Goal: Task Accomplishment & Management: Manage account settings

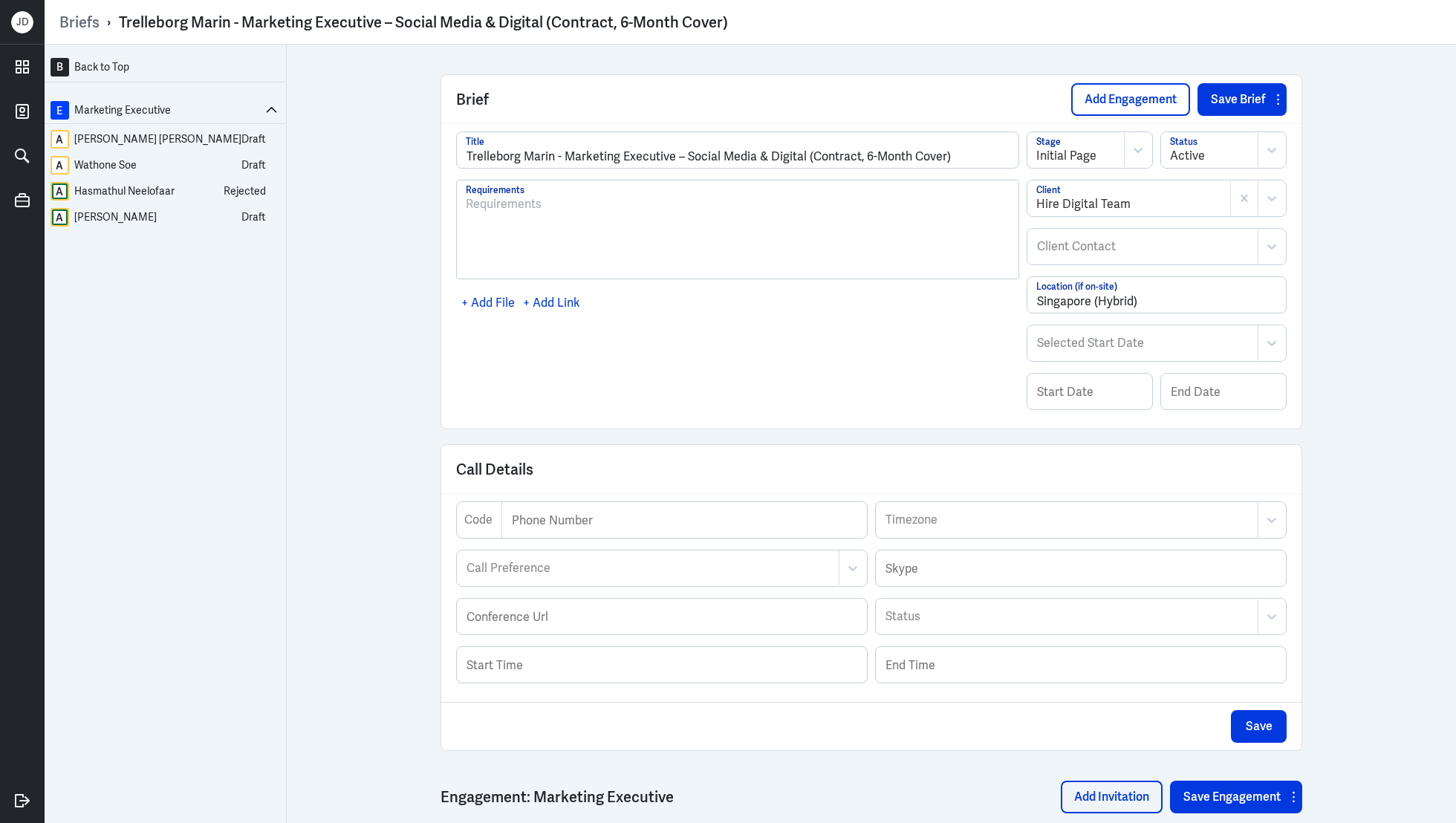
scroll to position [2911, 0]
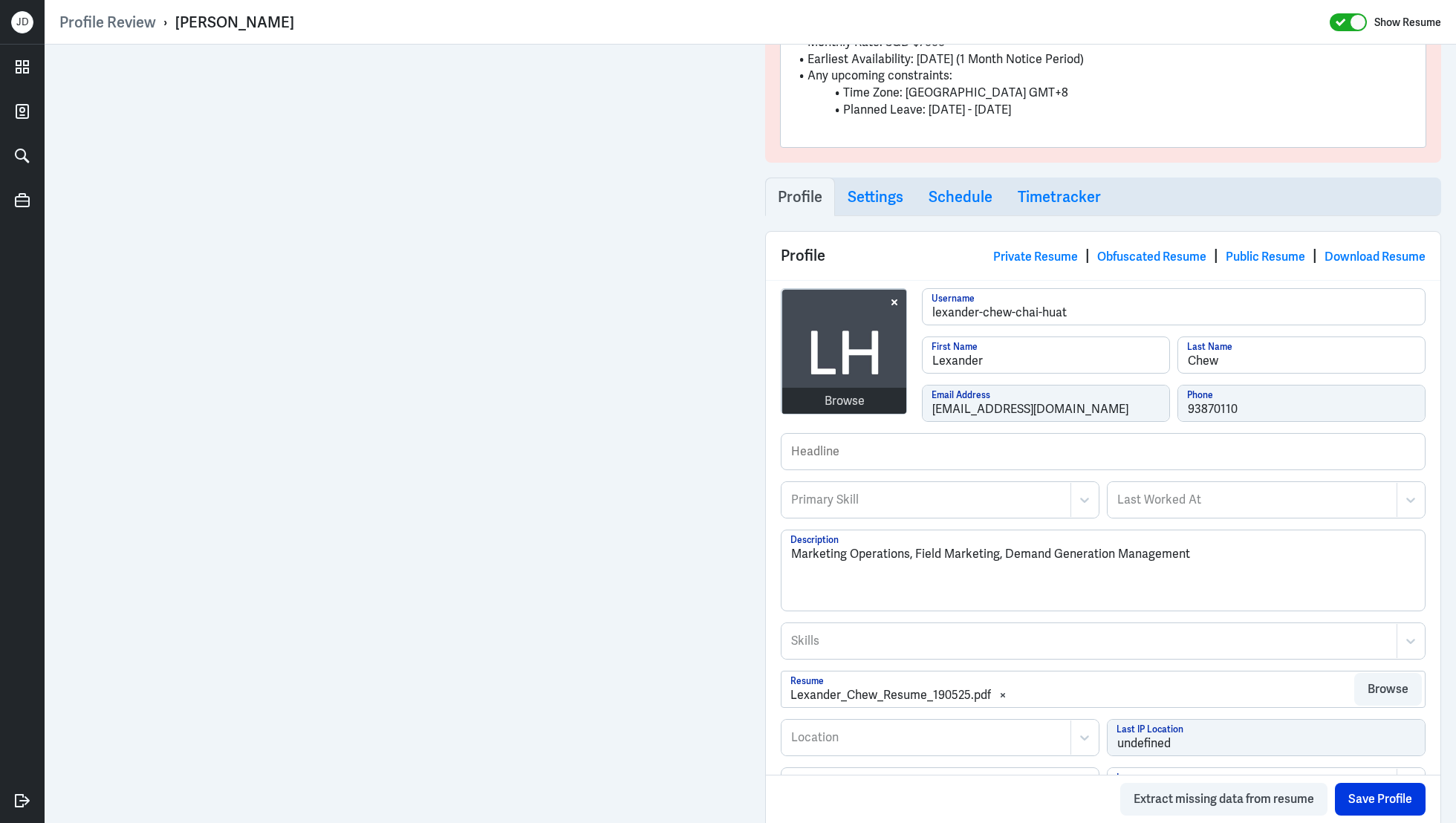
scroll to position [369, 0]
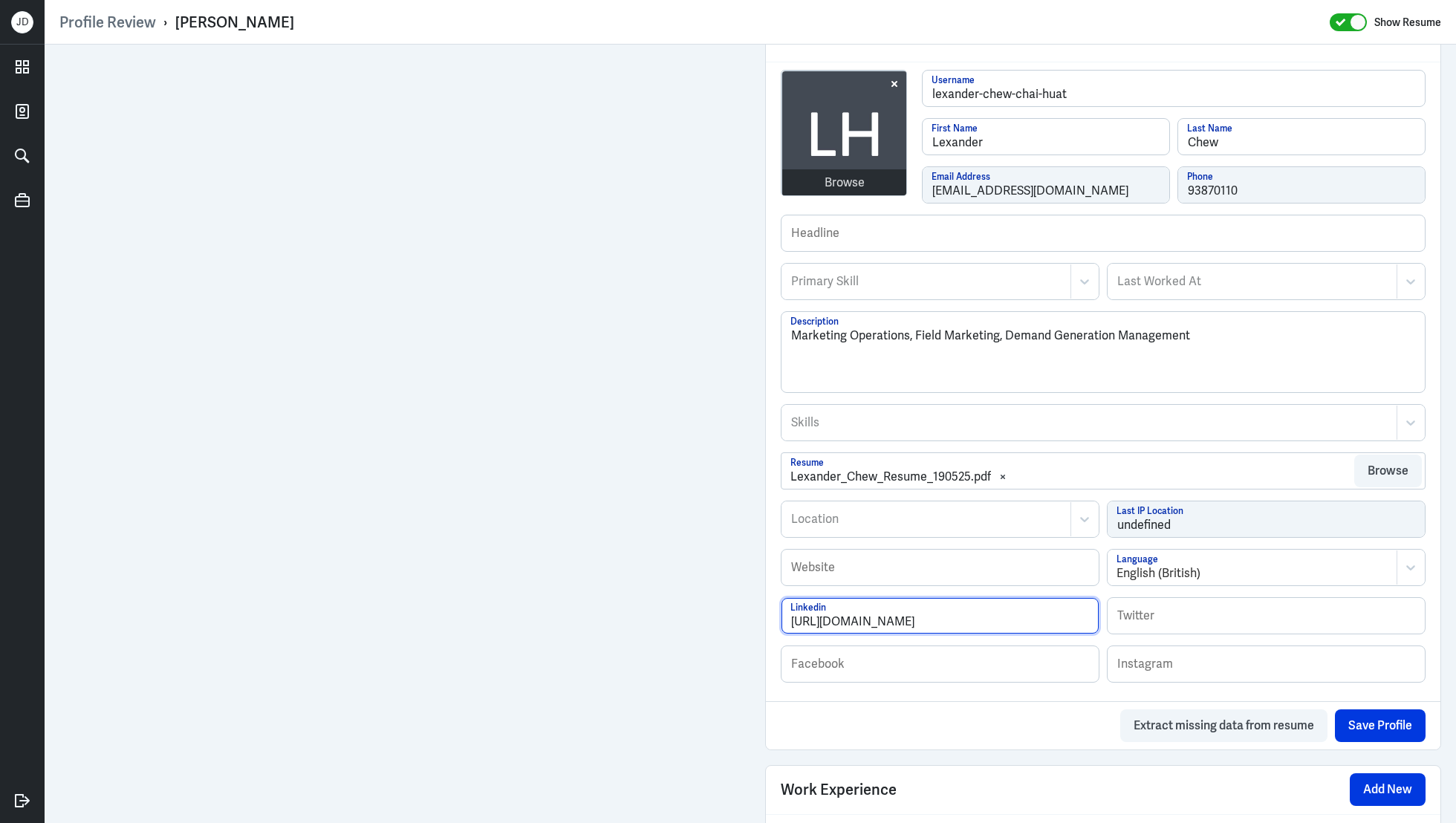
click at [1071, 618] on input "https://www.linkedin.com/in/lexander-chew-857946aa/" at bounding box center [940, 615] width 317 height 36
click at [859, 176] on div "Browse" at bounding box center [845, 182] width 40 height 17
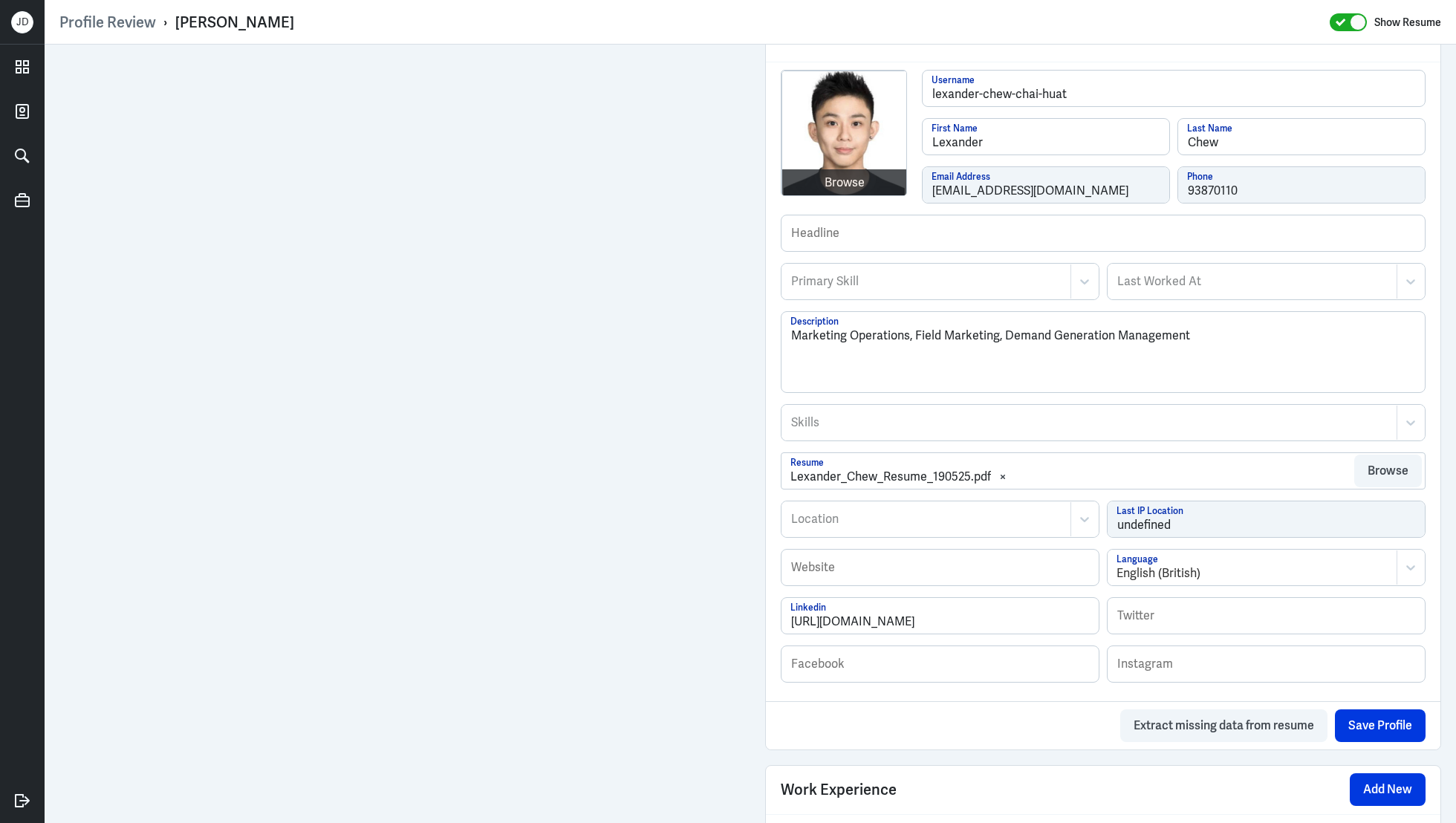
scroll to position [578, 0]
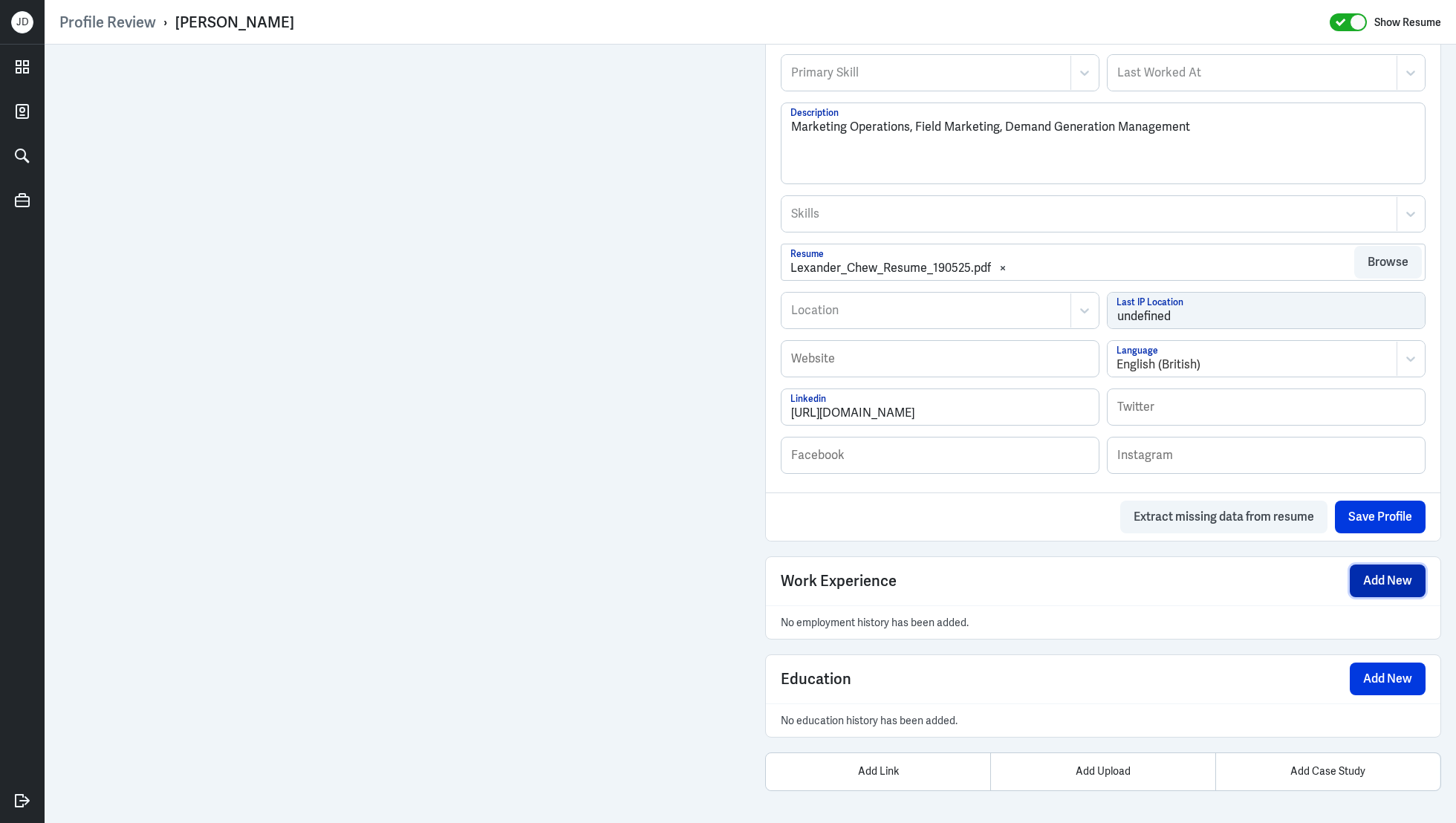
click at [1399, 570] on button "Add New" at bounding box center [1387, 580] width 76 height 32
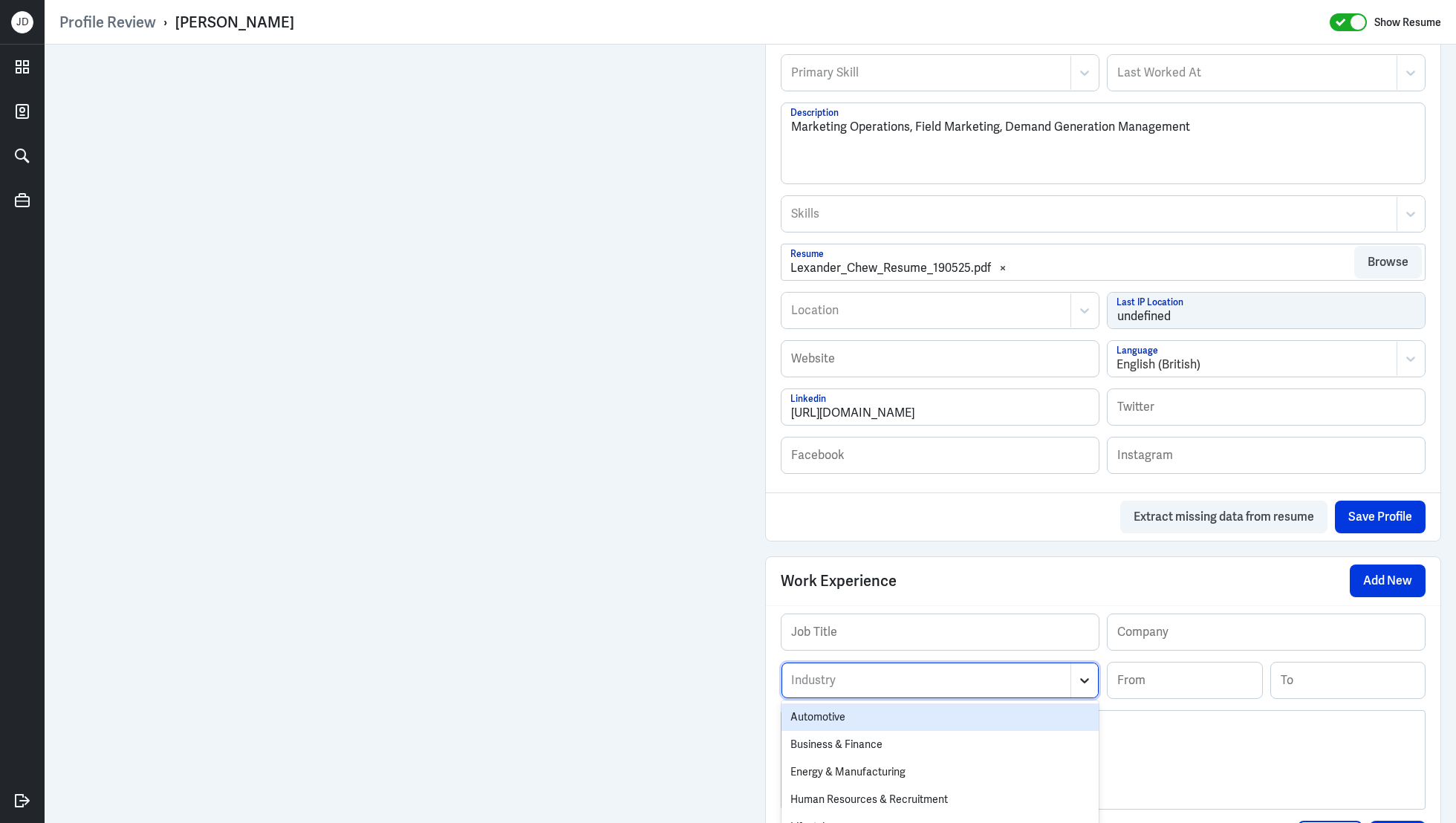
click at [1086, 663] on div at bounding box center [1084, 680] width 27 height 34
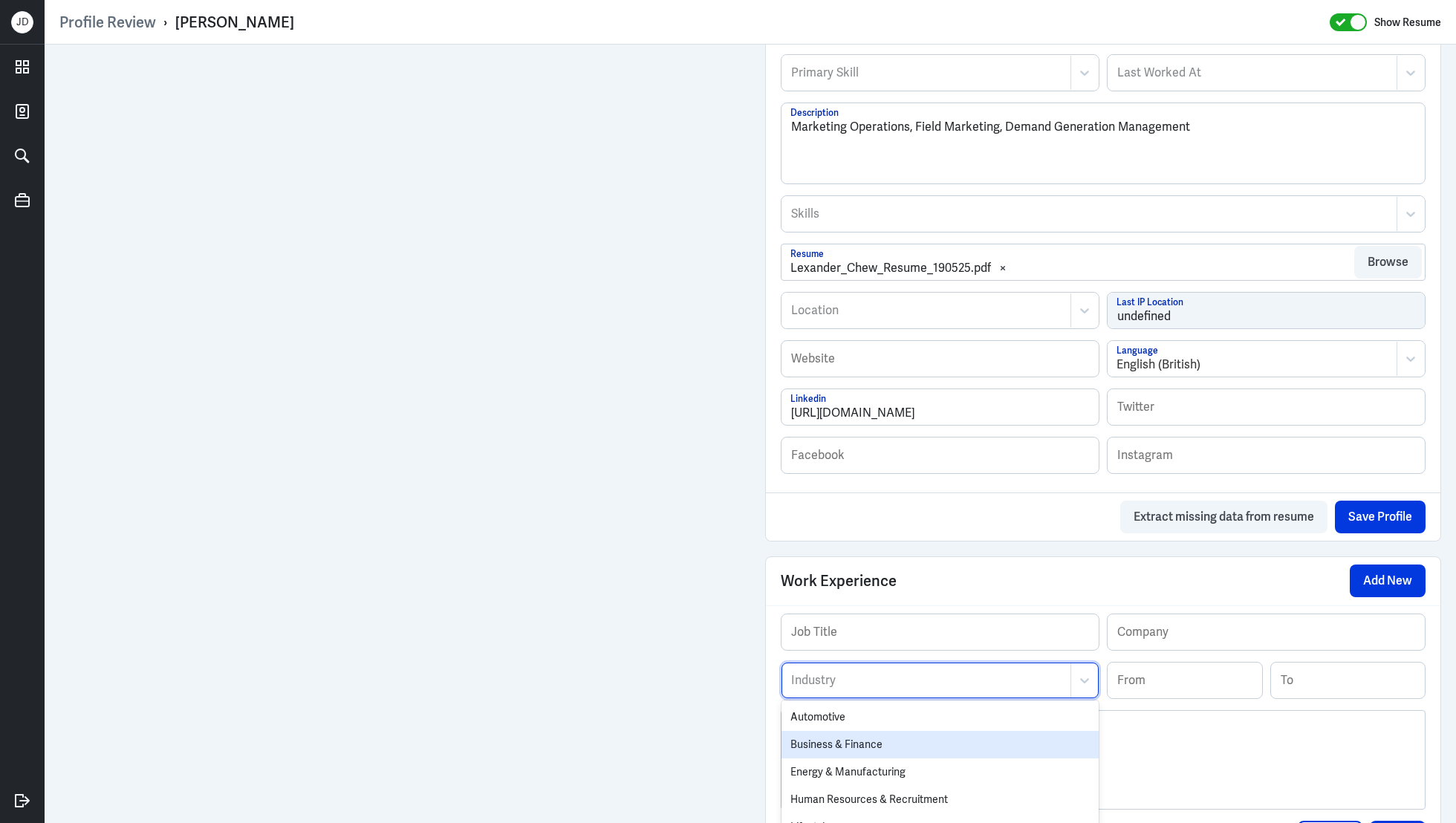
click at [1144, 744] on div at bounding box center [1102, 766] width 625 height 80
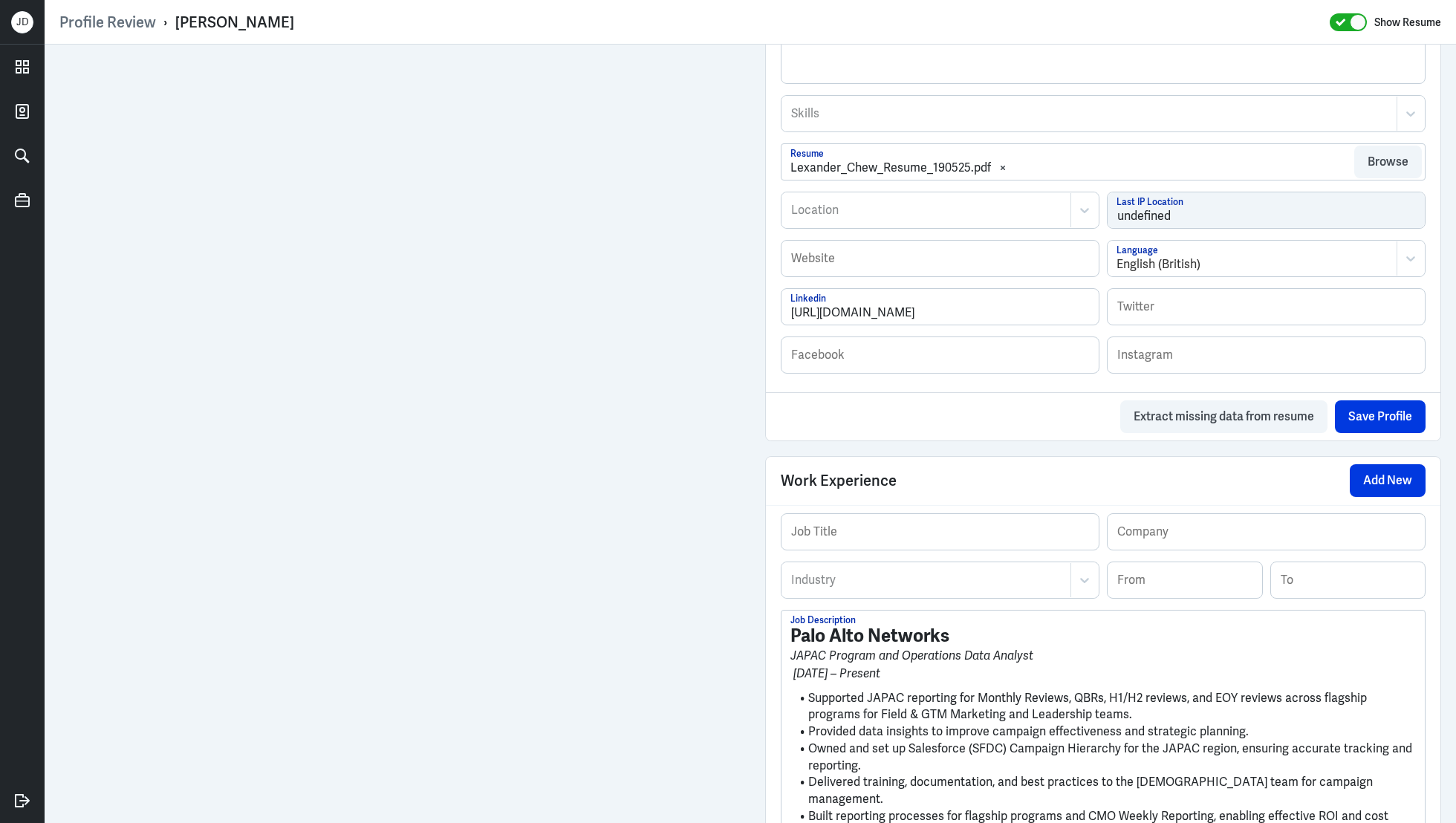
scroll to position [692, 0]
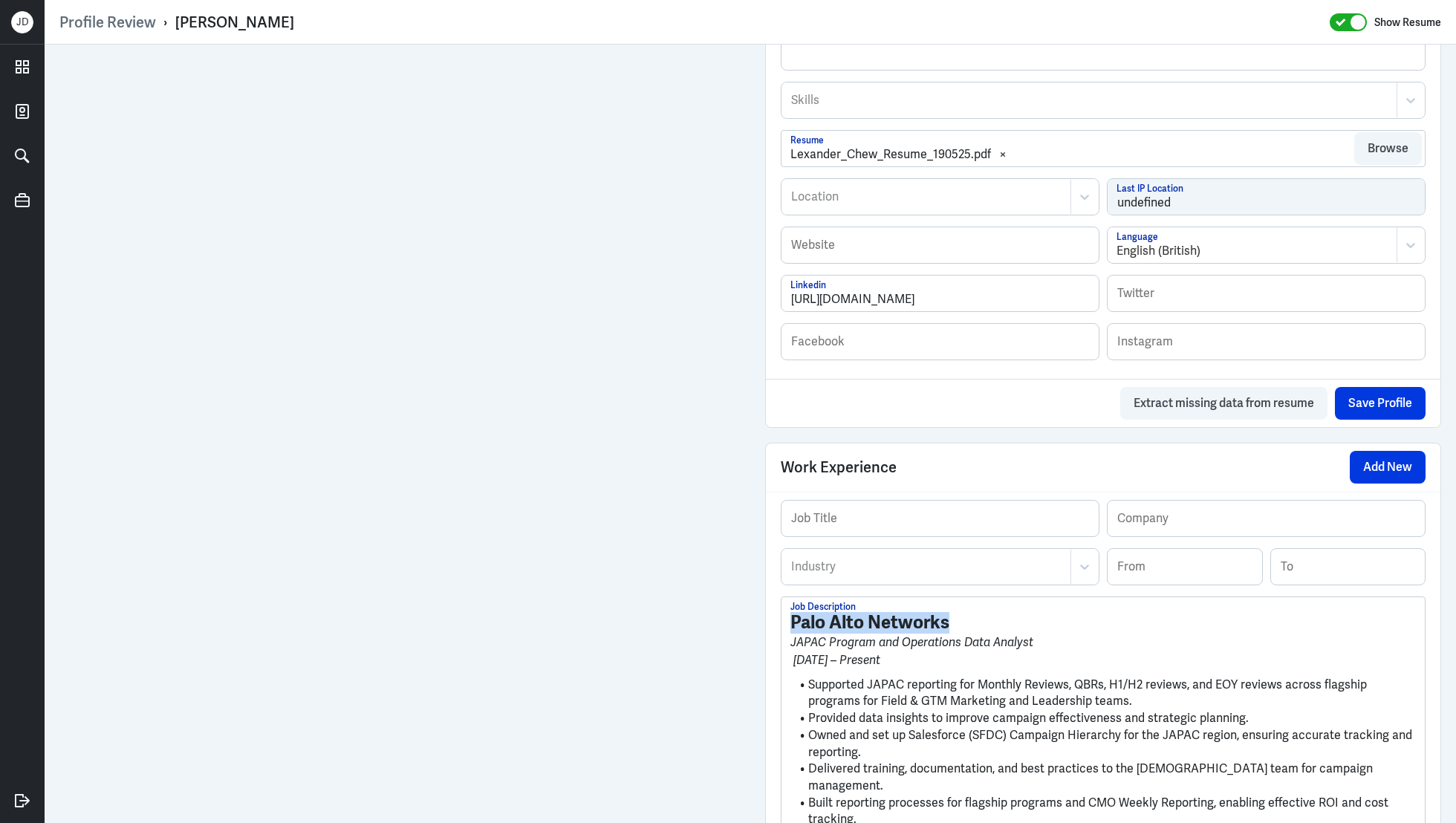
drag, startPoint x: 963, startPoint y: 619, endPoint x: 733, endPoint y: 612, distance: 230.1
click at [671, 498] on div "Admin Settings Update Resume Save Profile User Requested Private Set Resume to …" at bounding box center [751, 259] width 1412 height 1812
click at [1147, 523] on input "text" at bounding box center [1266, 518] width 317 height 36
paste input "Palo Alto Networks"
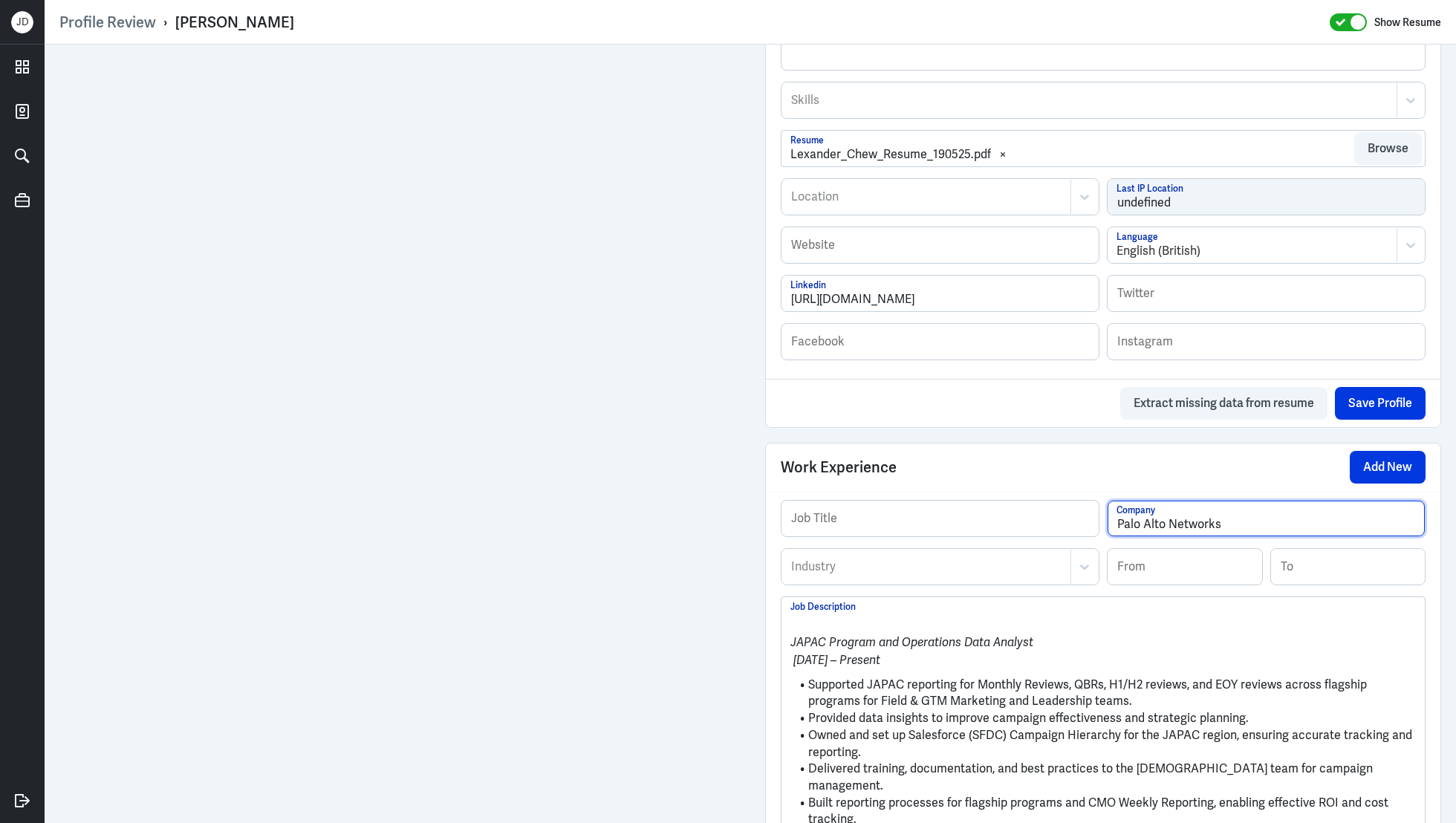
type input "Palo Alto Networks"
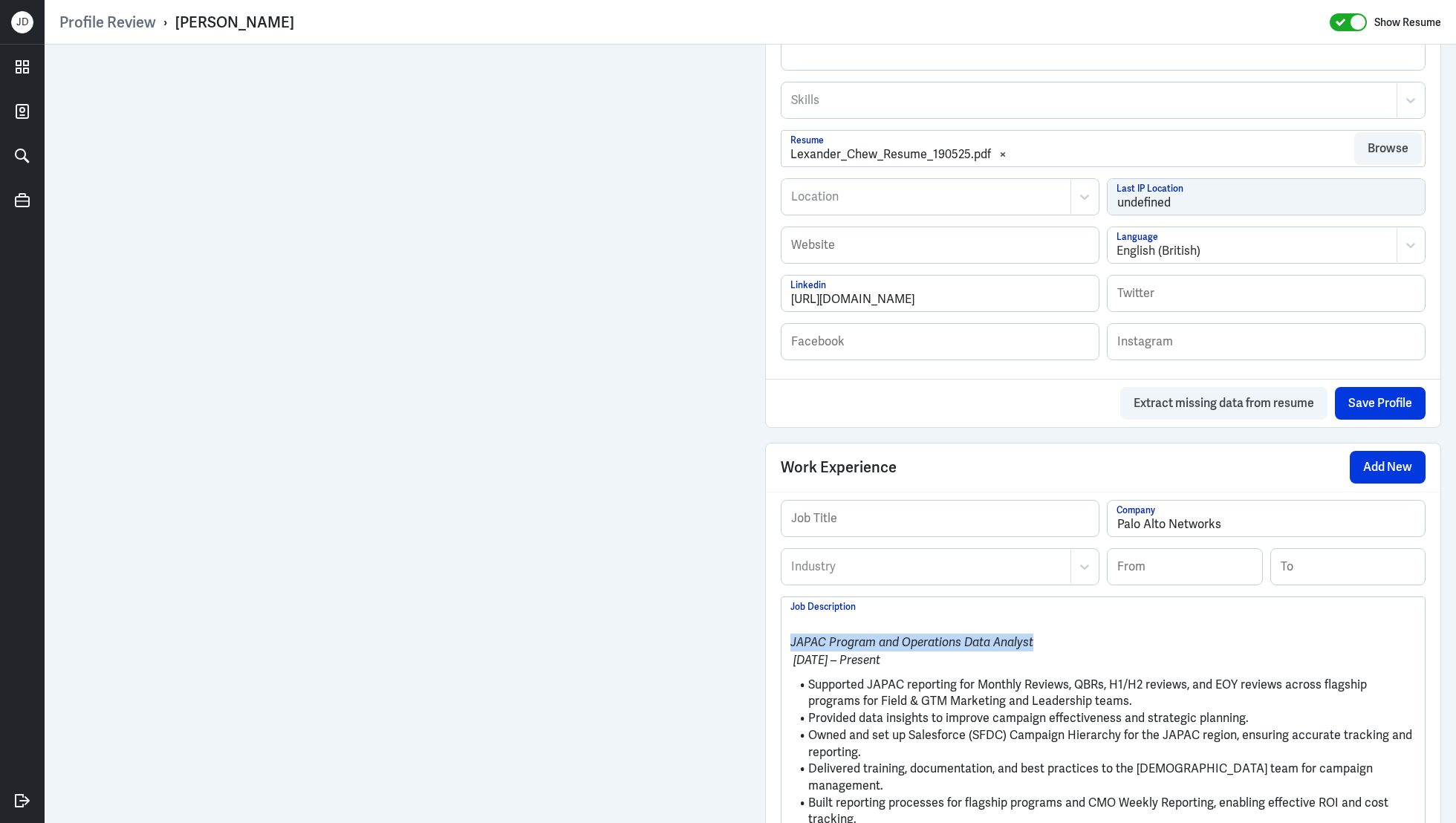
drag, startPoint x: 1041, startPoint y: 641, endPoint x: 782, endPoint y: 641, distance: 259.0
click at [782, 640] on div "JAPAC Program and Operations Data Analyst Apr 2024 – Present Supported JAPAC re…" at bounding box center [1103, 760] width 644 height 327
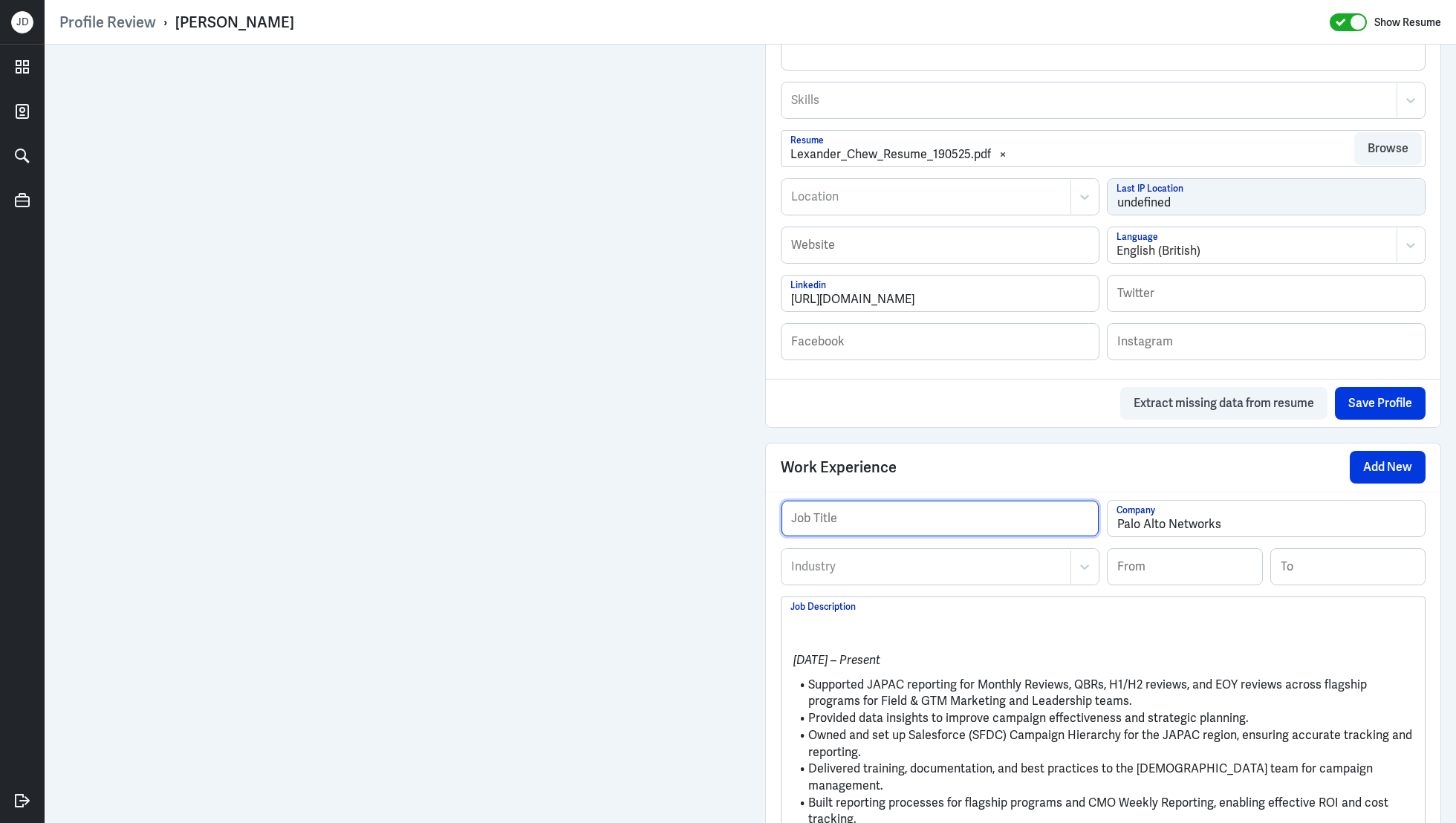
click at [880, 517] on input "text" at bounding box center [940, 518] width 317 height 36
paste input "JAPAC Program and Operations Data Analyst"
type input "JAPAC Program and Operations Data Analyst"
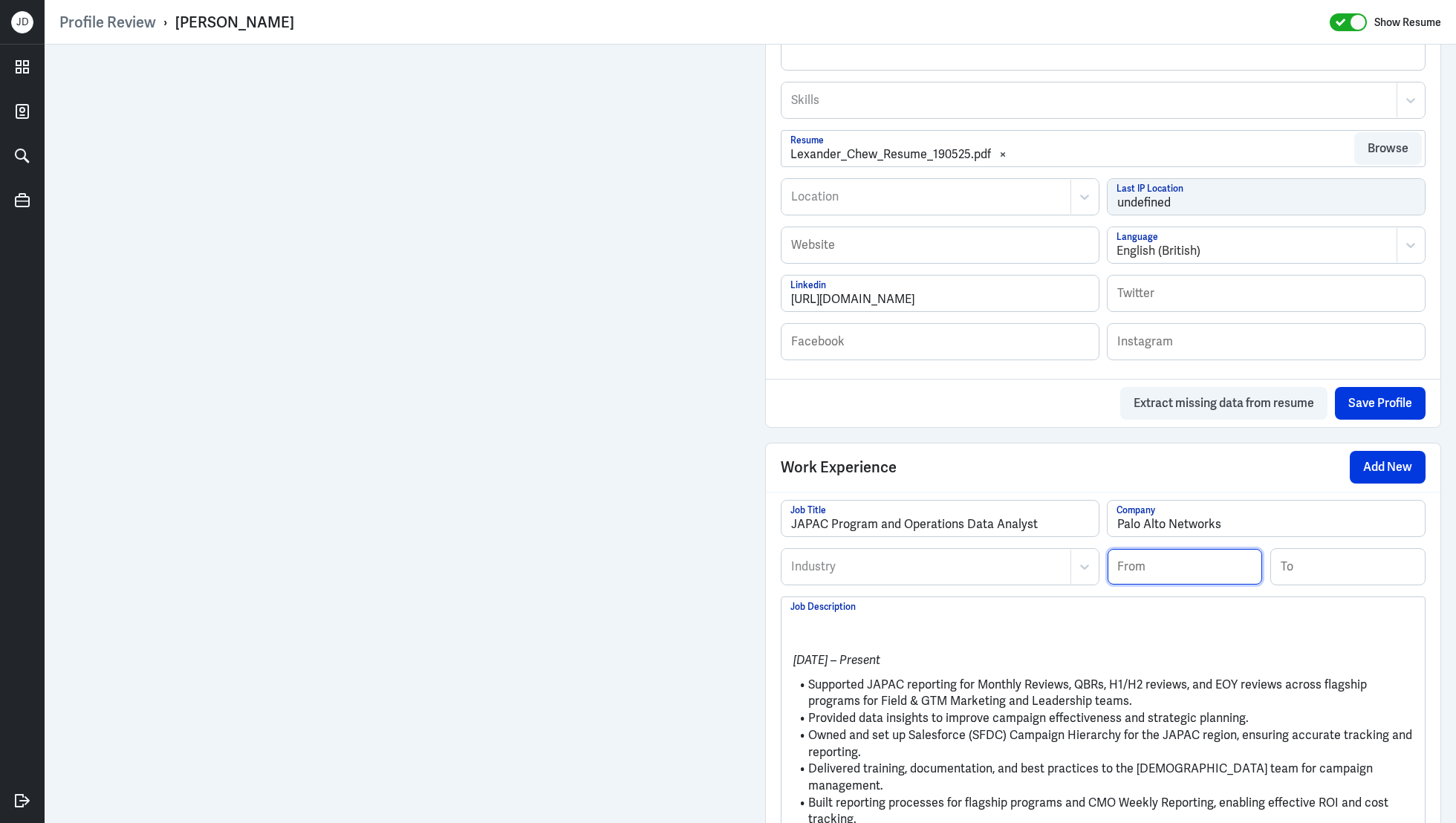
click at [1165, 576] on input at bounding box center [1185, 566] width 155 height 36
type input "04/2024"
click at [858, 699] on li "Supported JAPAC reporting for Monthly Reviews, QBRs, H1/H2 reviews, and EOY rev…" at bounding box center [1102, 693] width 625 height 33
drag, startPoint x: 809, startPoint y: 684, endPoint x: 785, endPoint y: 623, distance: 65.6
click at [785, 623] on div "Apr 2024 – Present Supported JAPAC reporting for Monthly Reviews, QBRs, H1/H2 r…" at bounding box center [1103, 760] width 644 height 327
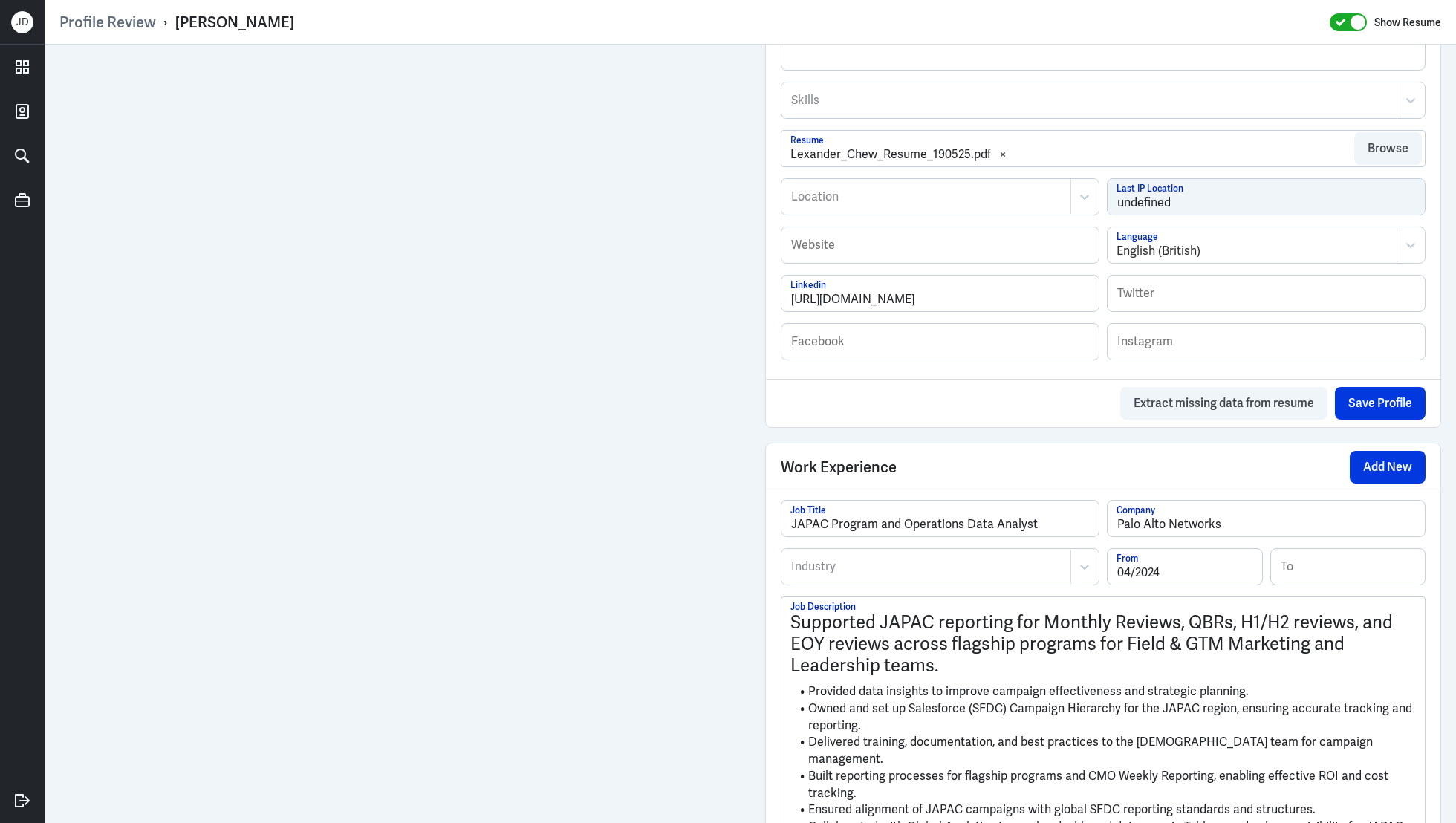
scroll to position [636, 0]
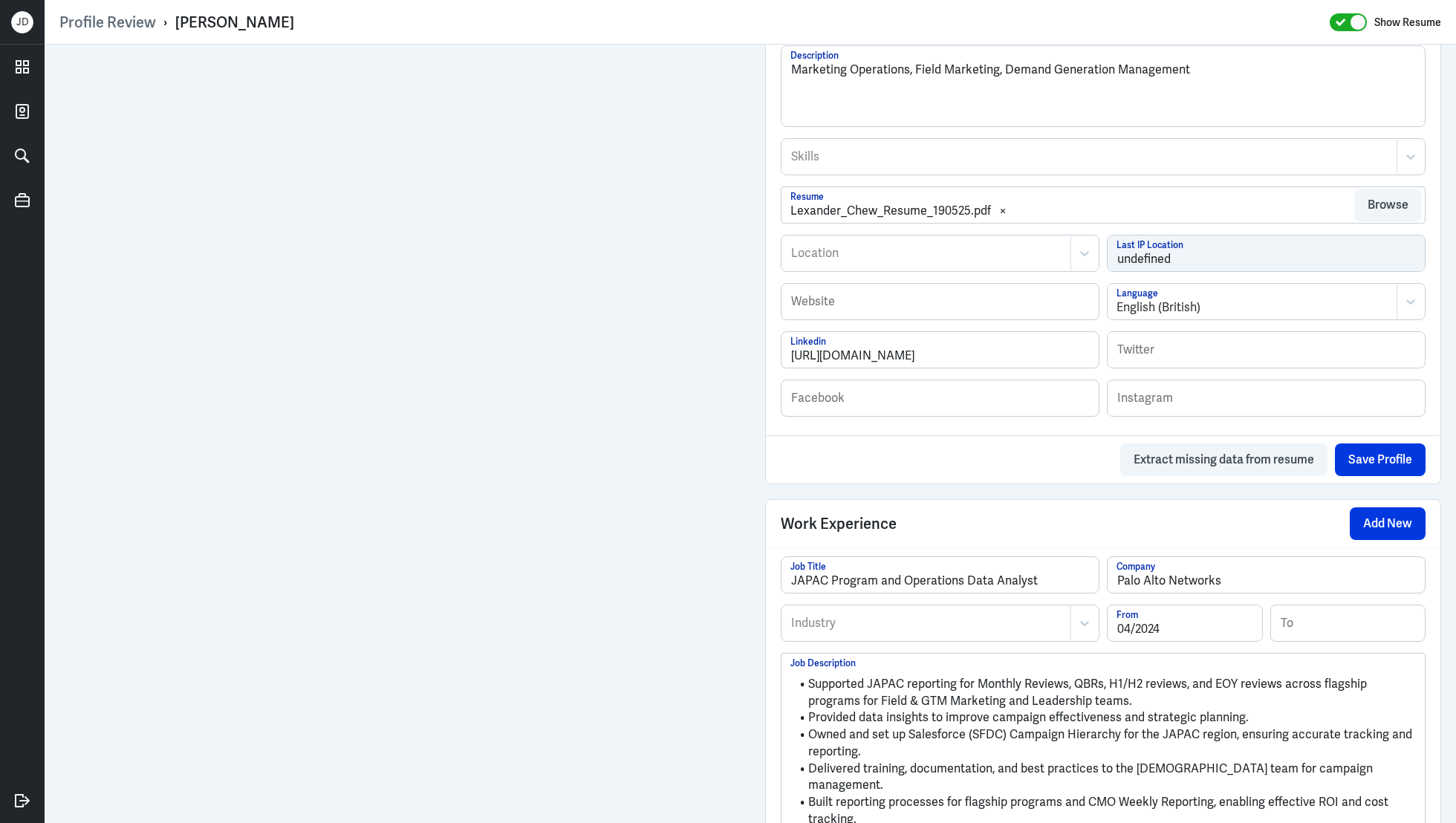
click at [858, 616] on div at bounding box center [927, 622] width 273 height 17
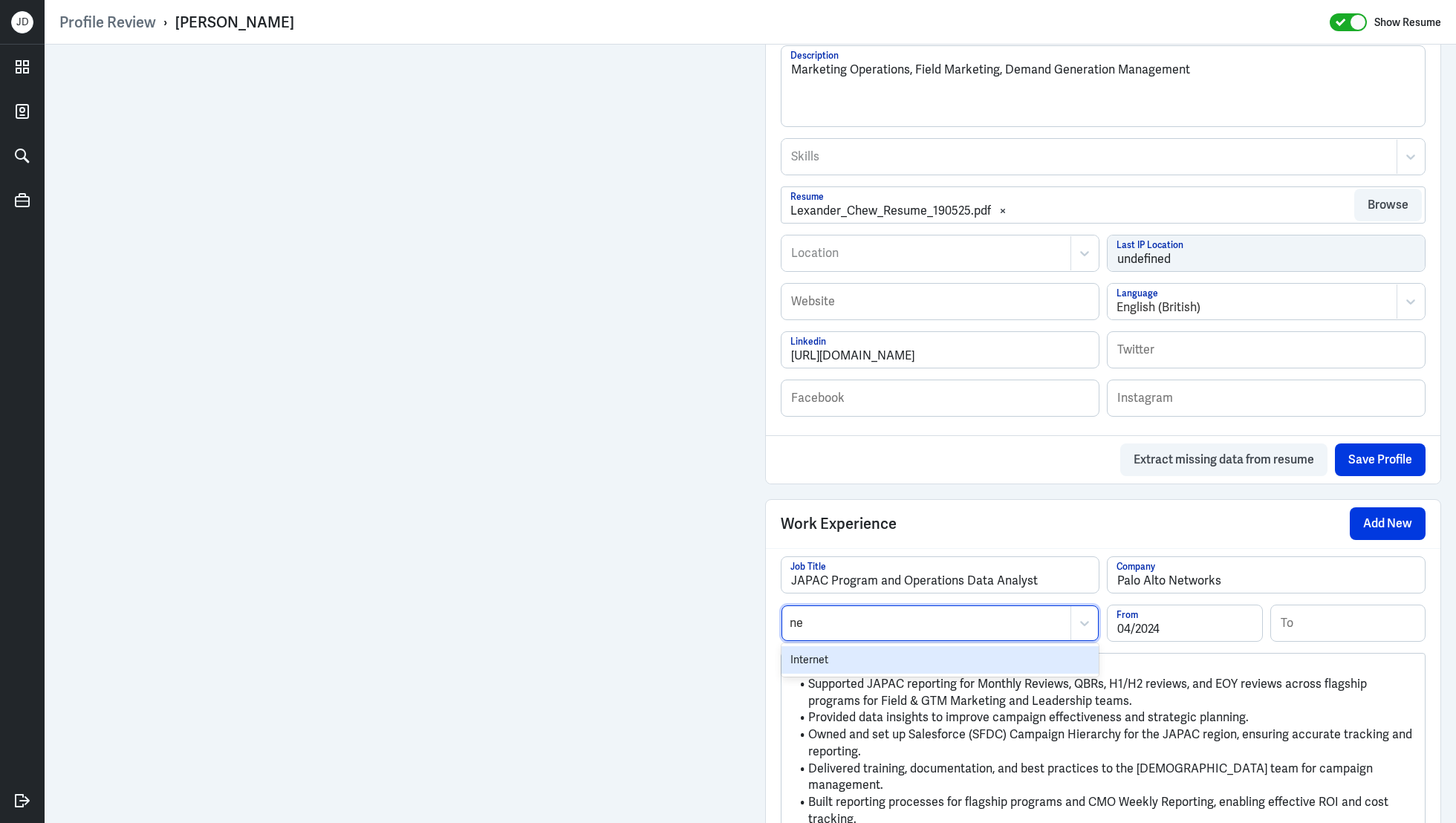
type input "n"
type input "infor"
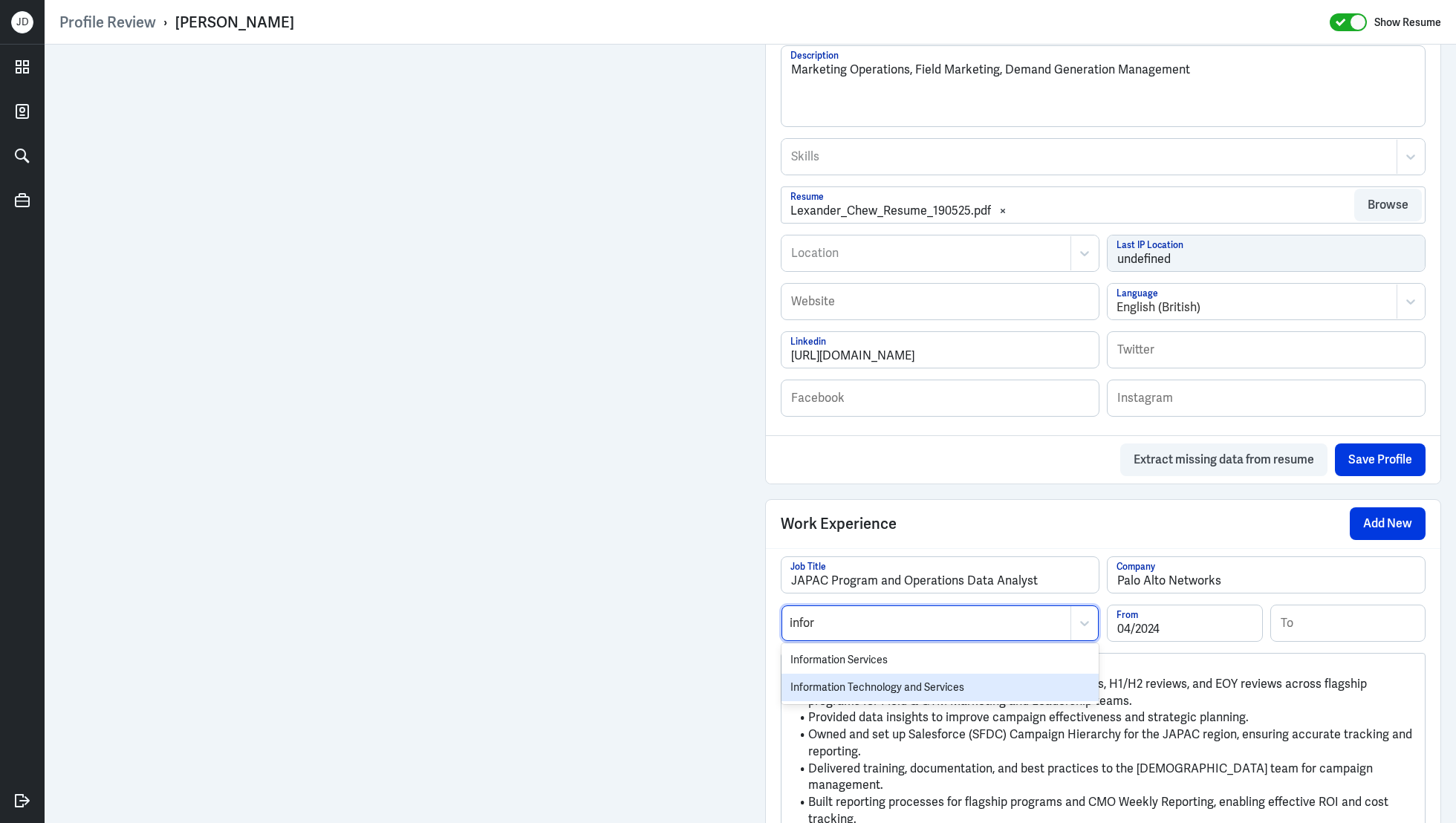
click at [825, 685] on div "Information Technology and Services" at bounding box center [940, 687] width 317 height 27
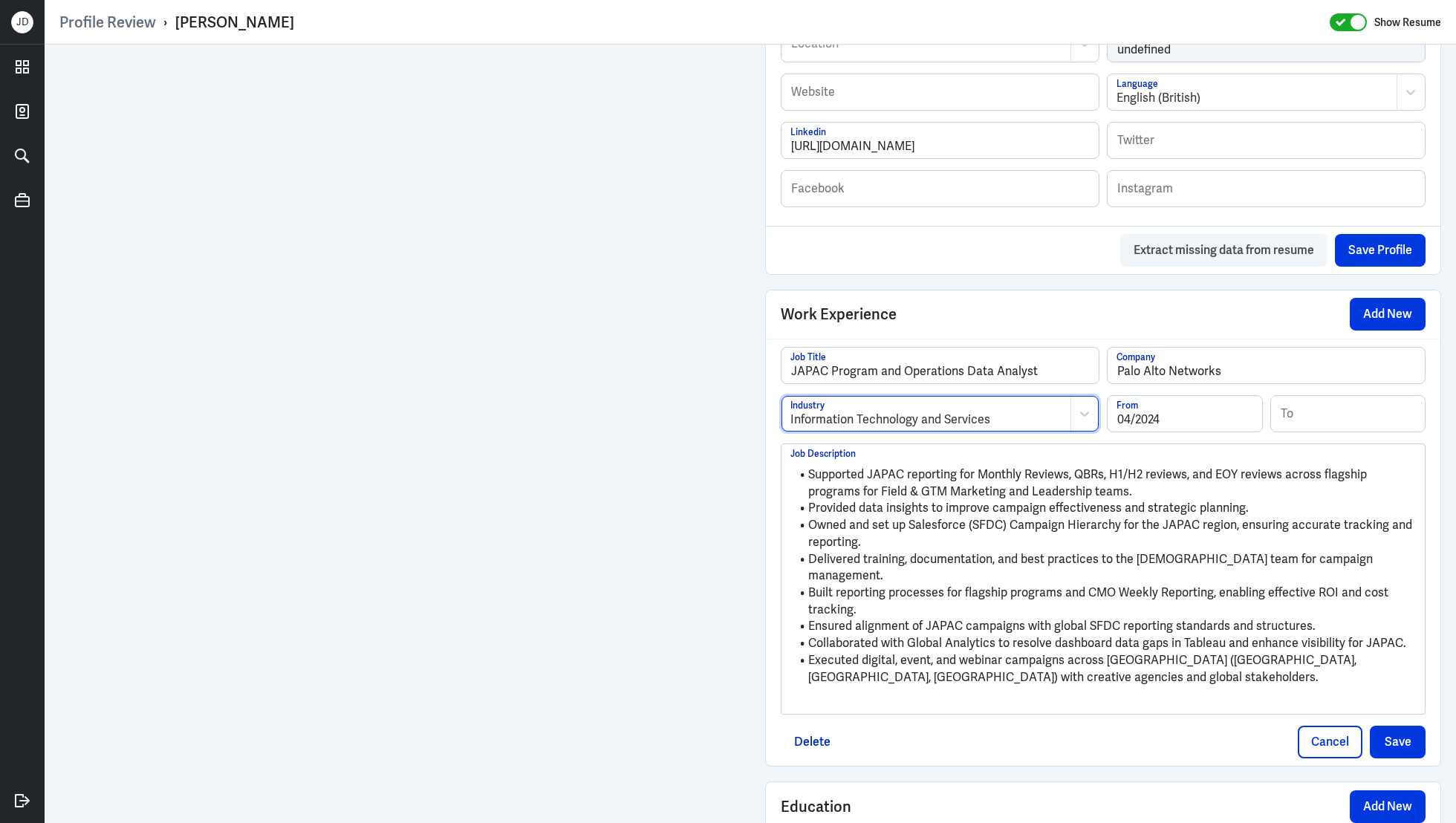
scroll to position [955, 0]
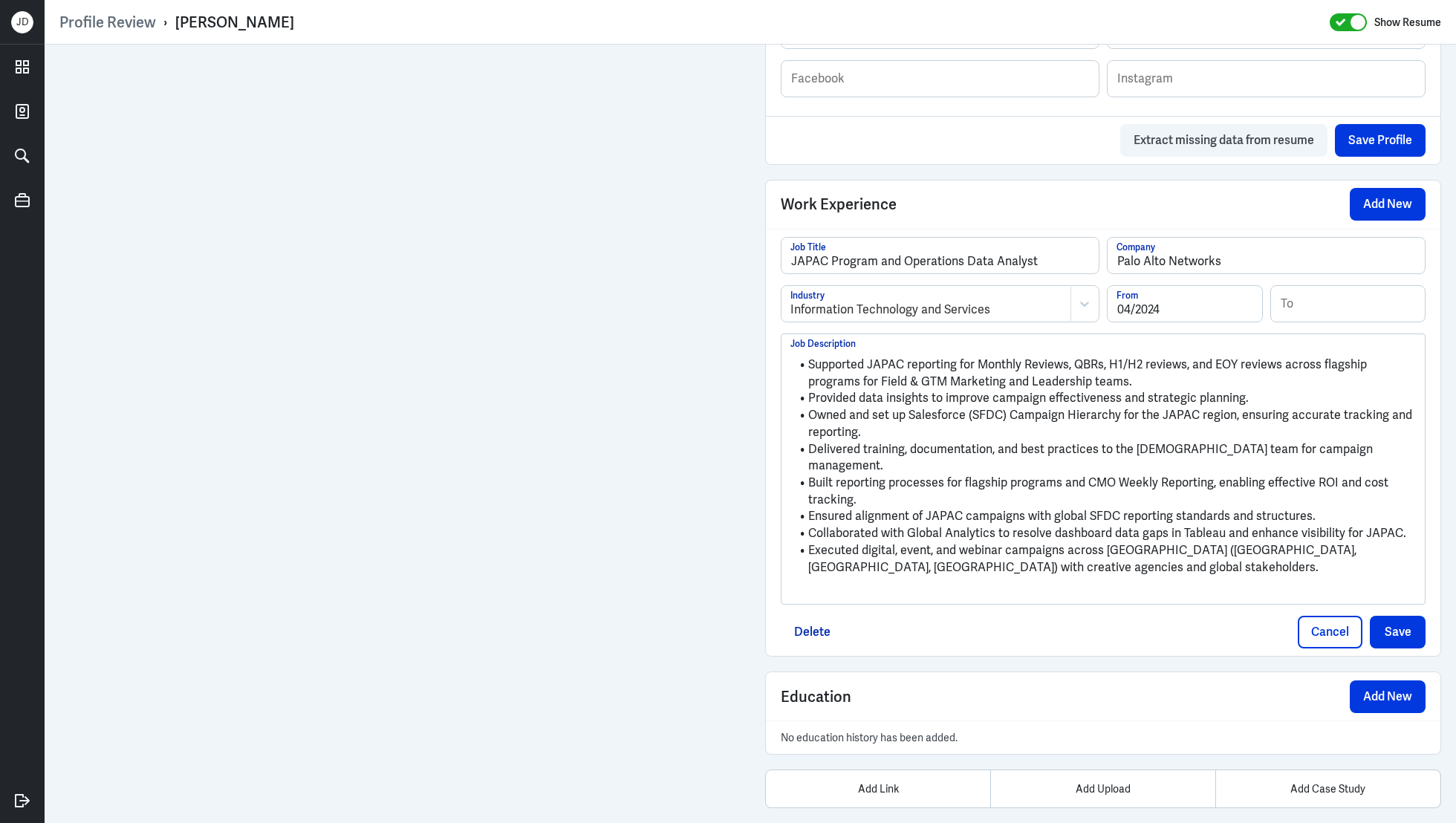
click at [946, 583] on p at bounding box center [1102, 592] width 625 height 17
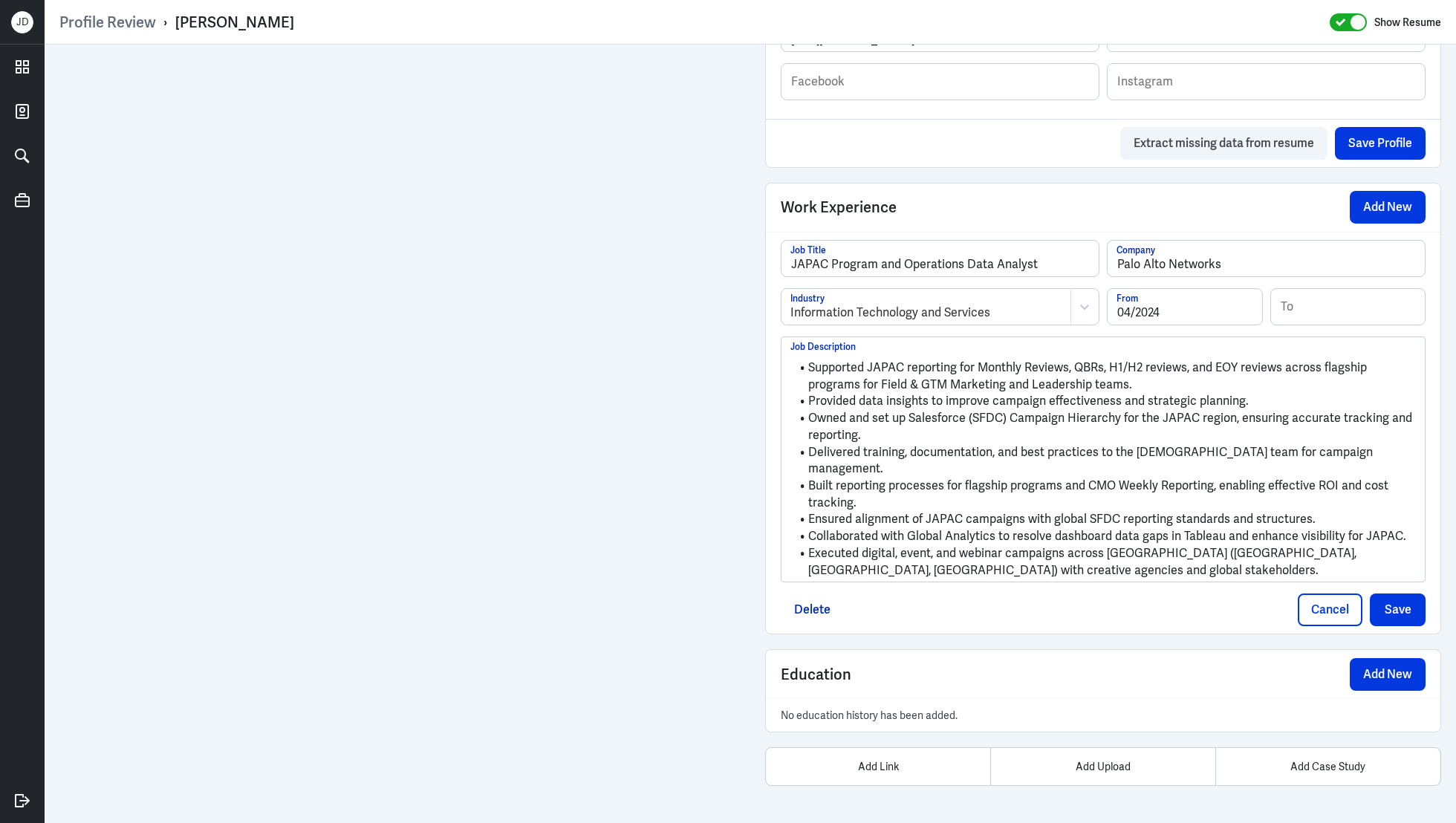
scroll to position [930, 0]
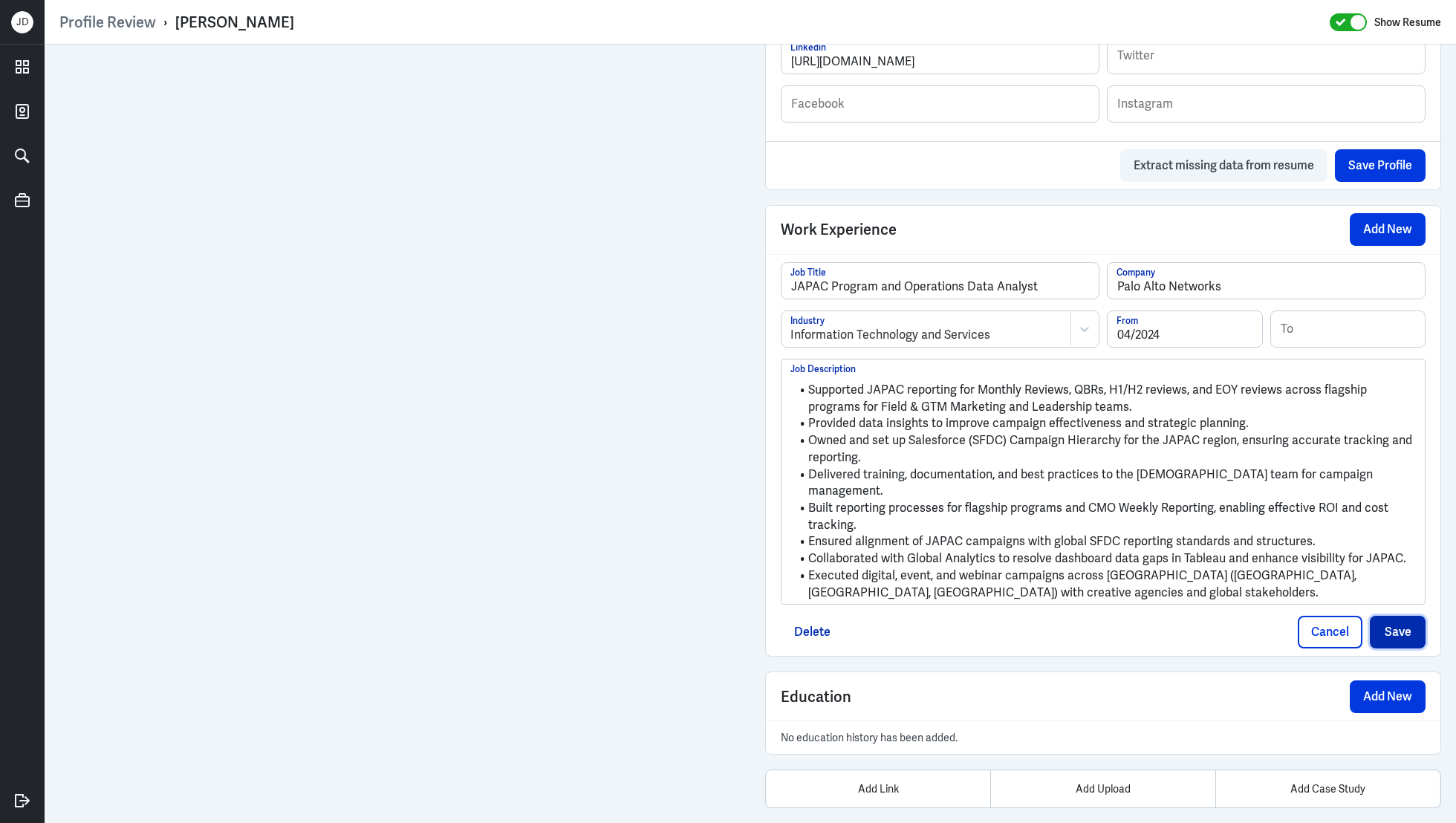
click at [1380, 616] on button "Save" at bounding box center [1398, 632] width 56 height 32
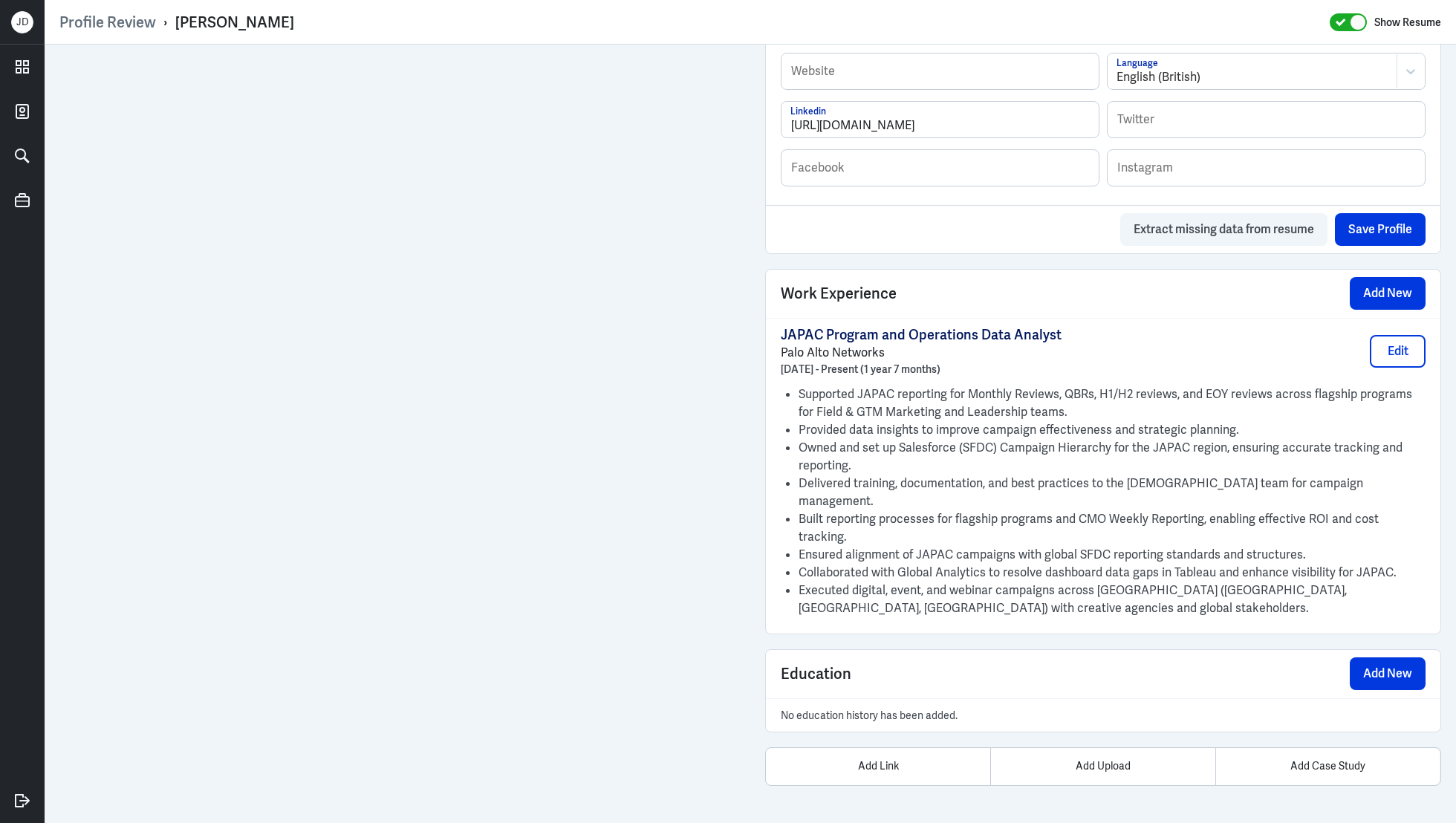
scroll to position [825, 0]
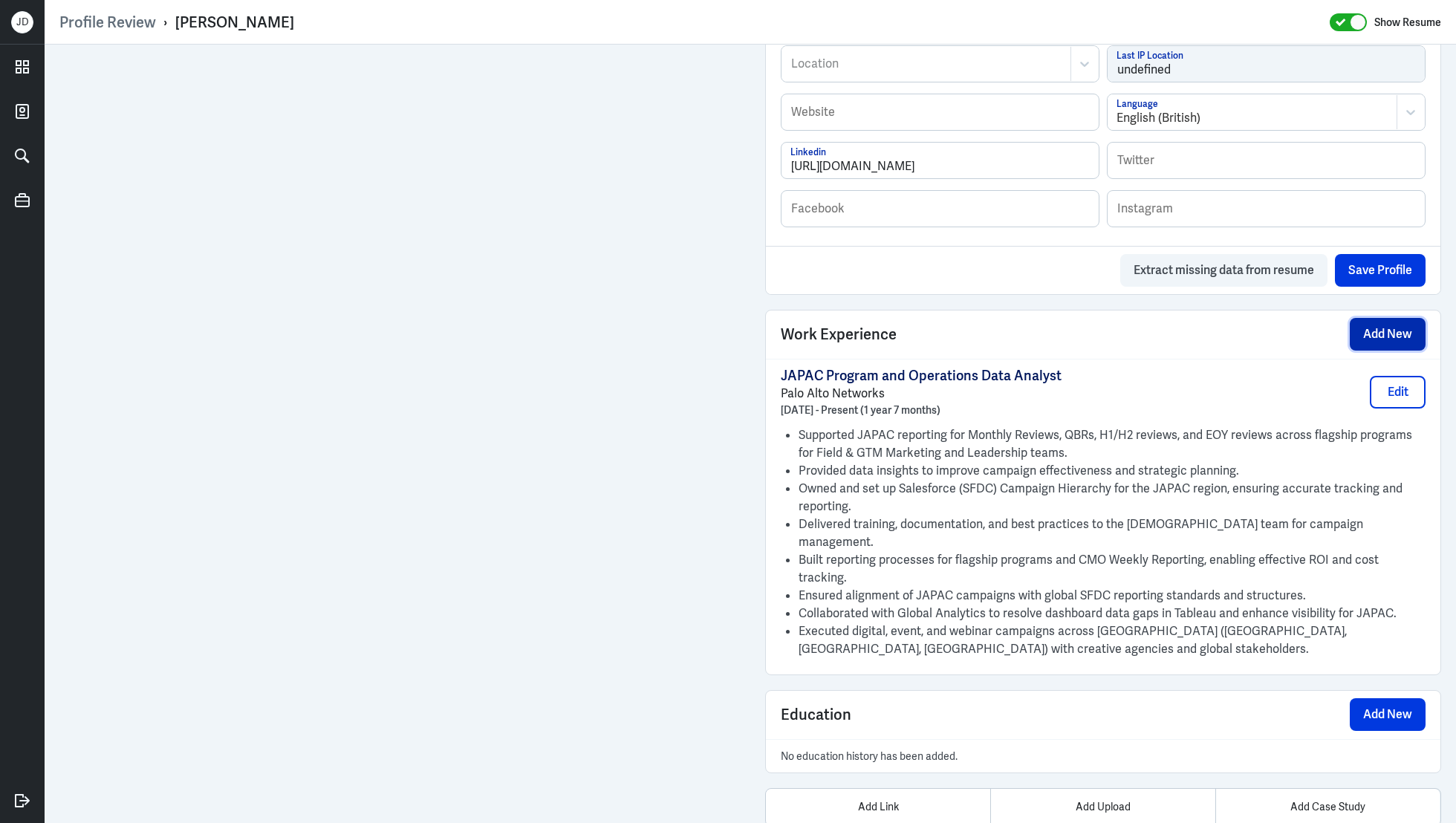
click at [1374, 338] on button "Add New" at bounding box center [1387, 334] width 76 height 32
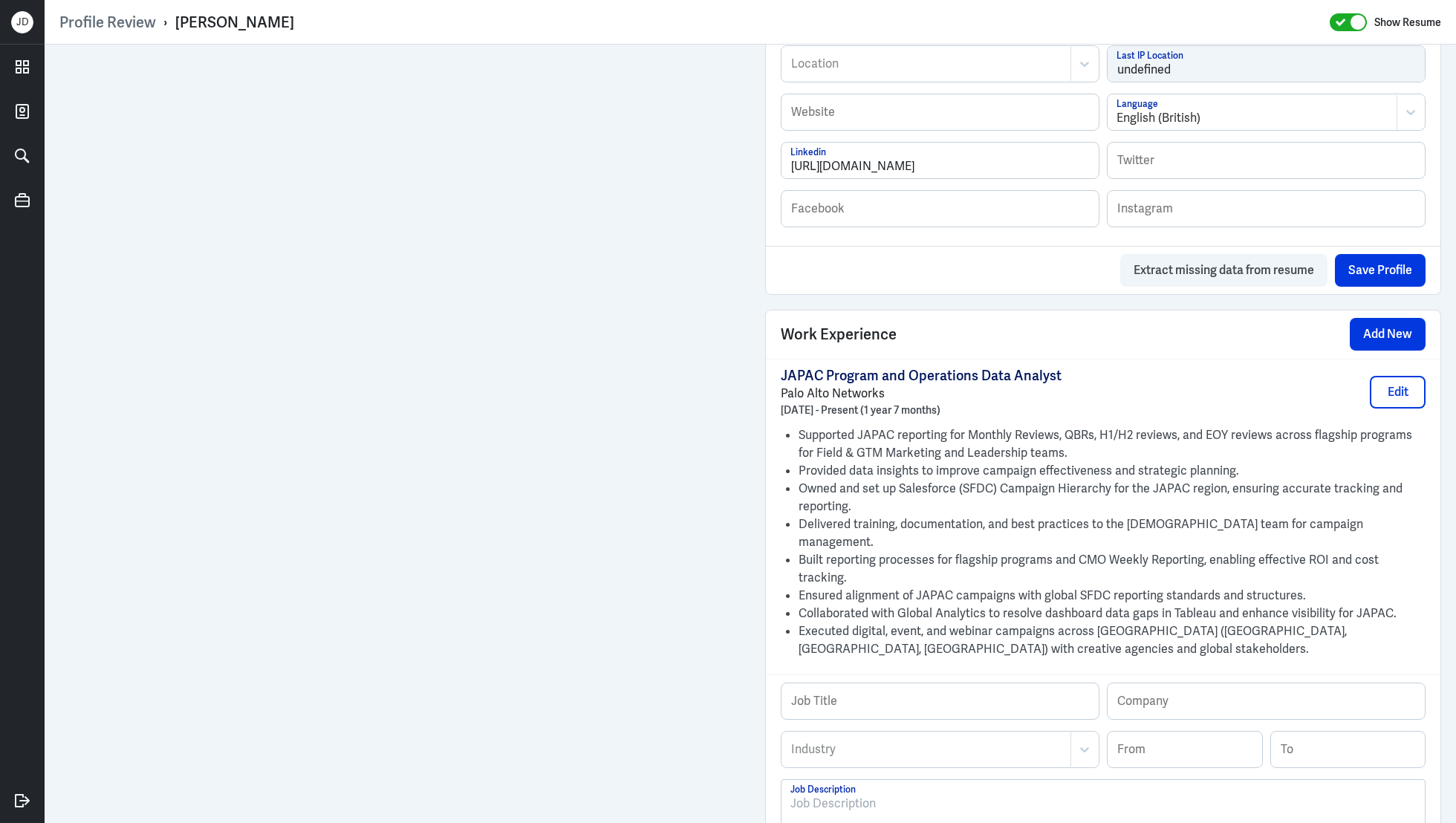
click at [927, 796] on div at bounding box center [1102, 835] width 625 height 80
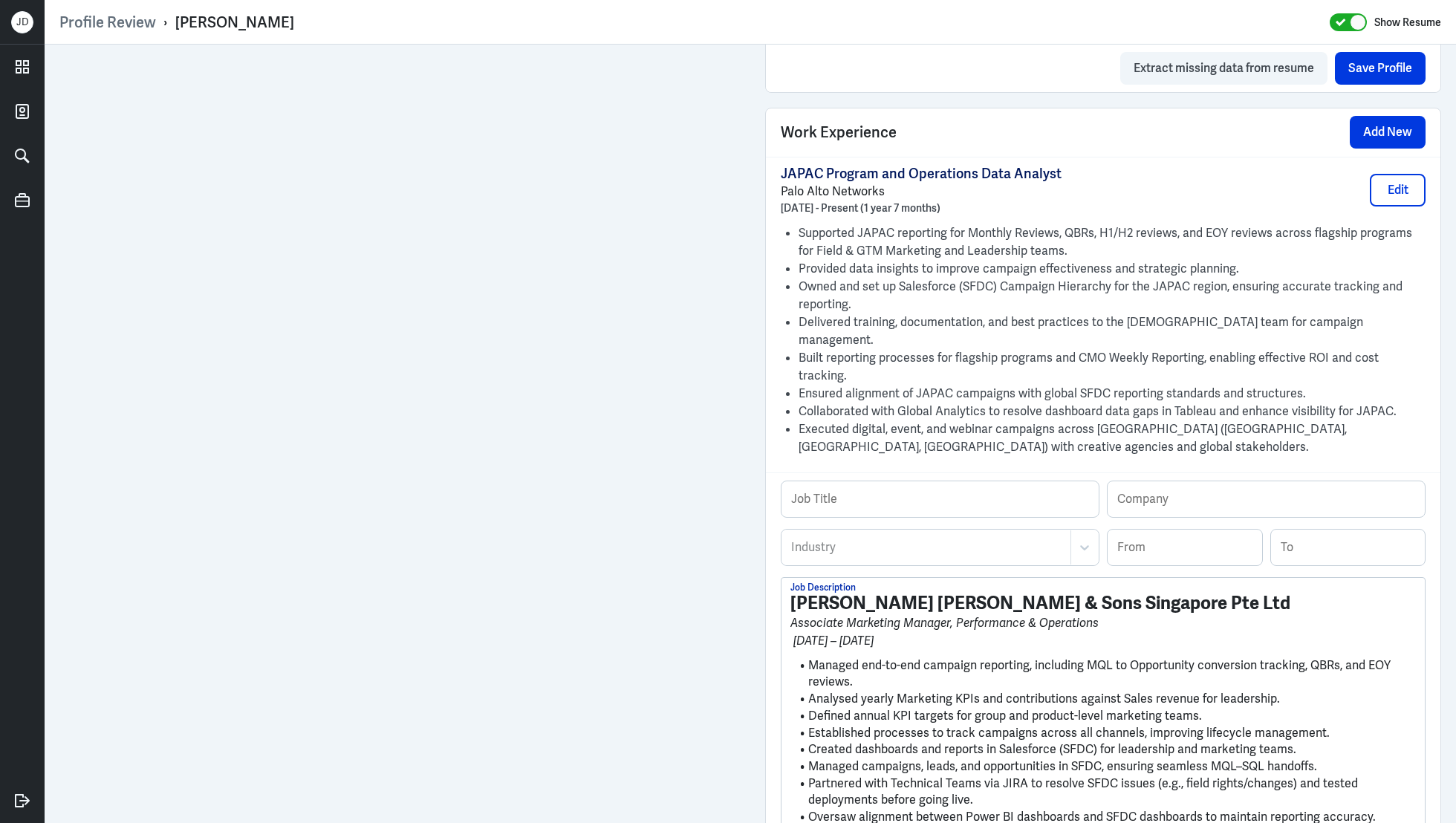
scroll to position [1028, 0]
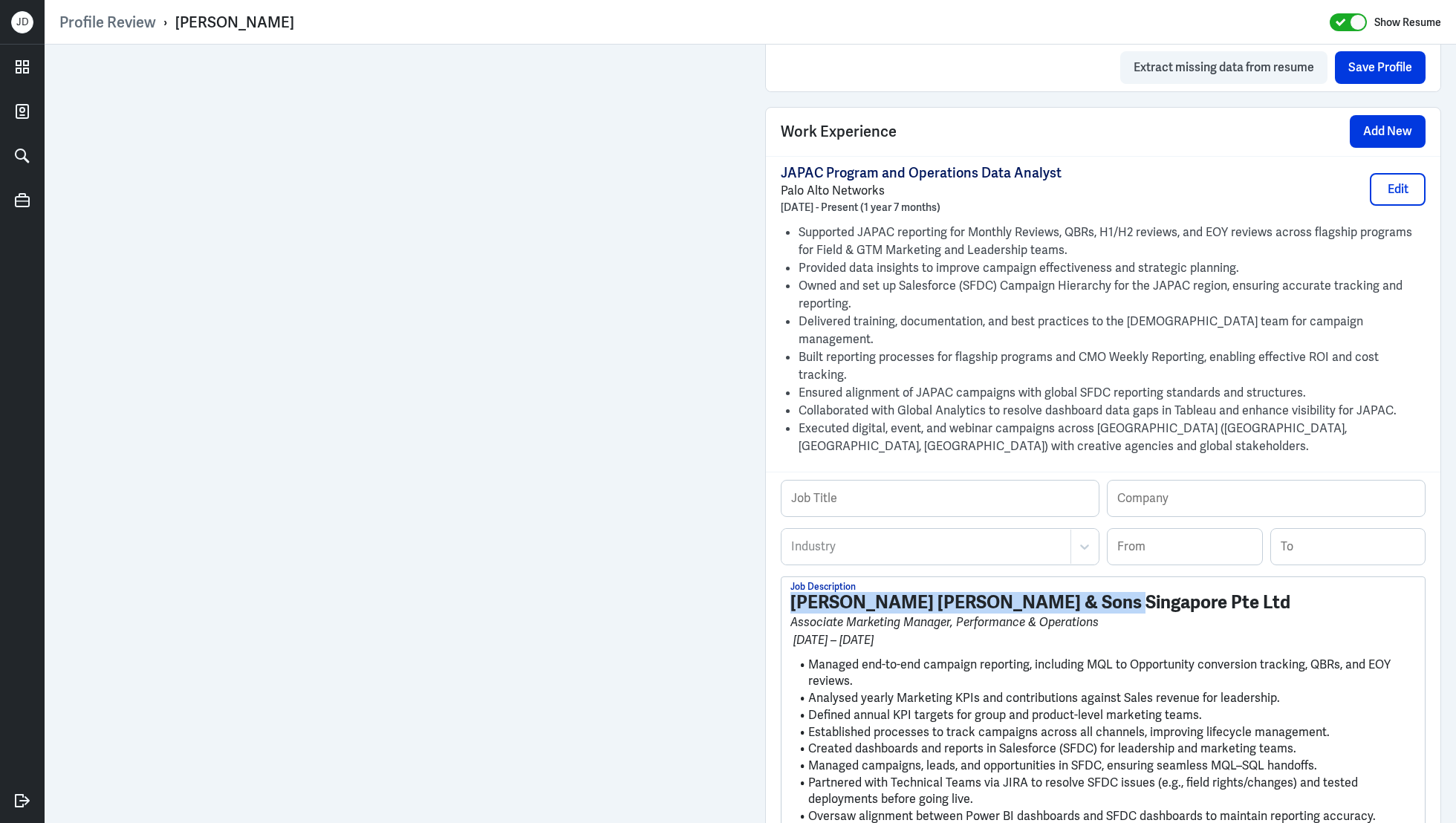
drag, startPoint x: 1103, startPoint y: 569, endPoint x: 738, endPoint y: 556, distance: 365.2
click at [738, 556] on div "Admin Settings Update Resume Save Profile User Requested Private Set Resume to …" at bounding box center [751, 81] width 1412 height 2129
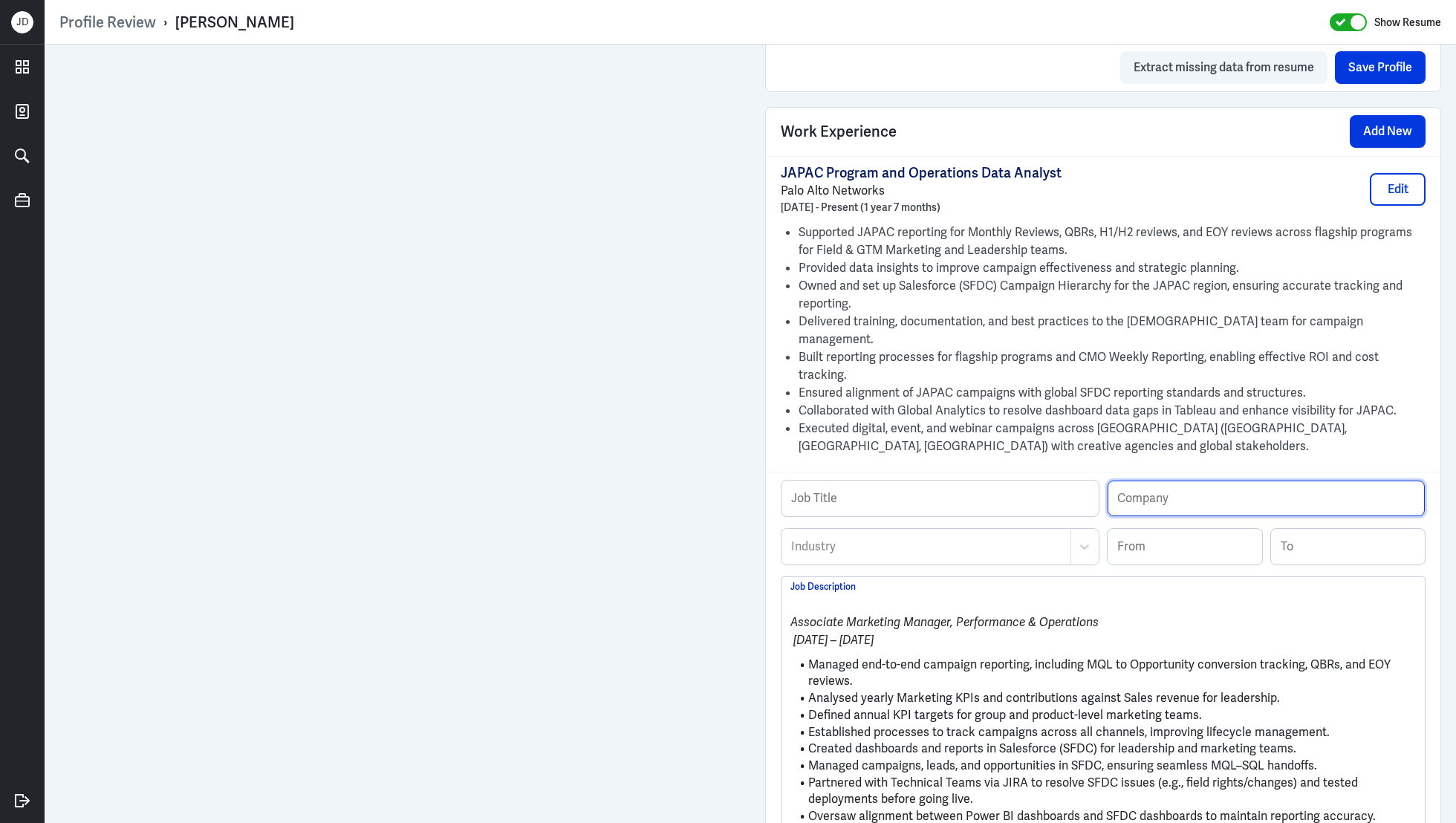
click at [1186, 480] on input "text" at bounding box center [1266, 498] width 317 height 36
paste input "John Wiley & Sons Singapore Pte Ltd"
type input "John Wiley & Sons Singapore Pte Ltd"
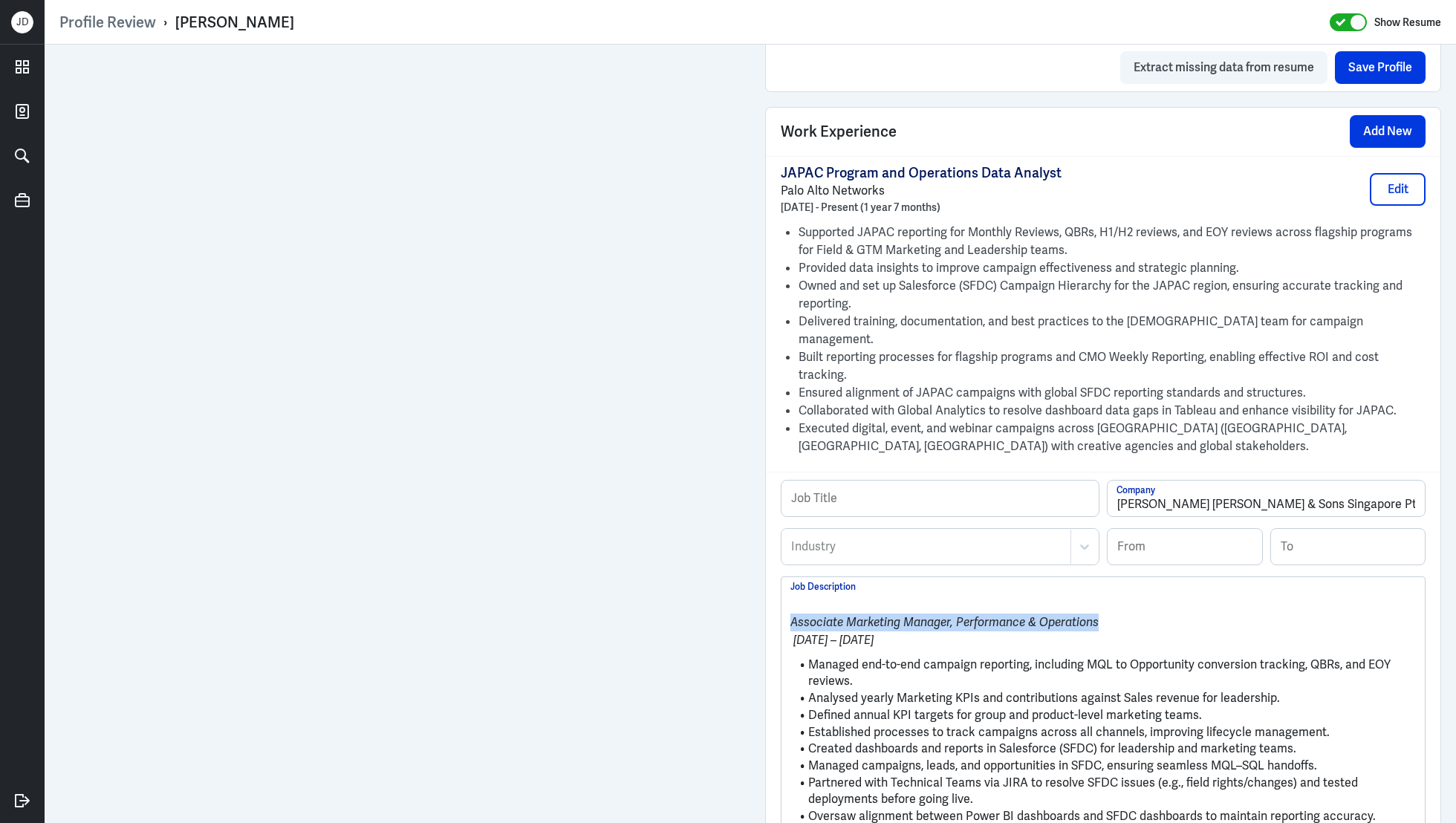
drag, startPoint x: 1103, startPoint y: 583, endPoint x: 790, endPoint y: 585, distance: 313.0
click at [790, 613] on p "Associate Marketing Manager, Performance & Operations" at bounding box center [1102, 622] width 625 height 17
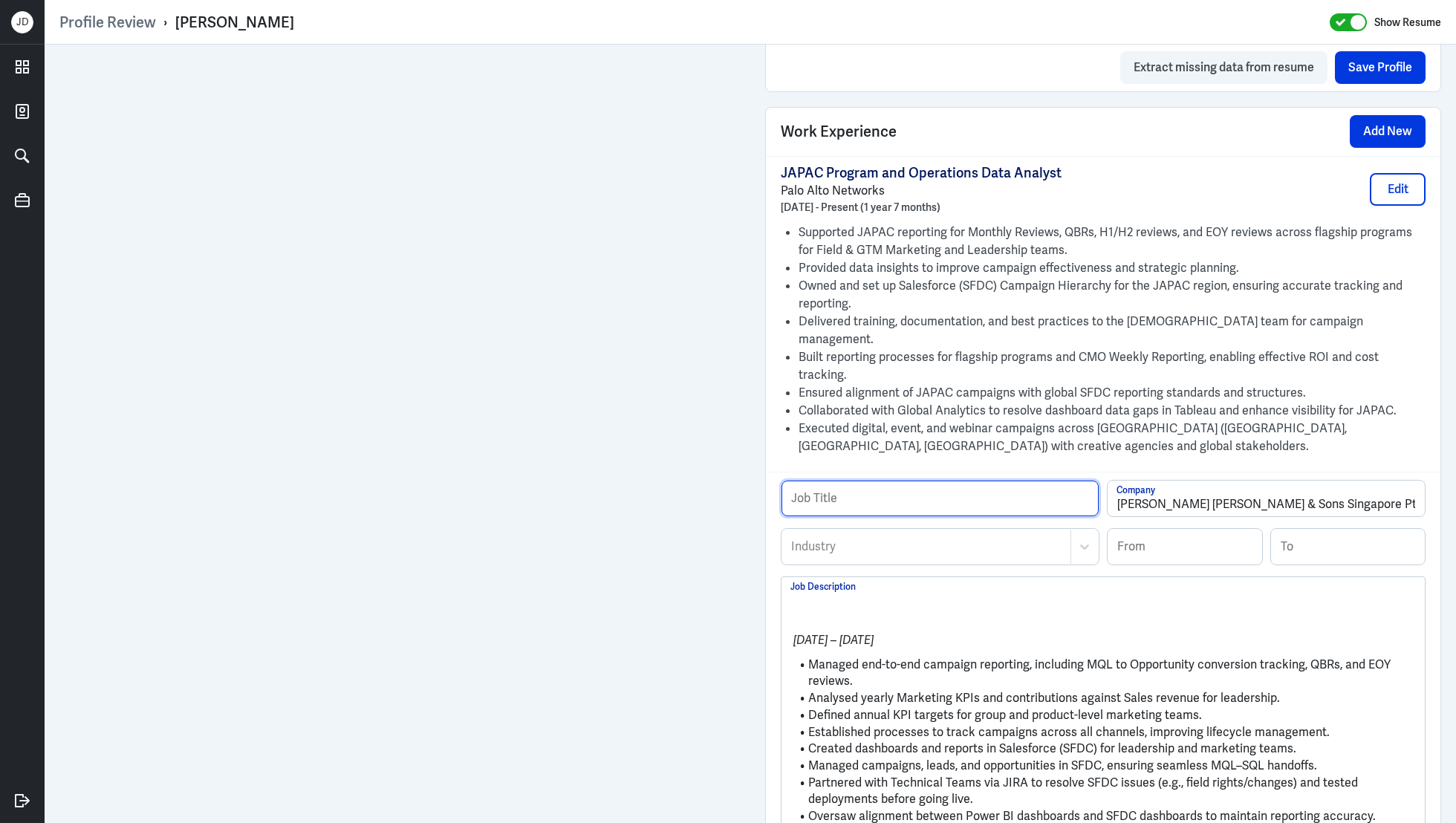
click at [877, 480] on input "text" at bounding box center [940, 498] width 317 height 36
paste input "Associate Marketing Manager, Performance & Operations"
type input "Associate Marketing Manager, Performance & Operations"
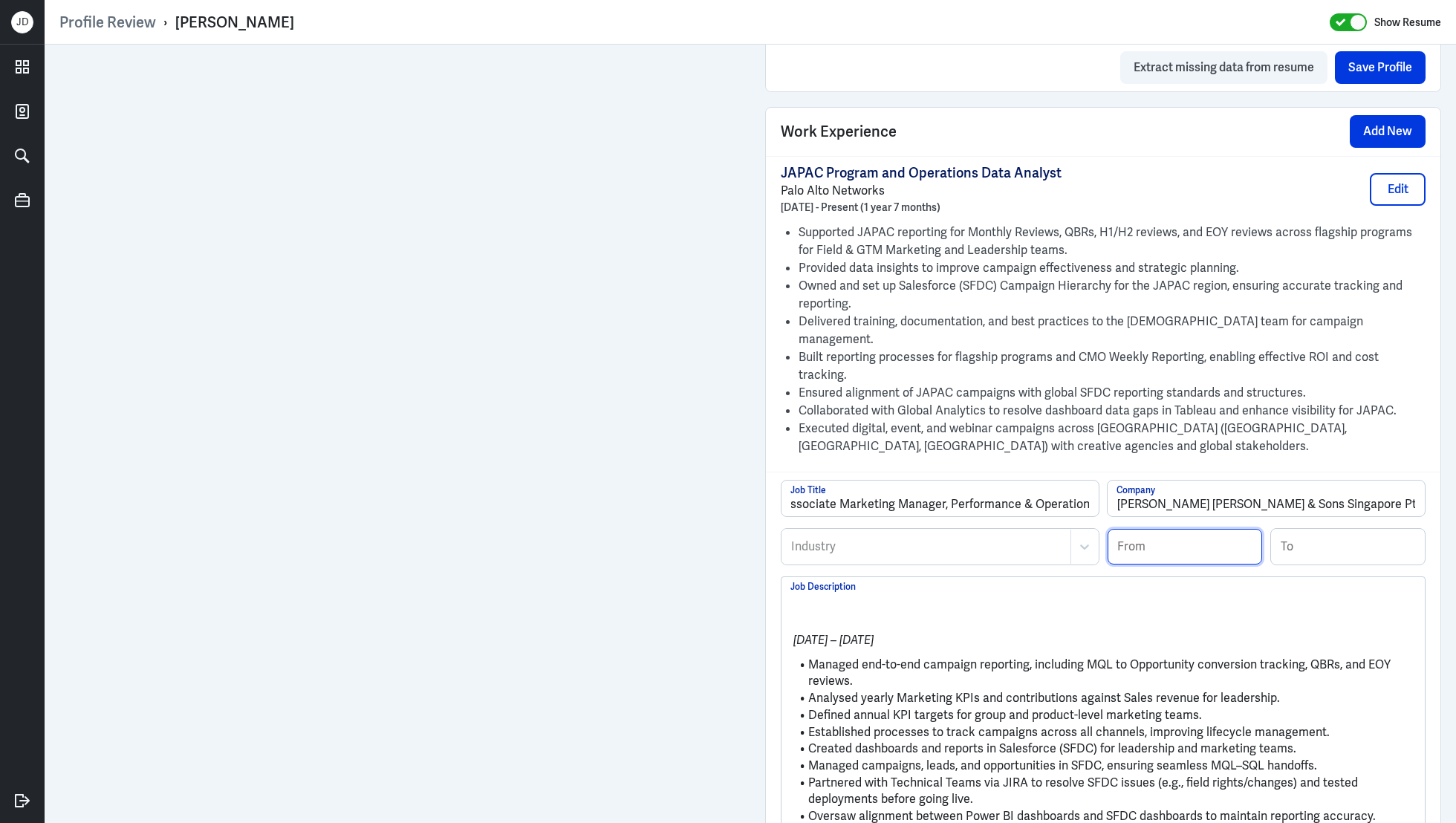
scroll to position [0, 0]
click at [1205, 528] on input at bounding box center [1185, 546] width 155 height 36
type input "09/2018"
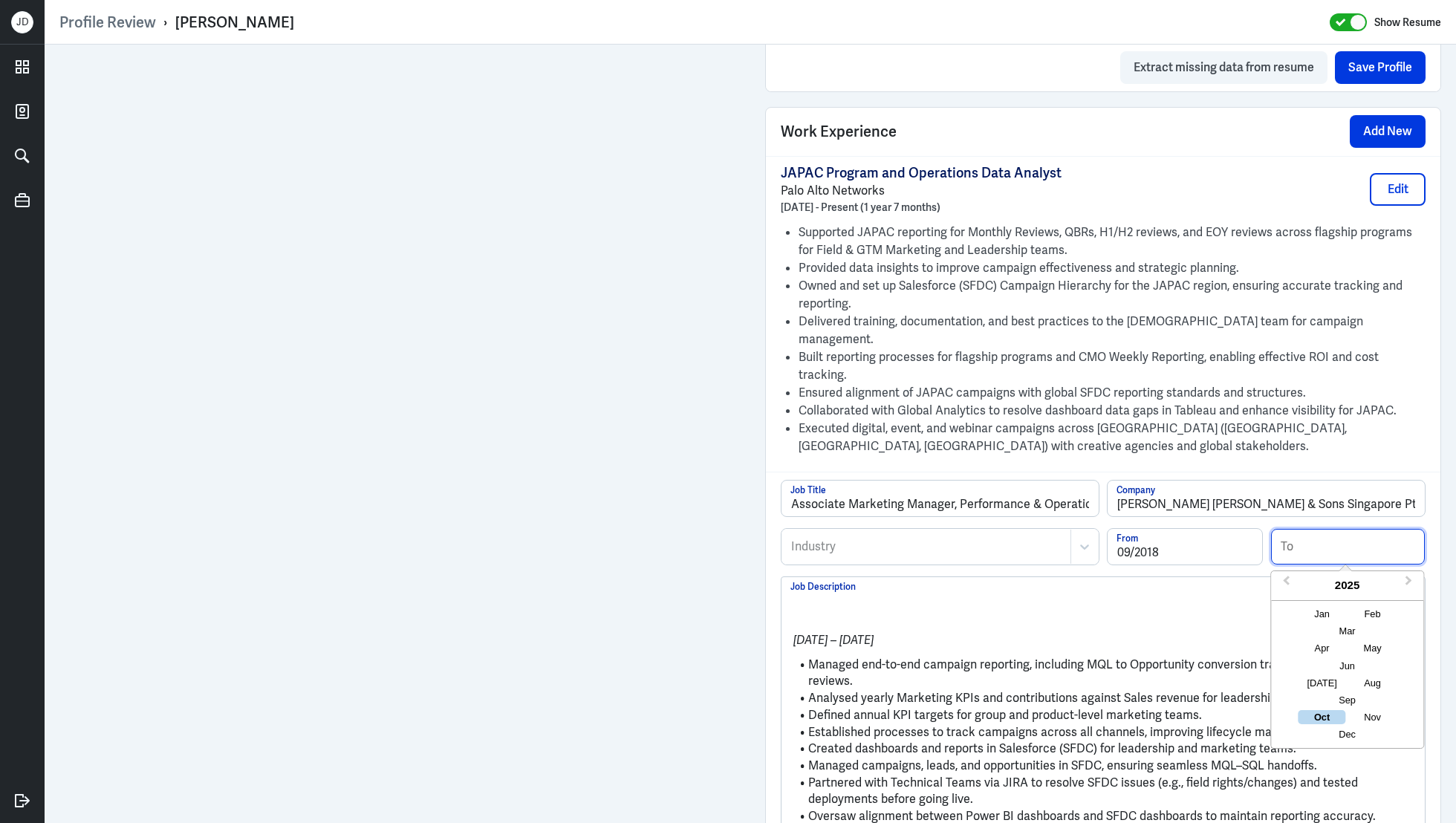
click at [1341, 528] on input at bounding box center [1349, 546] width 155 height 36
type input "12/2023"
click at [838, 657] on li "Managed end-to-end campaign reporting, including MQL to Opportunity conversion …" at bounding box center [1102, 673] width 625 height 33
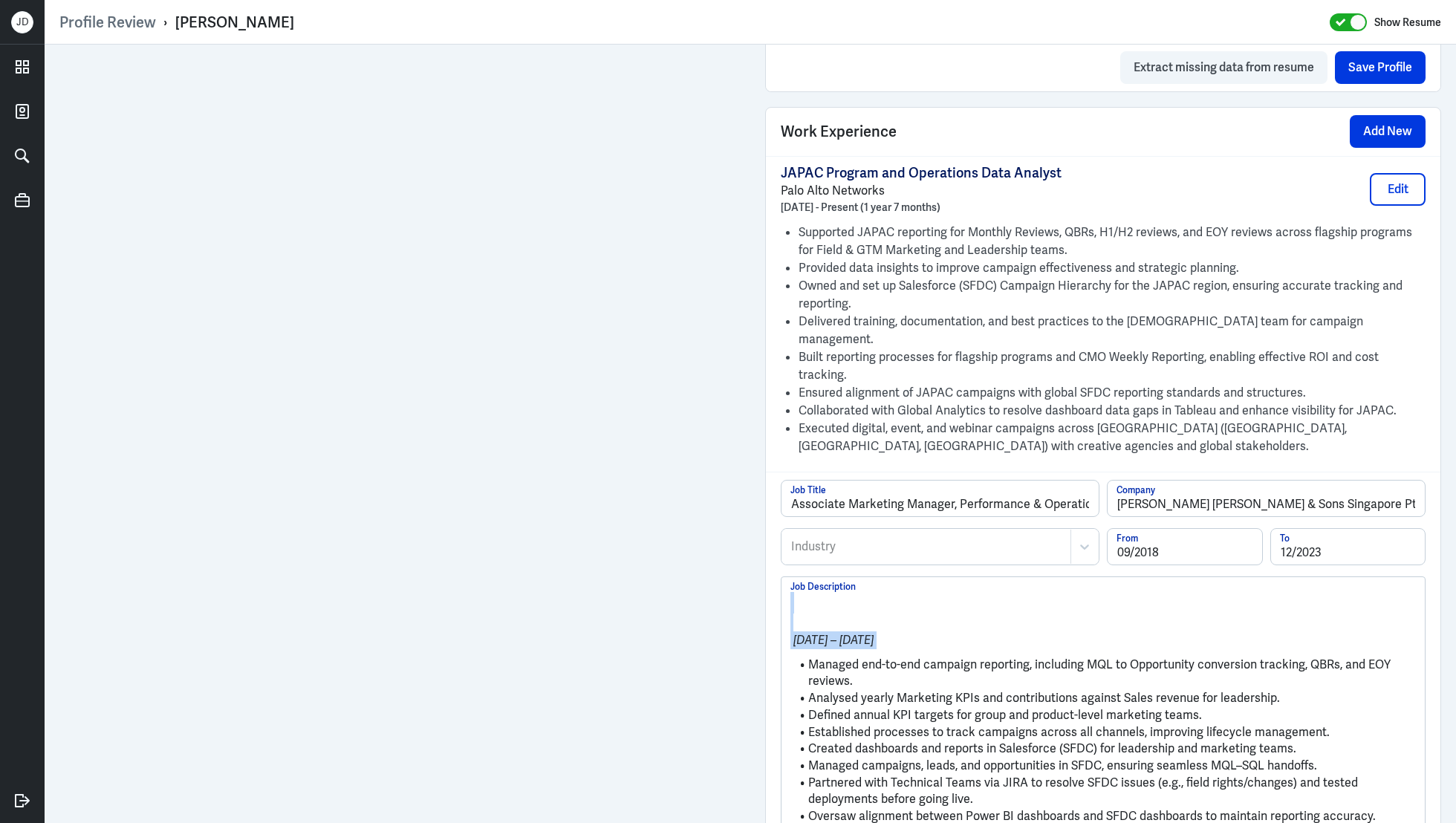
drag, startPoint x: 808, startPoint y: 627, endPoint x: 784, endPoint y: 556, distance: 74.9
click at [784, 577] on div "Sep 2018 – Dec 2023 Managed end-to-end campaign reporting, including MQL to Opp…" at bounding box center [1103, 740] width 644 height 327
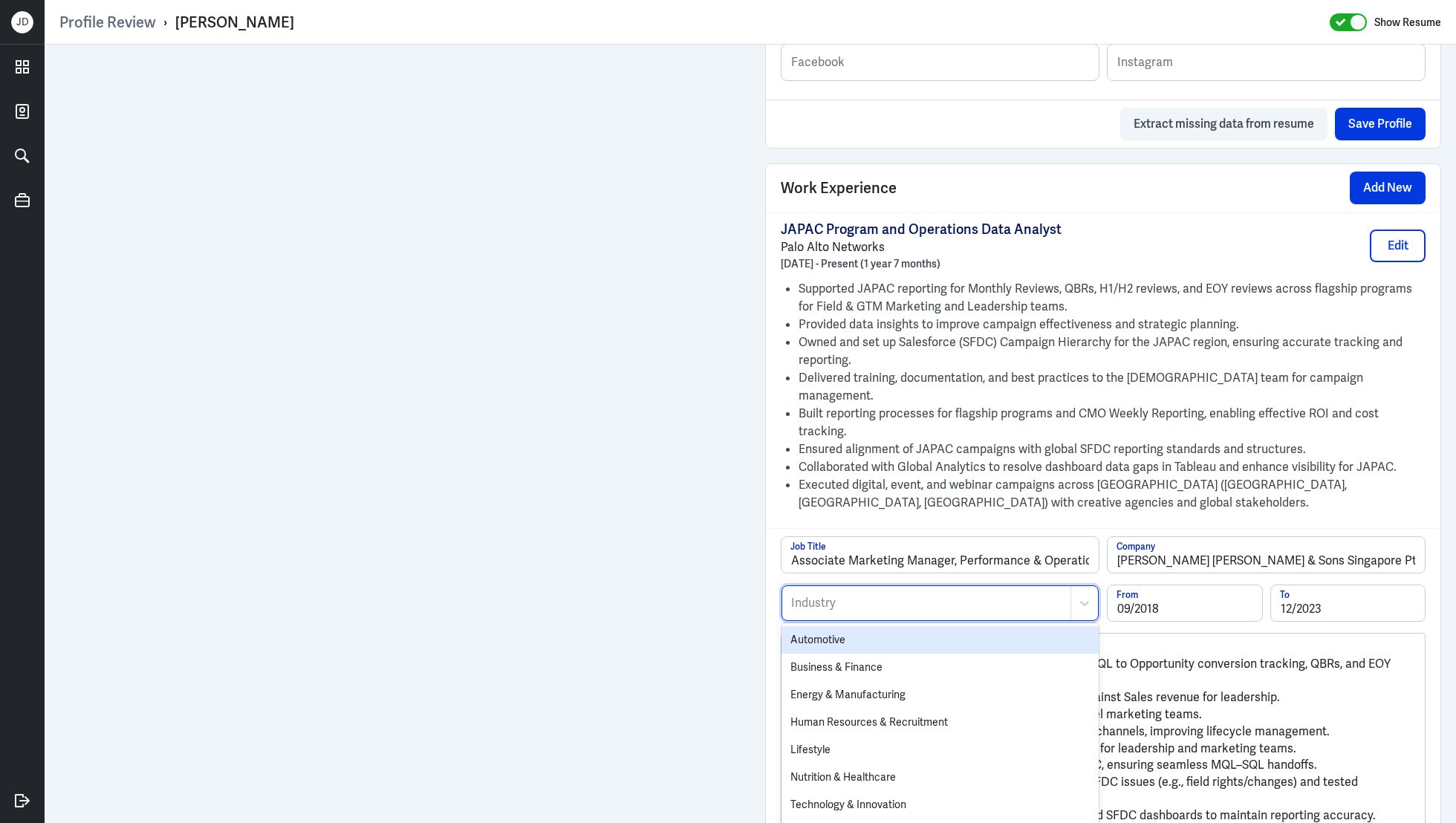
click at [838, 594] on div at bounding box center [927, 602] width 273 height 17
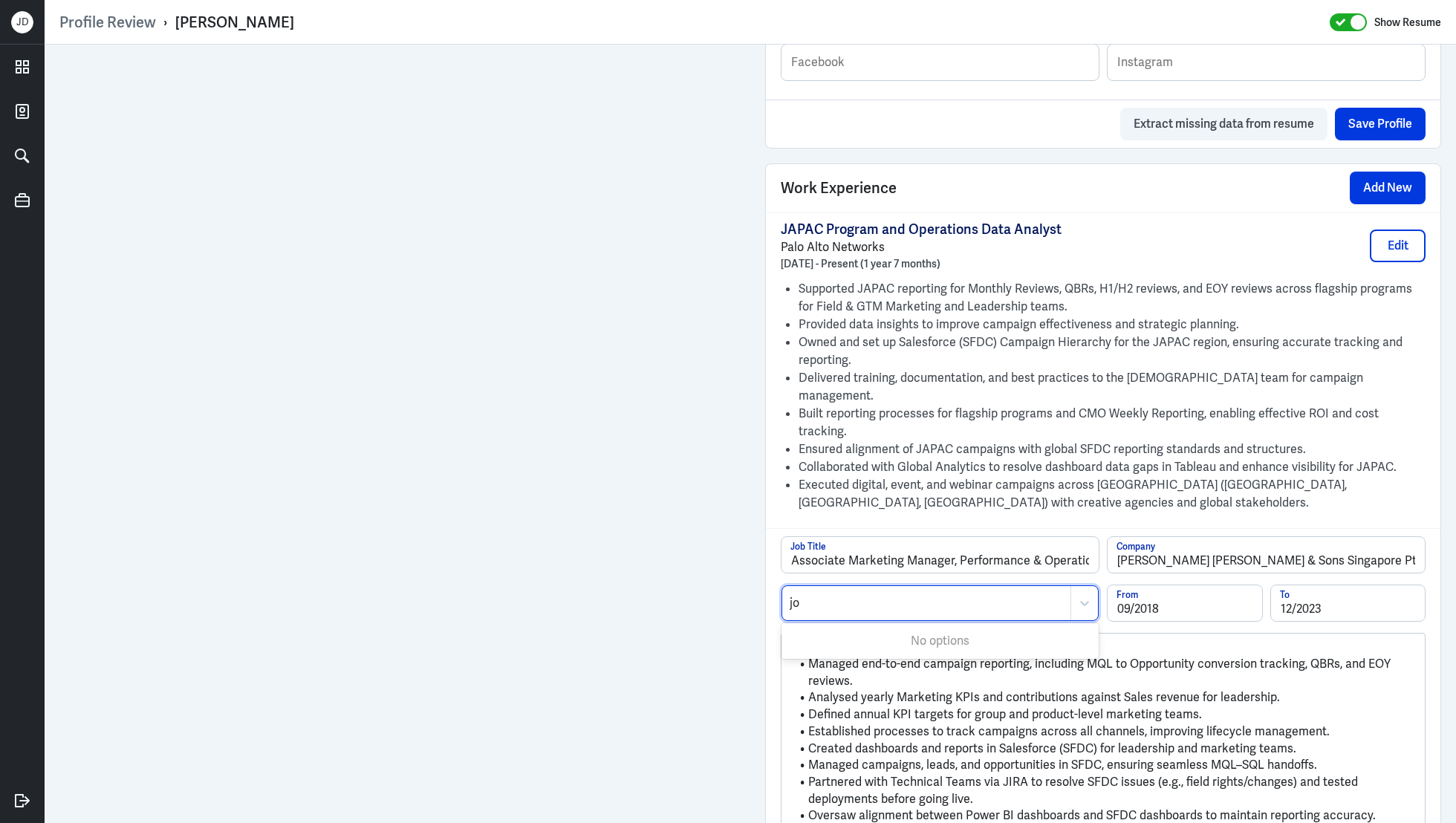
type input "j"
type input "inform"
click at [852, 653] on div "Information Technology and Services" at bounding box center [940, 667] width 317 height 27
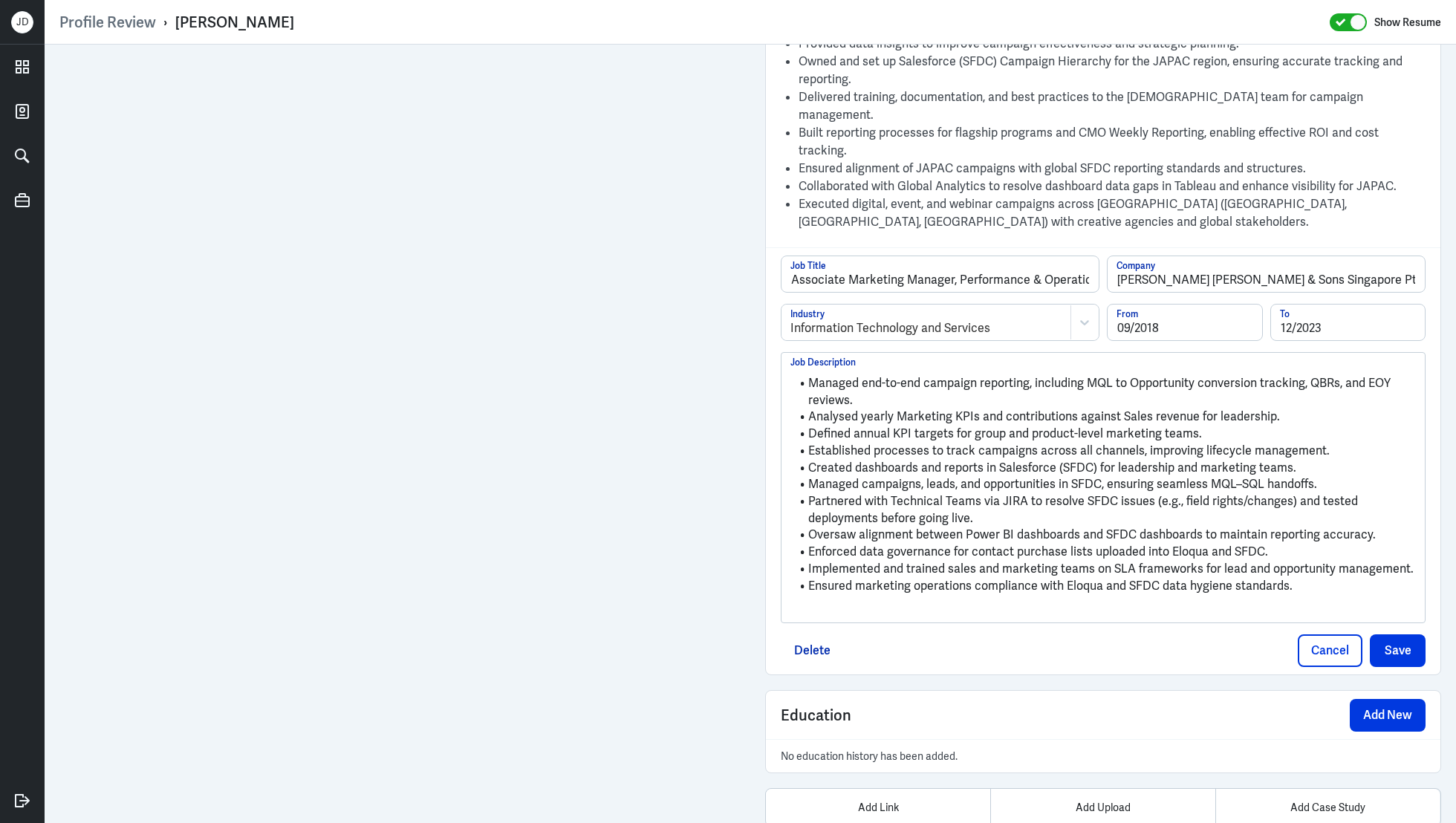
click at [1041, 602] on p at bounding box center [1102, 610] width 625 height 17
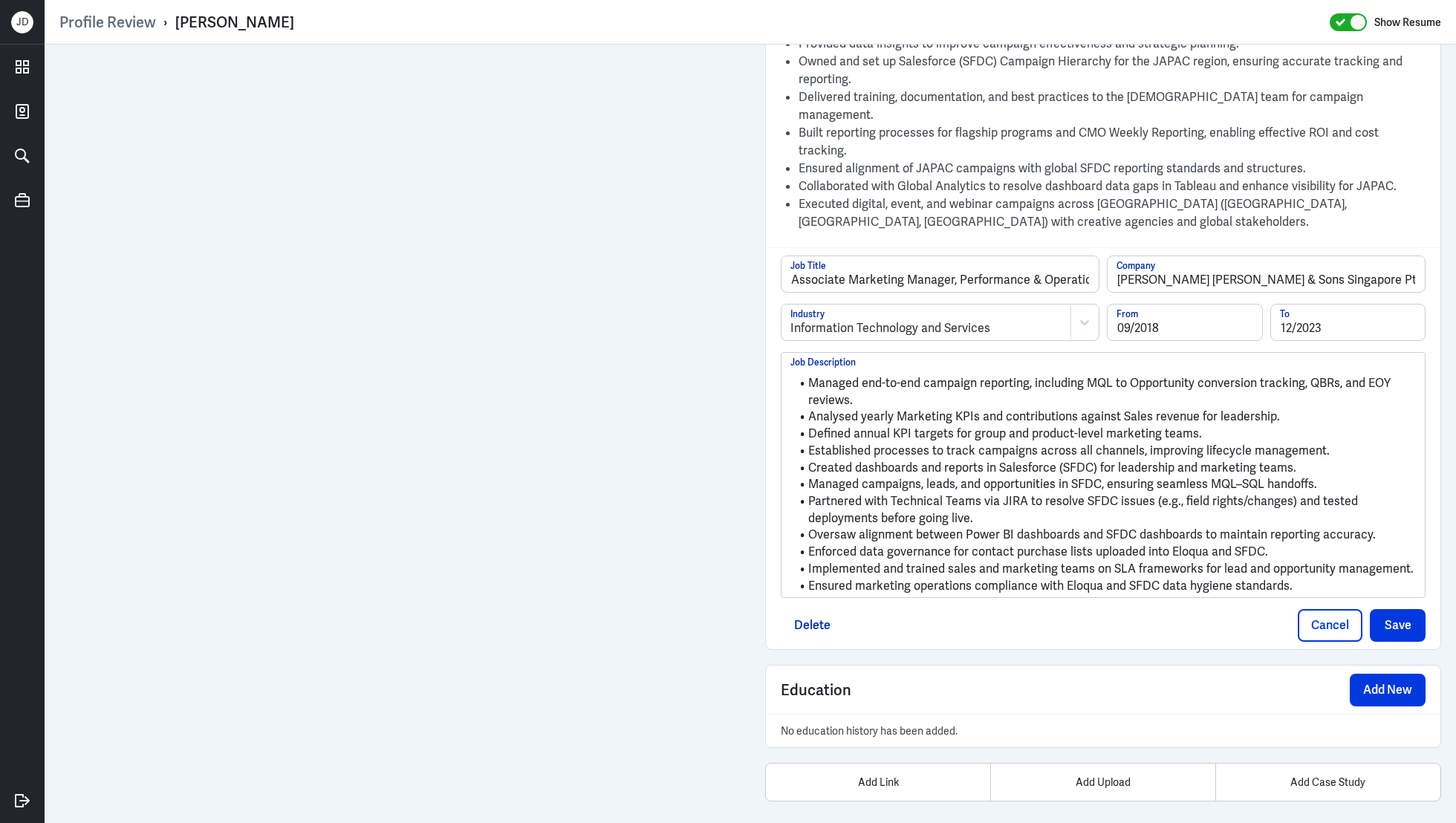
scroll to position [1227, 0]
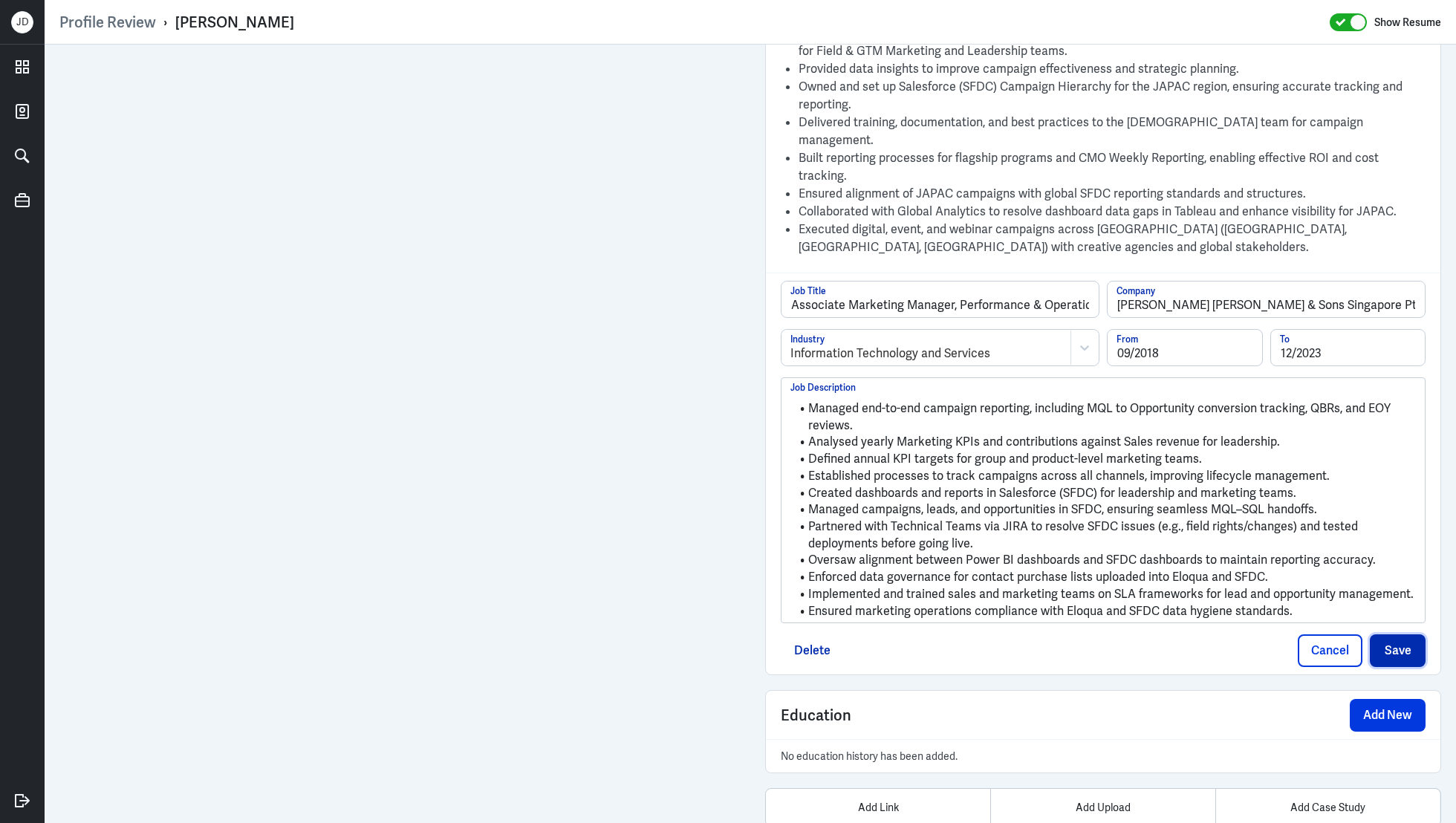
click at [1404, 634] on button "Save" at bounding box center [1398, 650] width 56 height 32
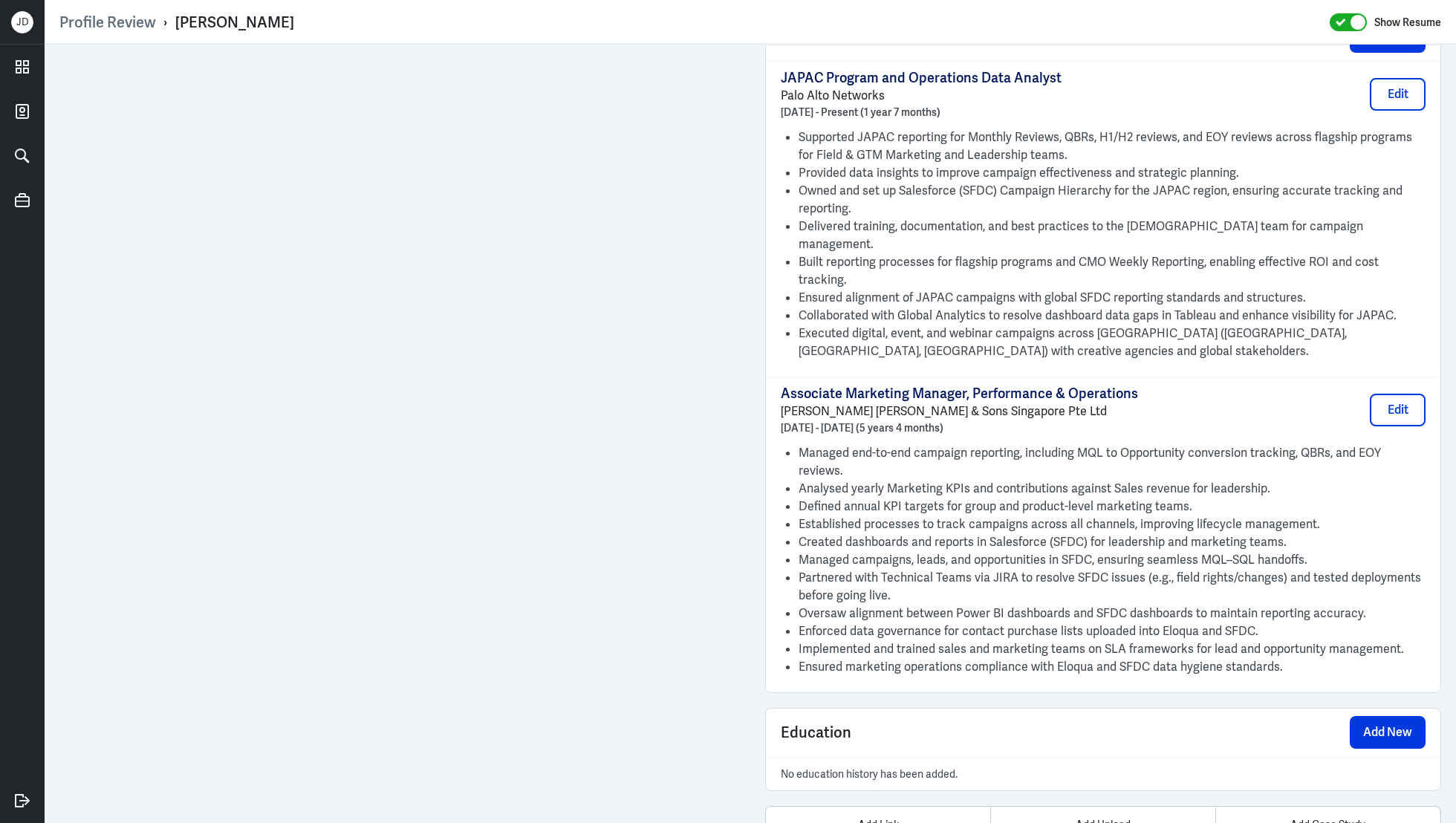
scroll to position [945, 0]
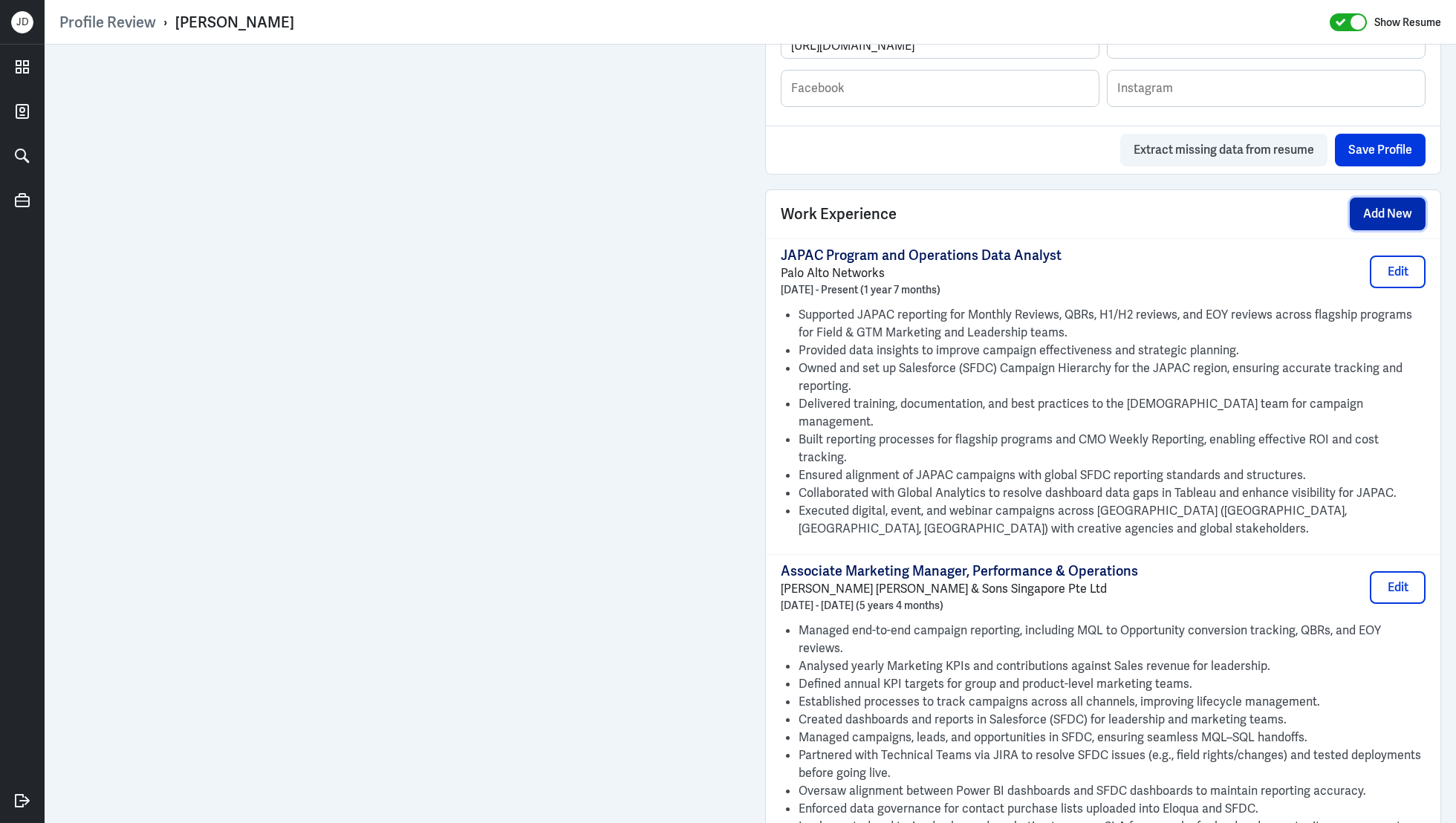
click at [1402, 221] on button "Add New" at bounding box center [1387, 213] width 76 height 32
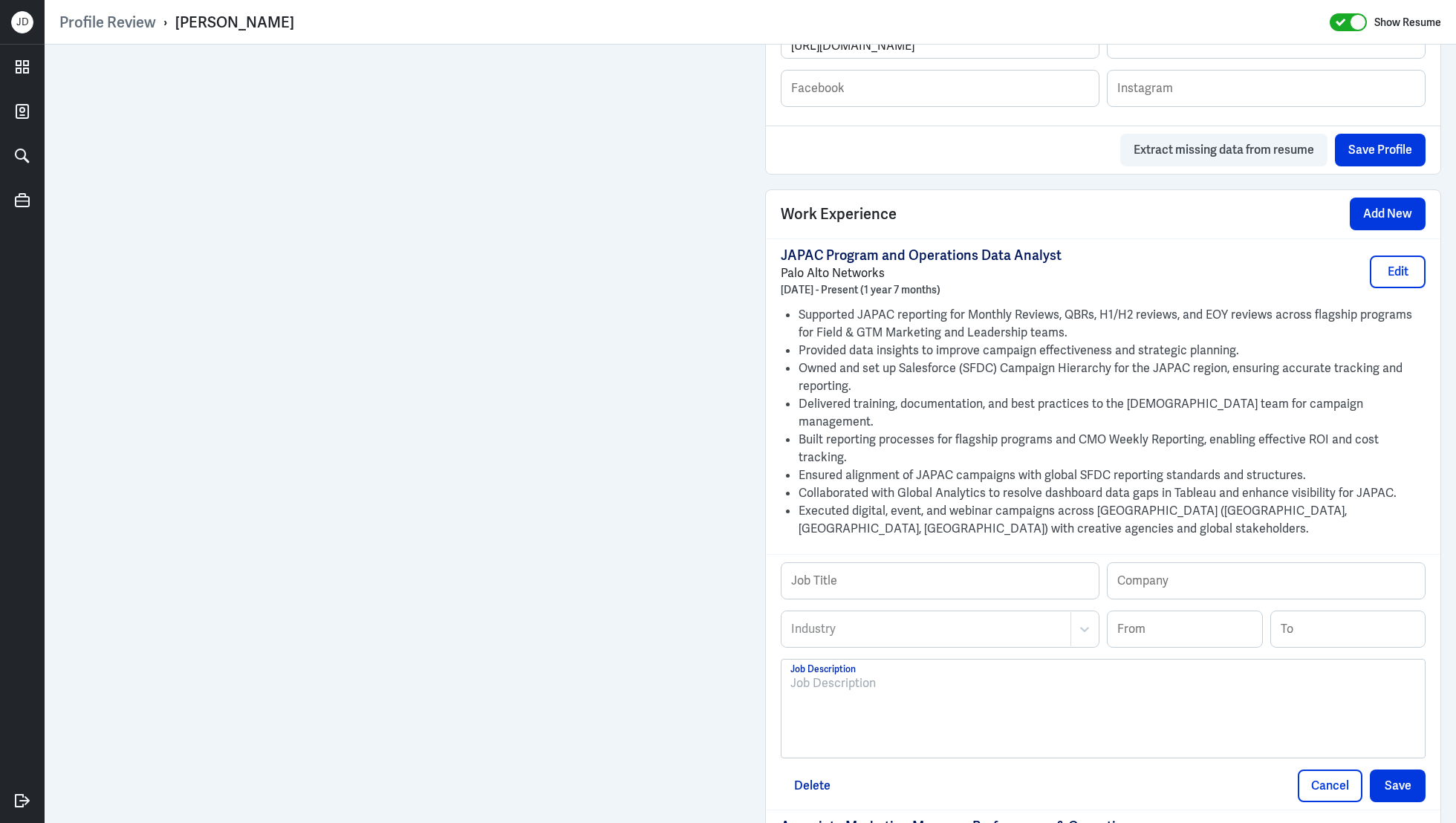
click at [947, 674] on div at bounding box center [1102, 714] width 625 height 80
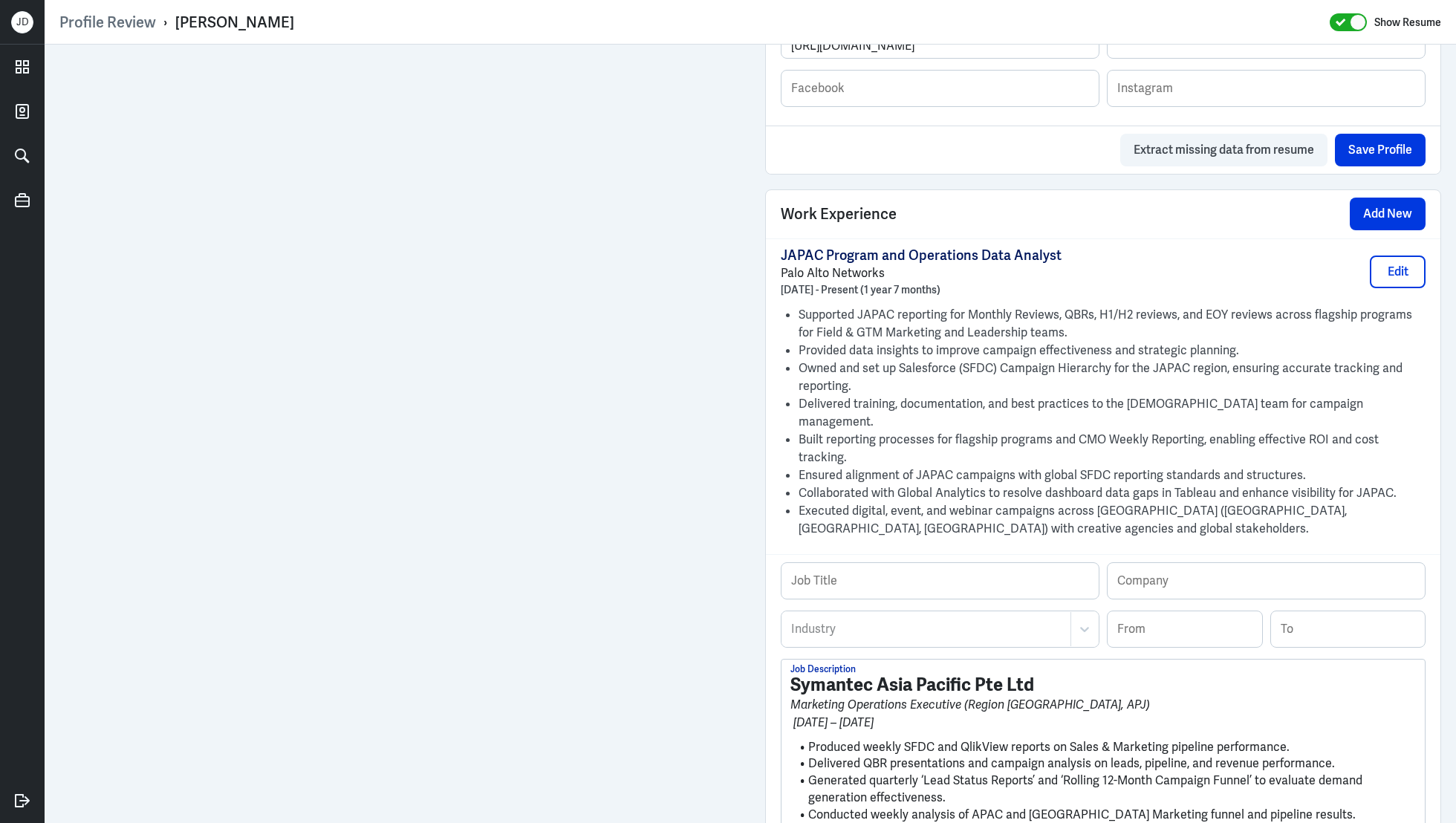
scroll to position [0, 0]
drag, startPoint x: 1053, startPoint y: 646, endPoint x: 733, endPoint y: 646, distance: 320.0
click at [629, 533] on div "Admin Settings Update Resume Save Profile User Requested Private Set Resume to …" at bounding box center [751, 288] width 1412 height 2377
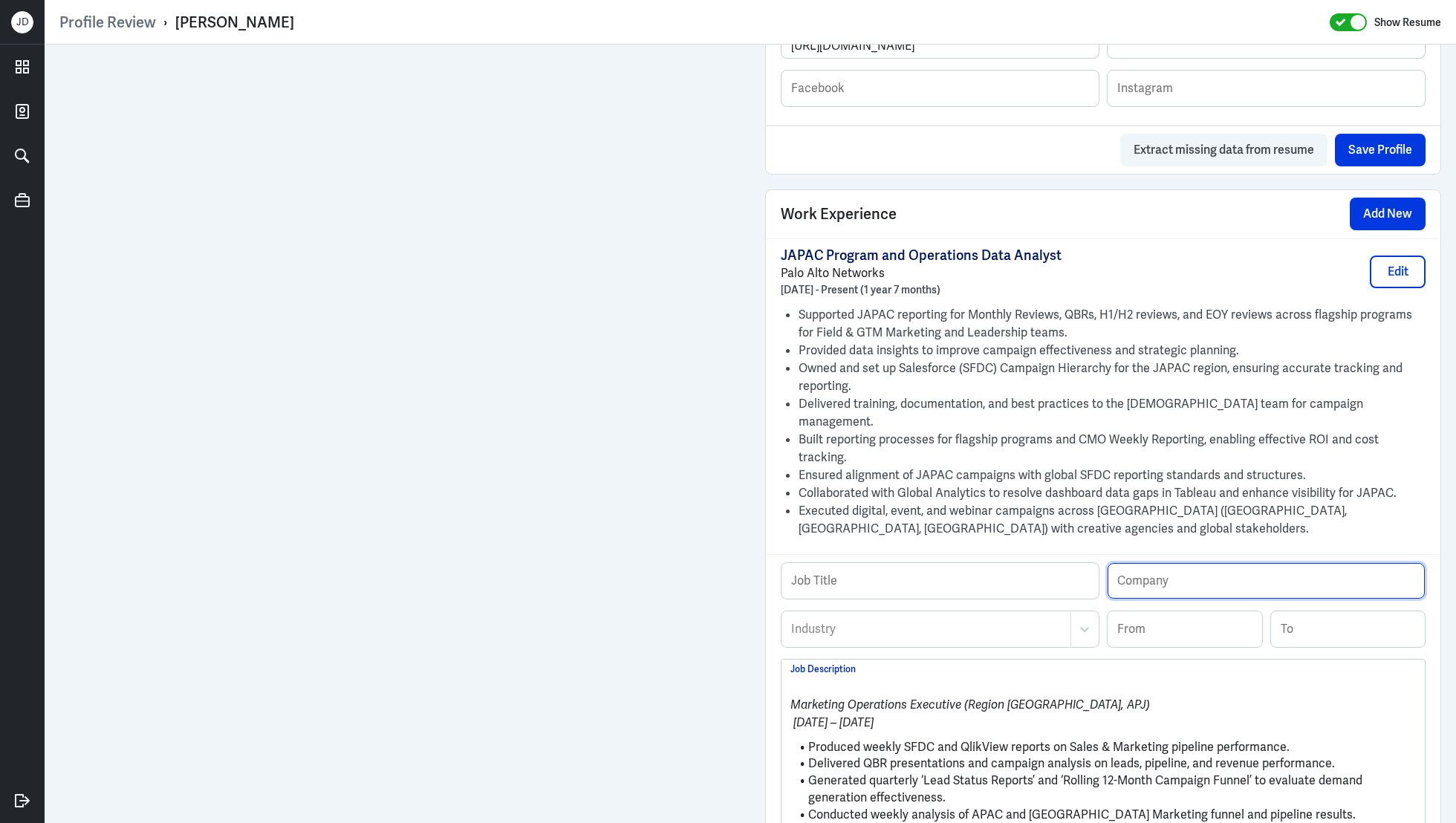
click at [1194, 563] on input "text" at bounding box center [1266, 580] width 317 height 36
paste input "Symantec Asia Pacific Pte Ltd"
type input "Symantec Asia Pacific Pte Ltd"
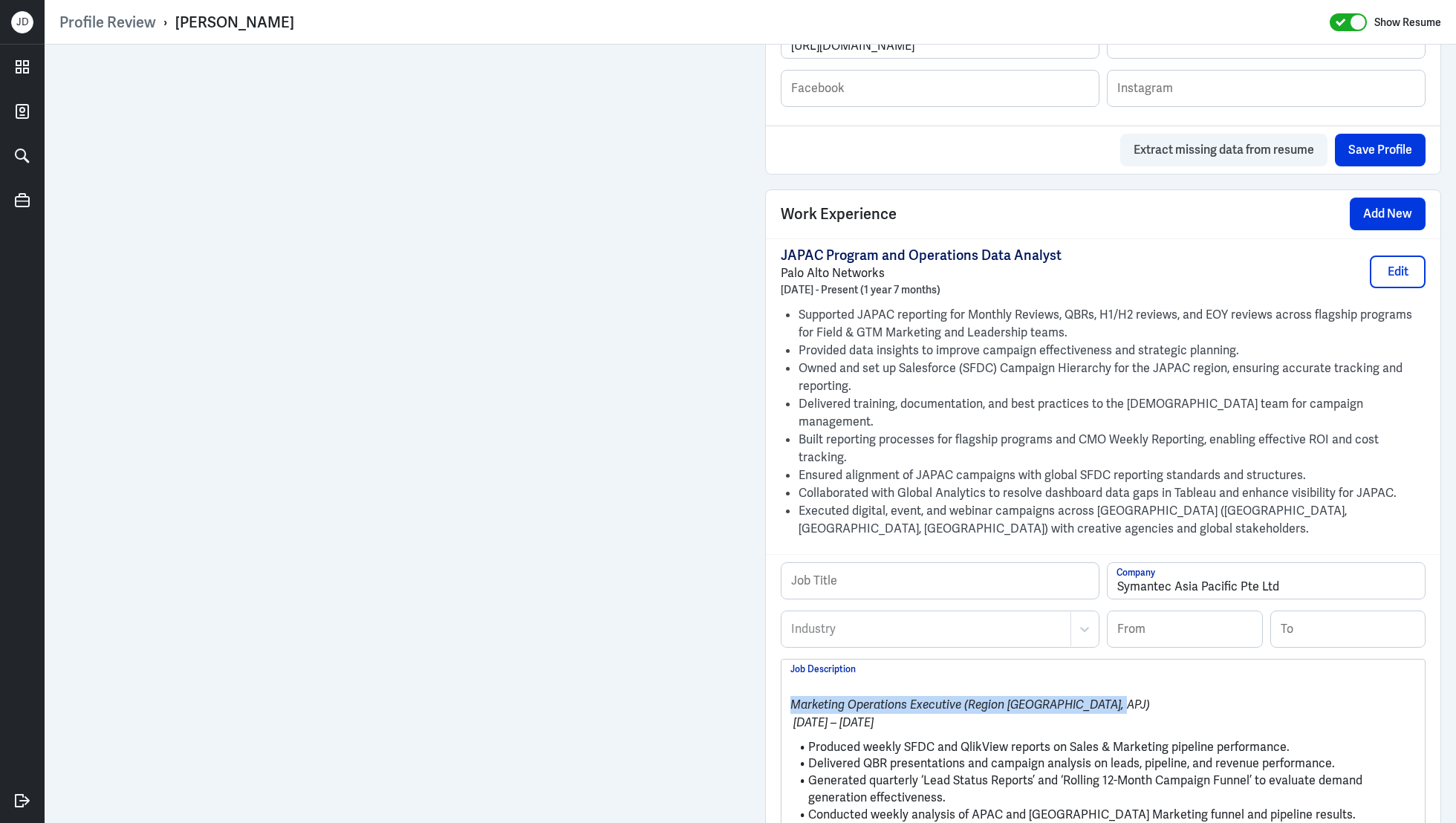
drag, startPoint x: 1155, startPoint y: 666, endPoint x: 786, endPoint y: 664, distance: 369.0
click at [786, 664] on div "Marketing Operations Executive (Region Demand Centre, APJ) Oct 2016 – Aug 2018 …" at bounding box center [1103, 788] width 644 height 259
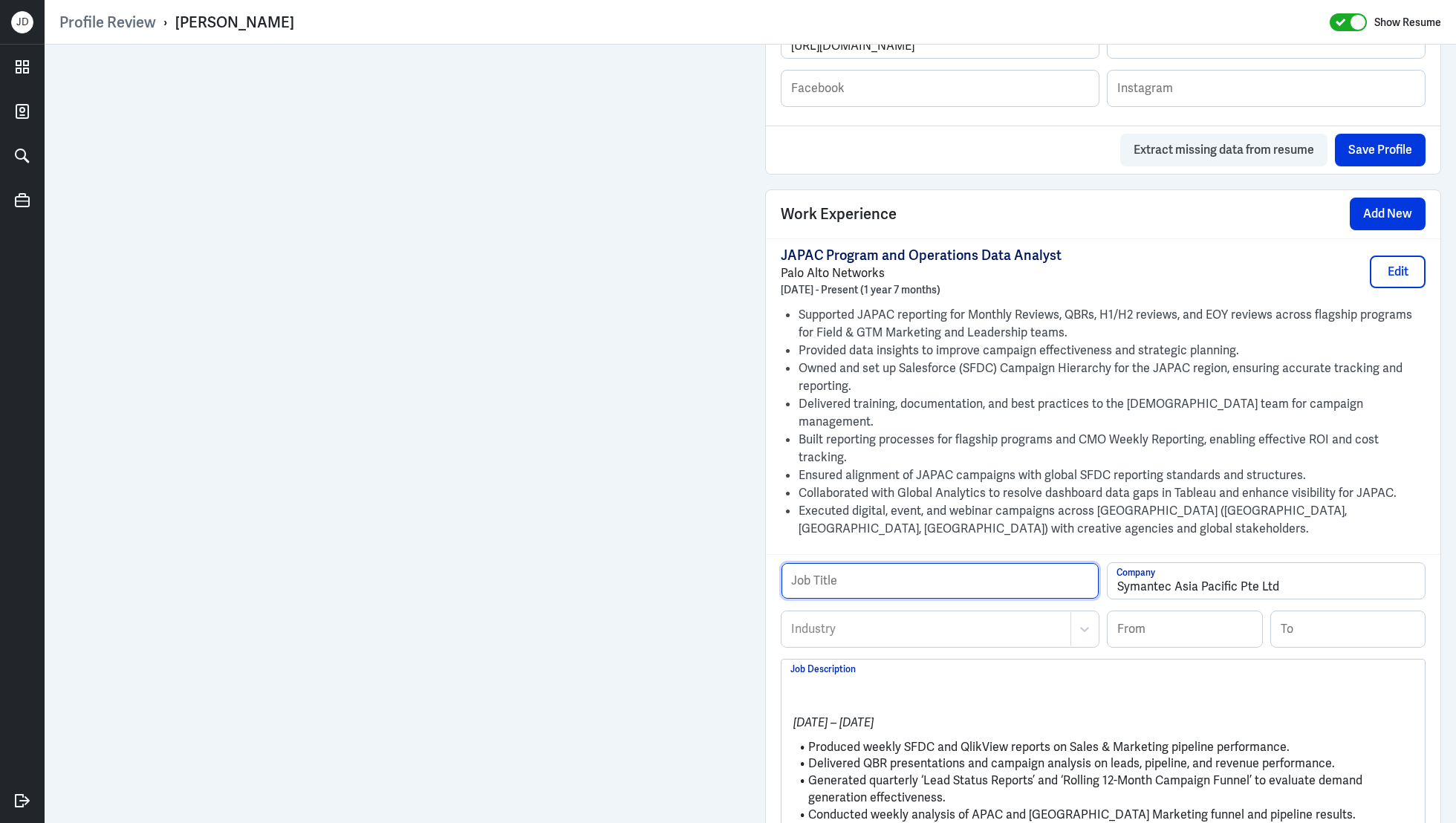
click at [898, 563] on input "text" at bounding box center [940, 580] width 317 height 36
paste input "Marketing Operations Executive (Region Demand Centre, APJ)"
type input "Marketing Operations Executive (Region Demand Centre, APJ)"
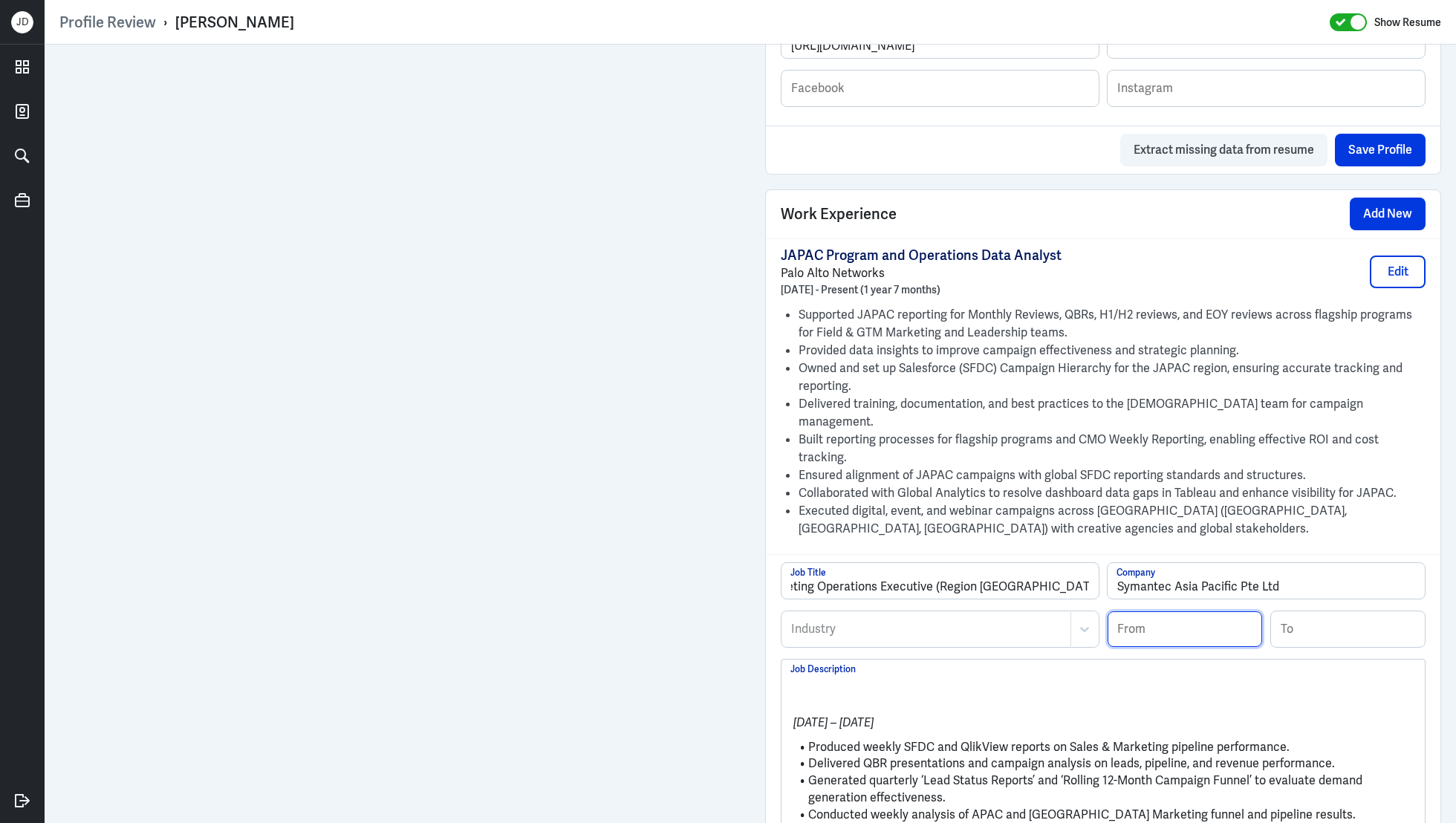
scroll to position [0, 0]
click at [1166, 611] on input at bounding box center [1185, 628] width 155 height 36
type input "10/2016"
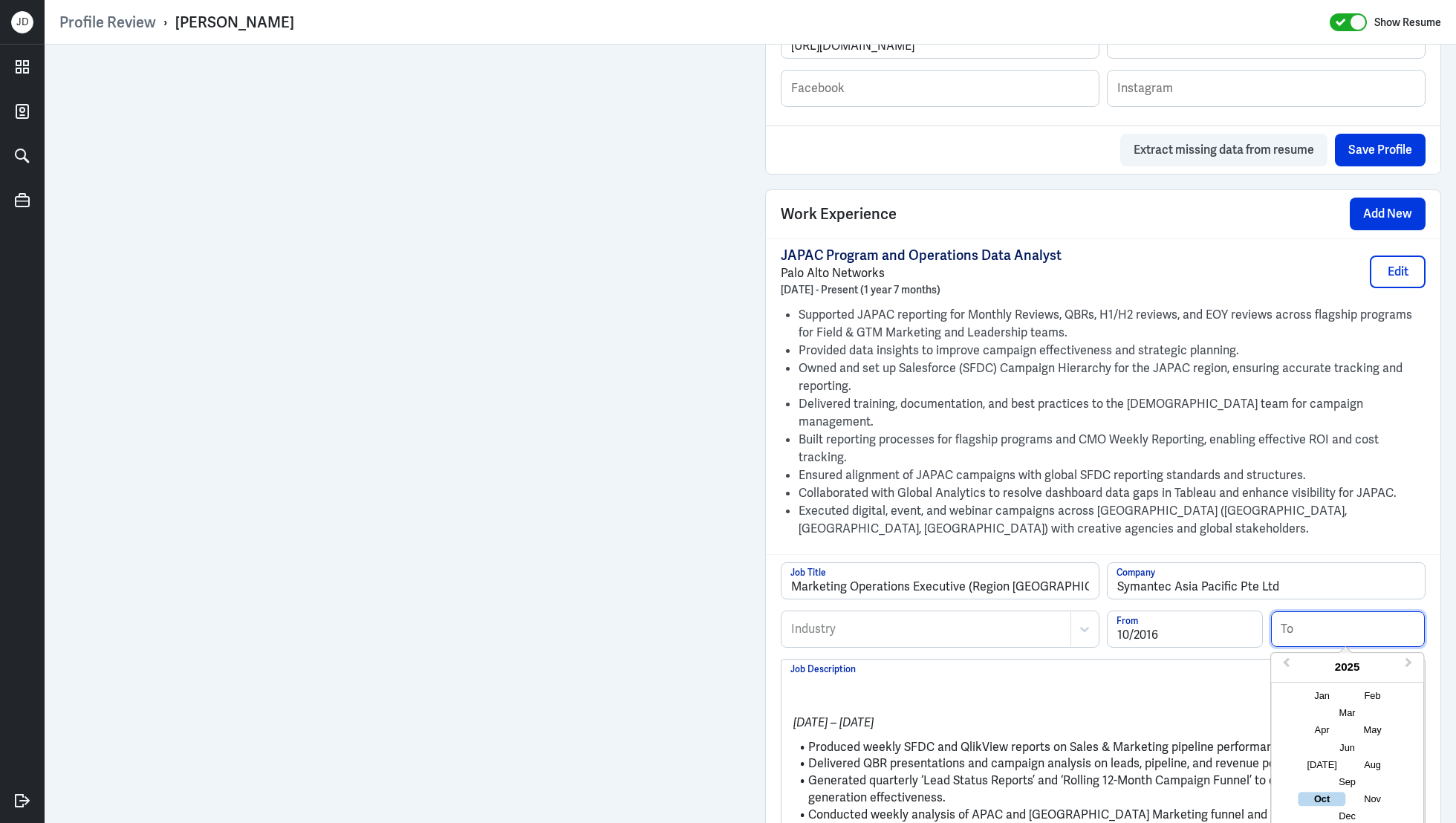
click at [1305, 611] on input at bounding box center [1349, 628] width 155 height 36
type input "08/2018"
click at [971, 714] on p "Oct 2016 – Aug 2018" at bounding box center [1102, 722] width 625 height 17
drag, startPoint x: 807, startPoint y: 710, endPoint x: 763, endPoint y: 629, distance: 92.2
click at [763, 629] on div "Admin Settings Update Resume Save Profile User Requested Private Set Resume to …" at bounding box center [1103, 288] width 706 height 2377
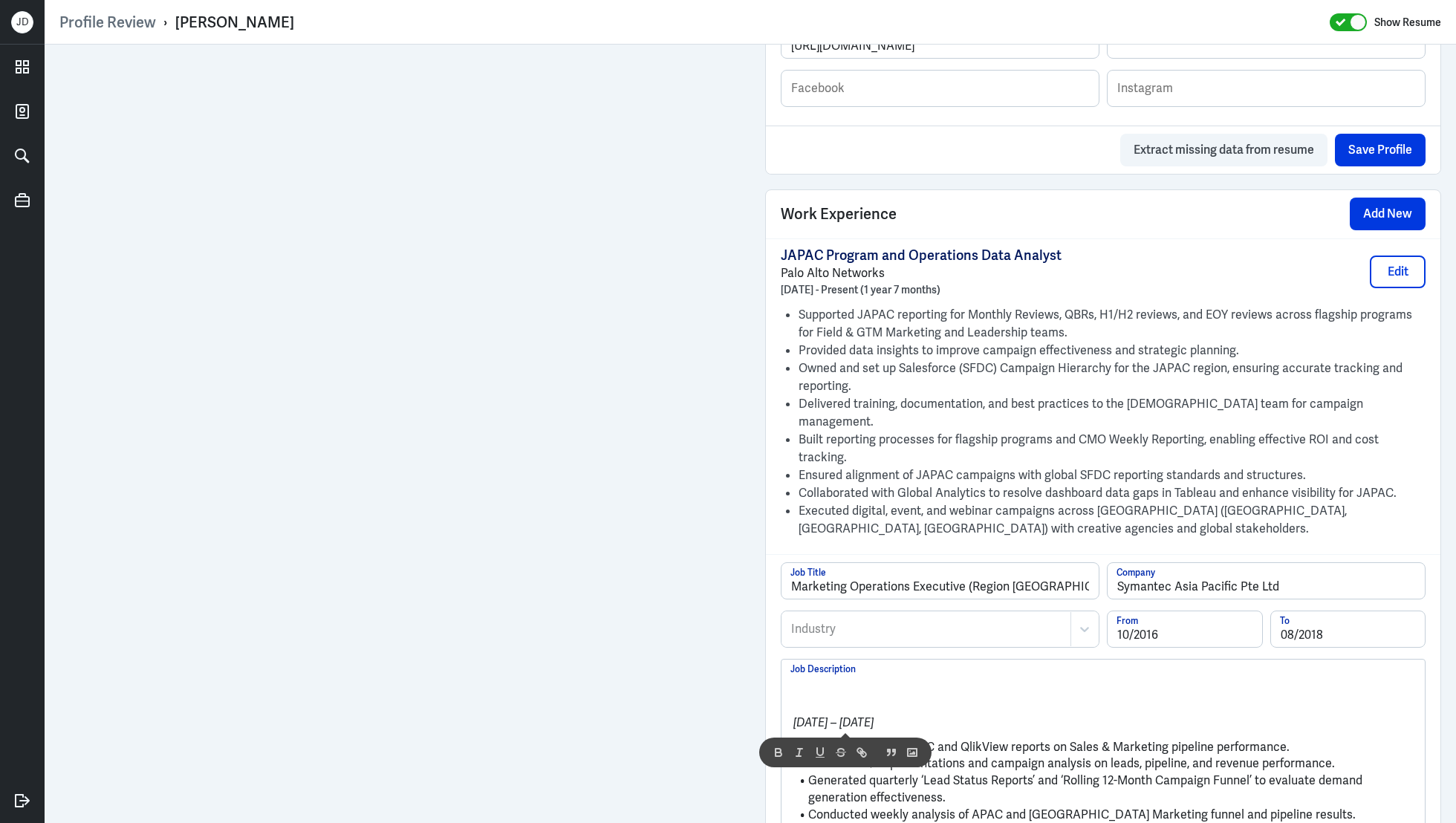
scroll to position [888, 0]
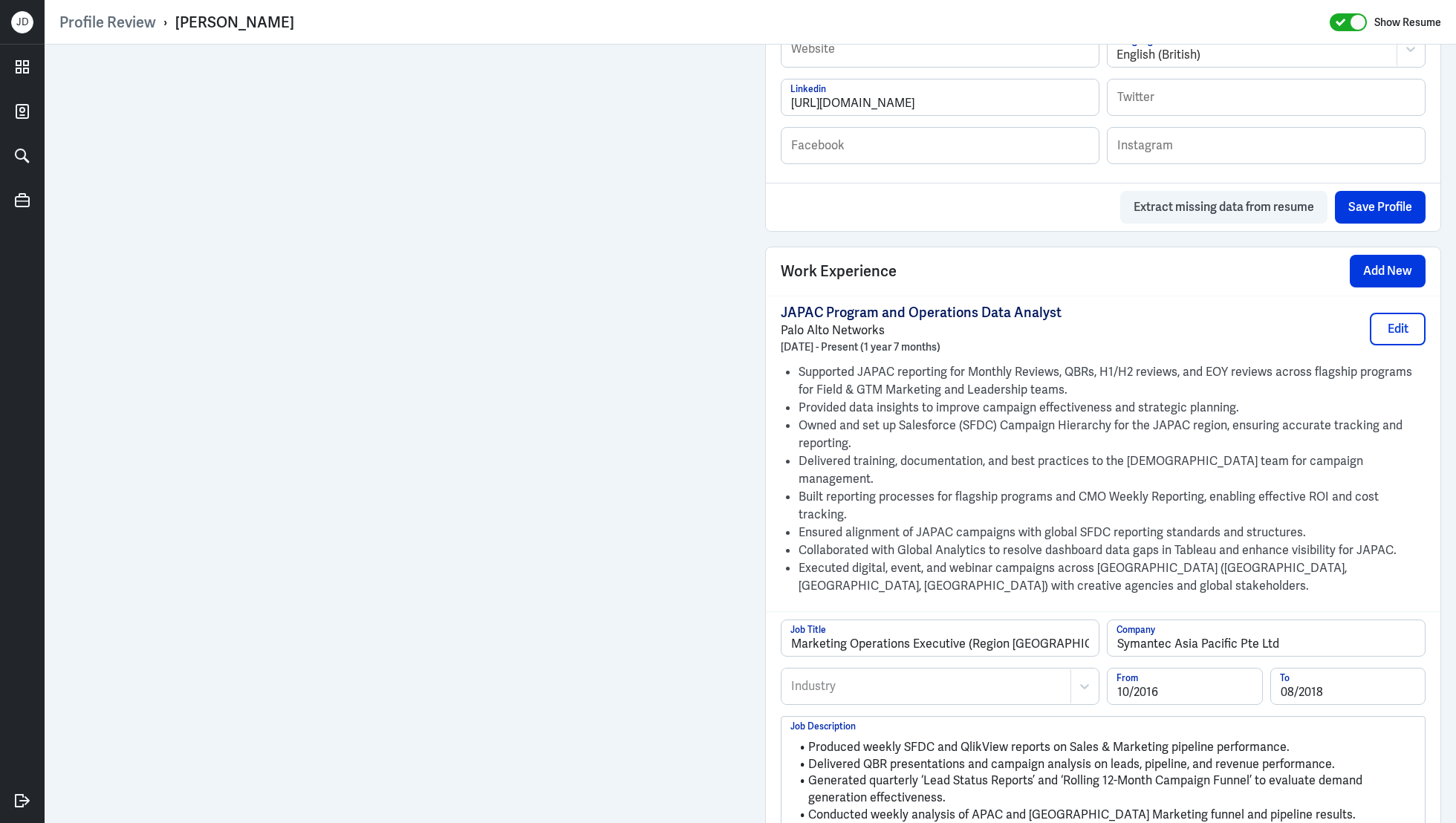
click at [879, 669] on div "Industry" at bounding box center [927, 686] width 288 height 34
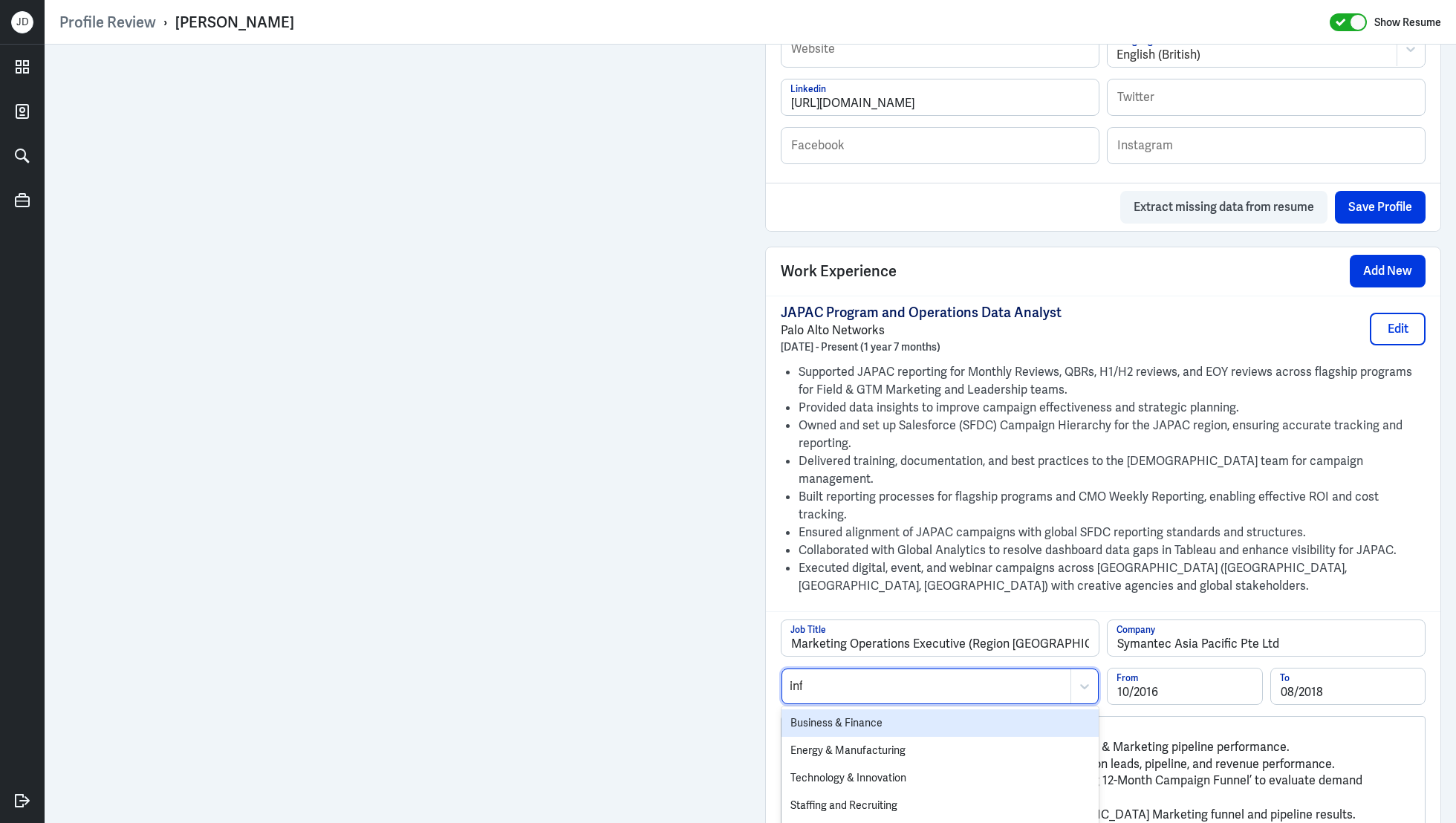
type input "info"
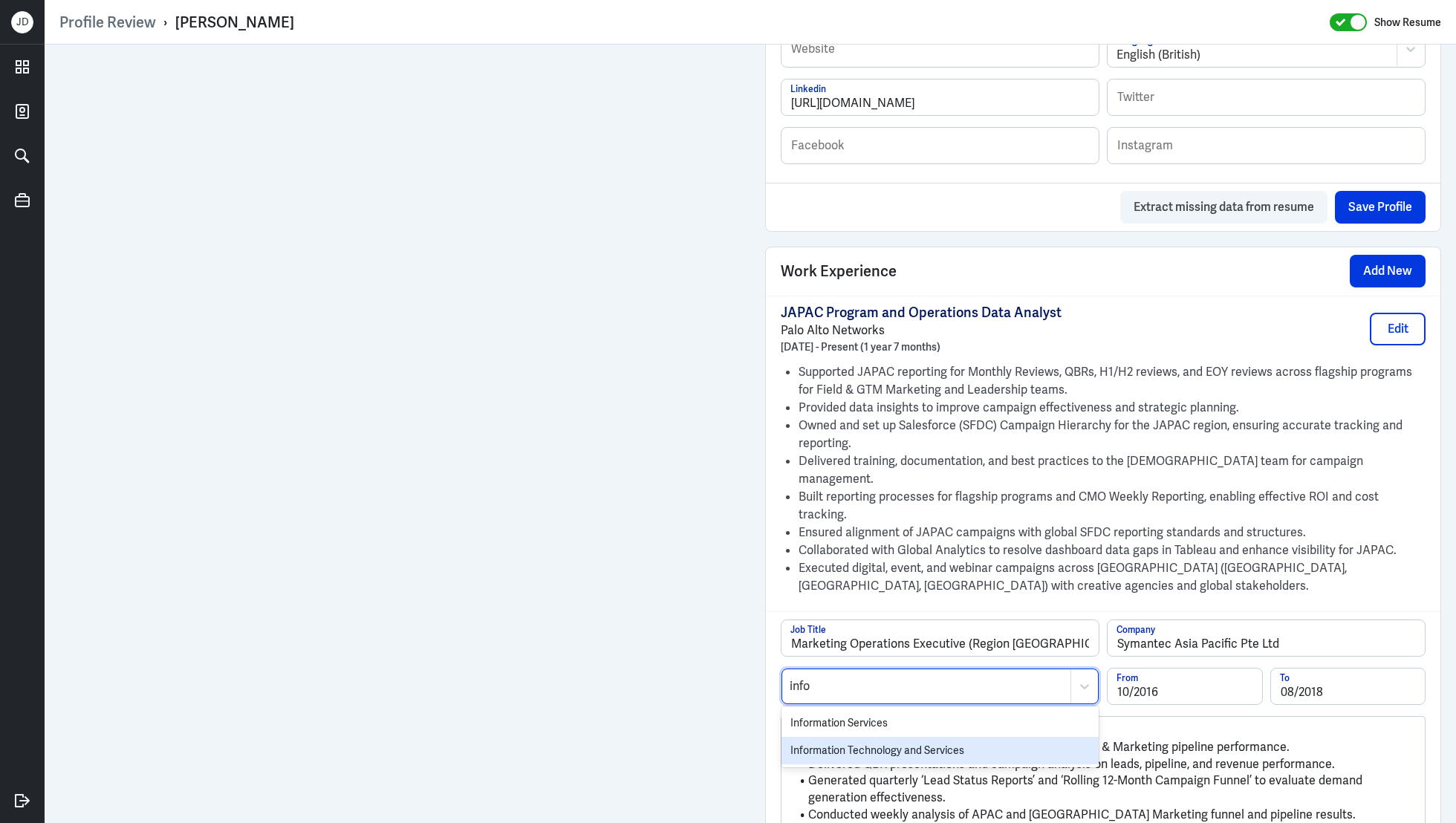
click at [813, 736] on div "Information Technology and Services" at bounding box center [940, 750] width 317 height 27
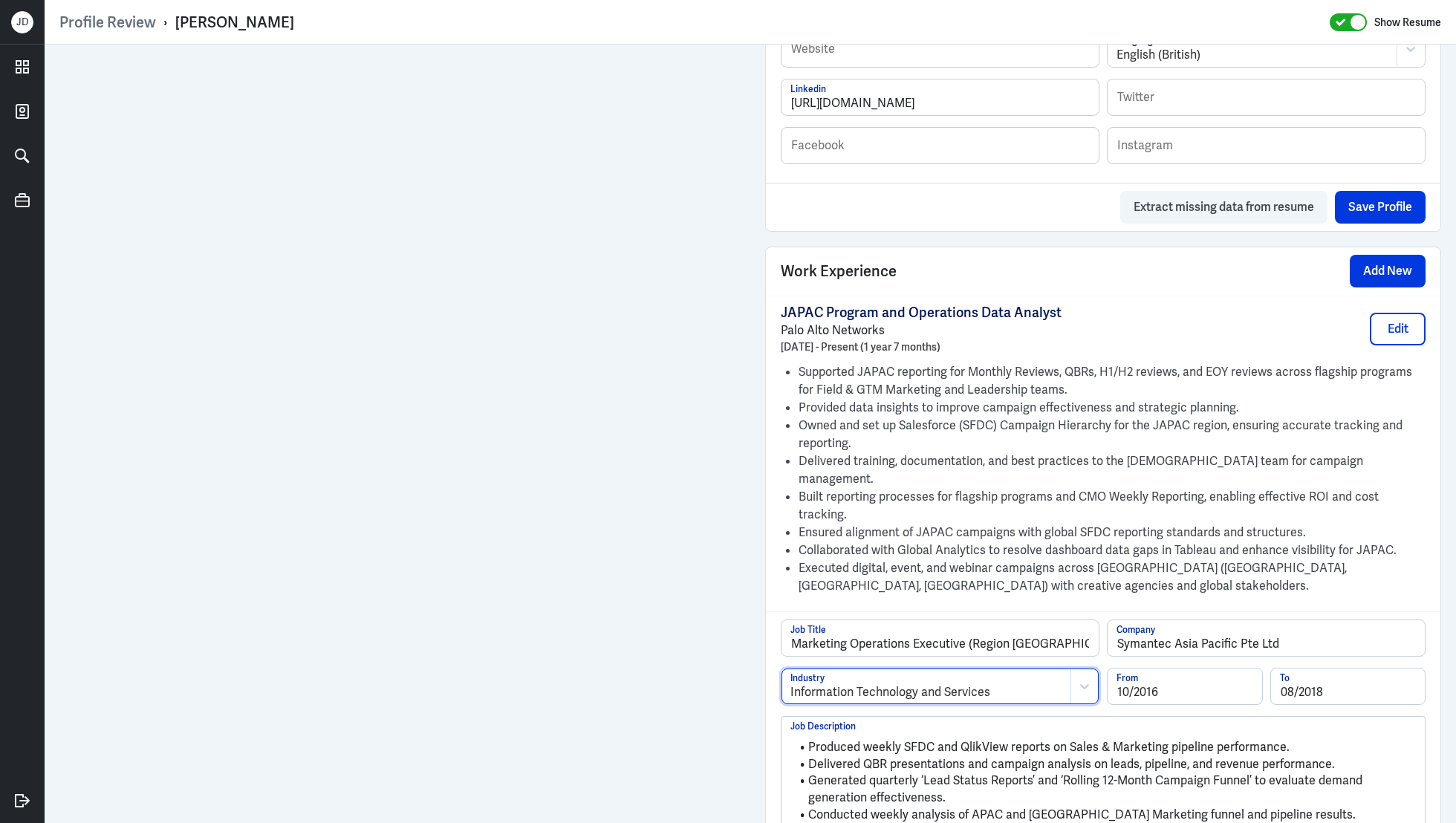
scroll to position [1457, 0]
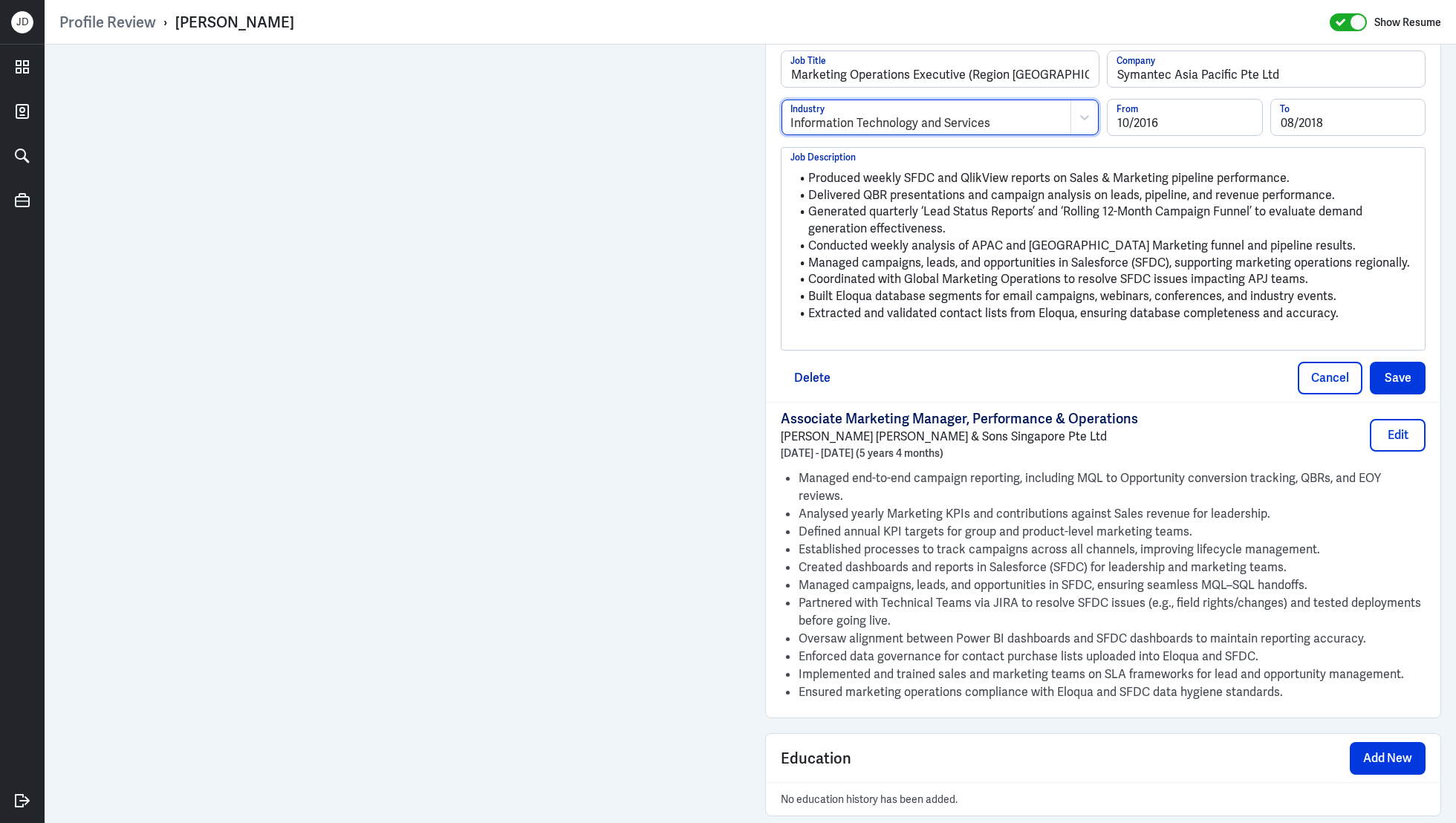
click at [982, 329] on p at bounding box center [1102, 337] width 625 height 17
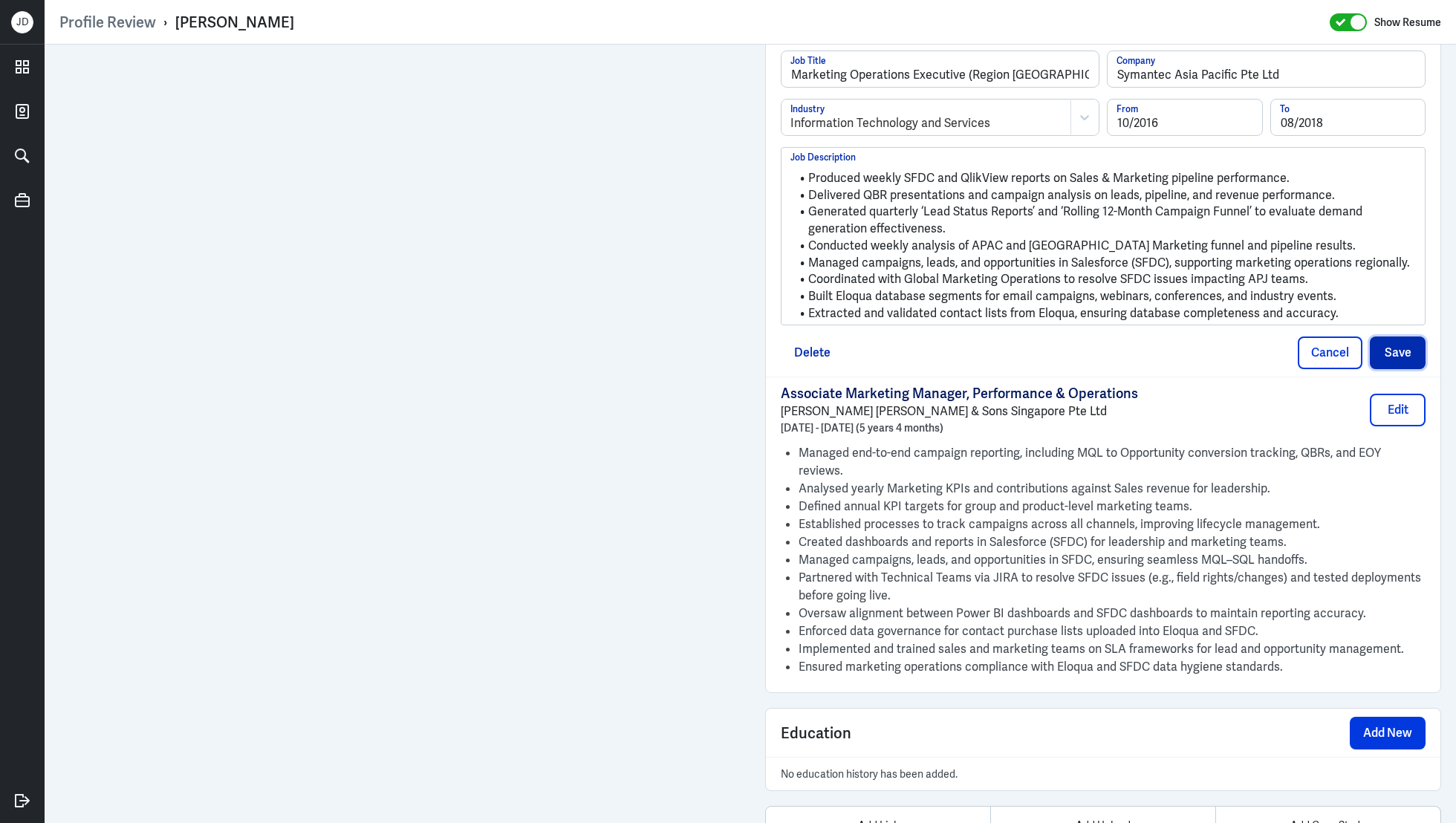
click at [1403, 336] on button "Save" at bounding box center [1398, 352] width 56 height 32
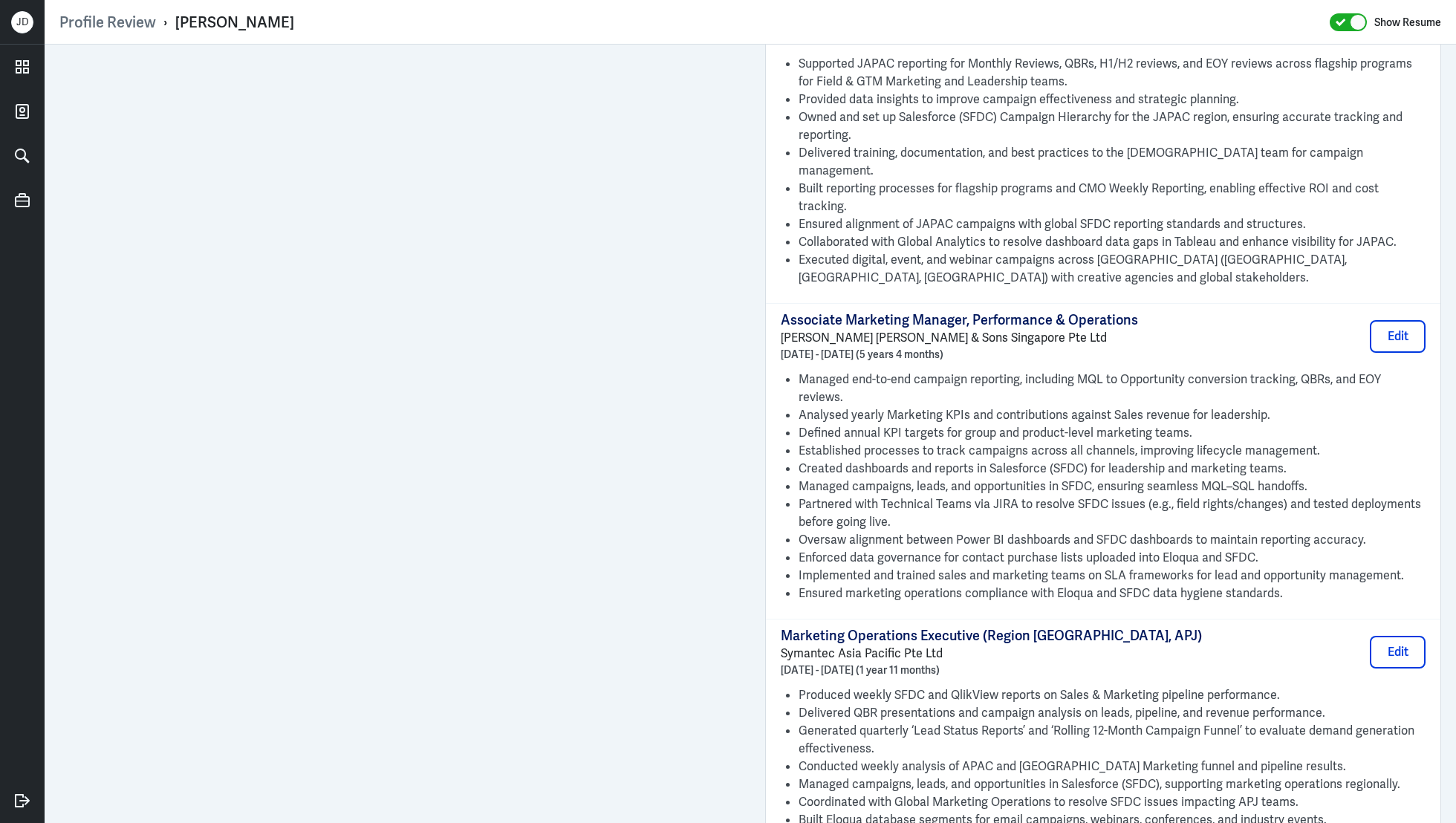
scroll to position [955, 0]
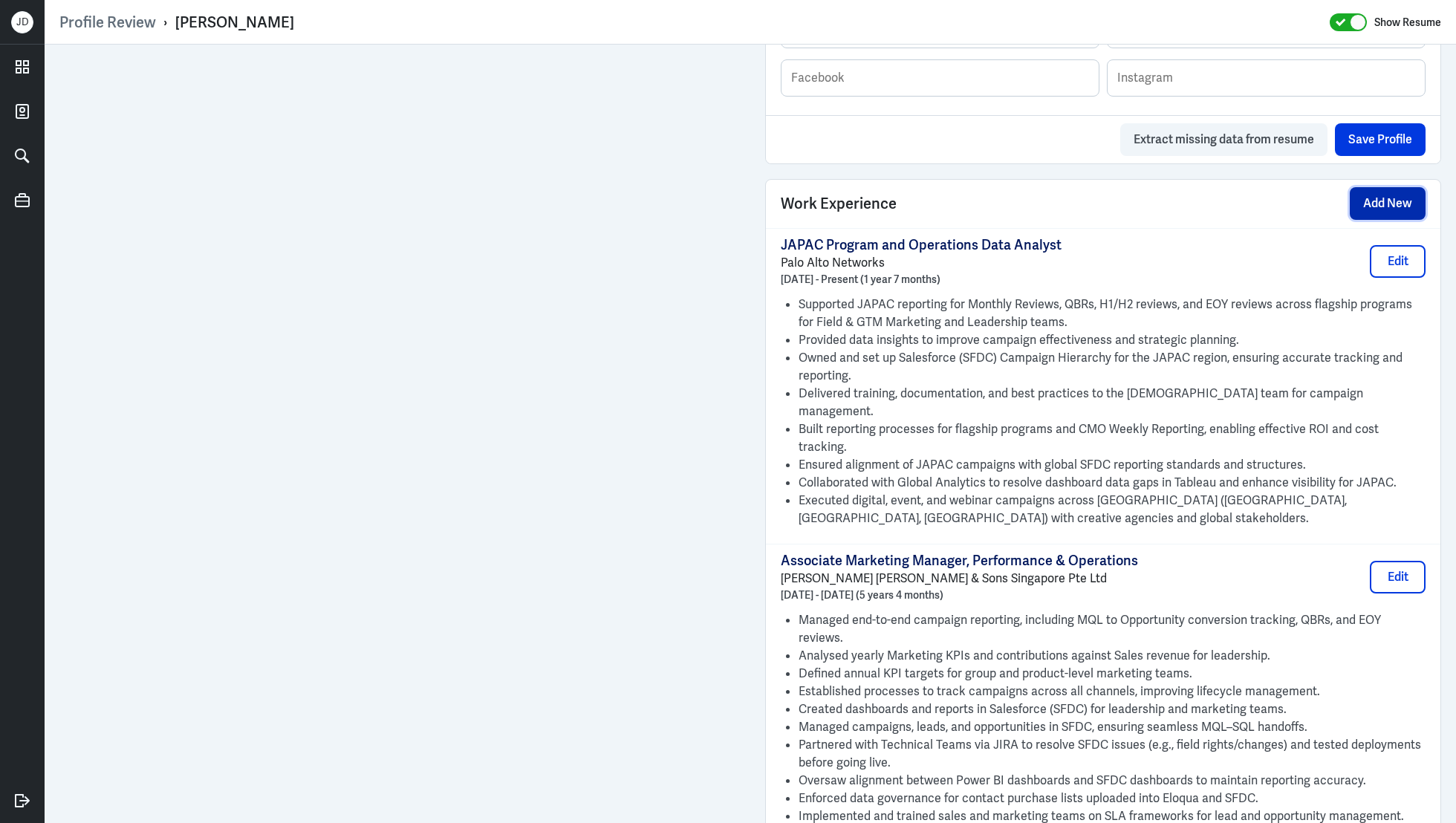
click at [1402, 201] on button "Add New" at bounding box center [1387, 203] width 76 height 32
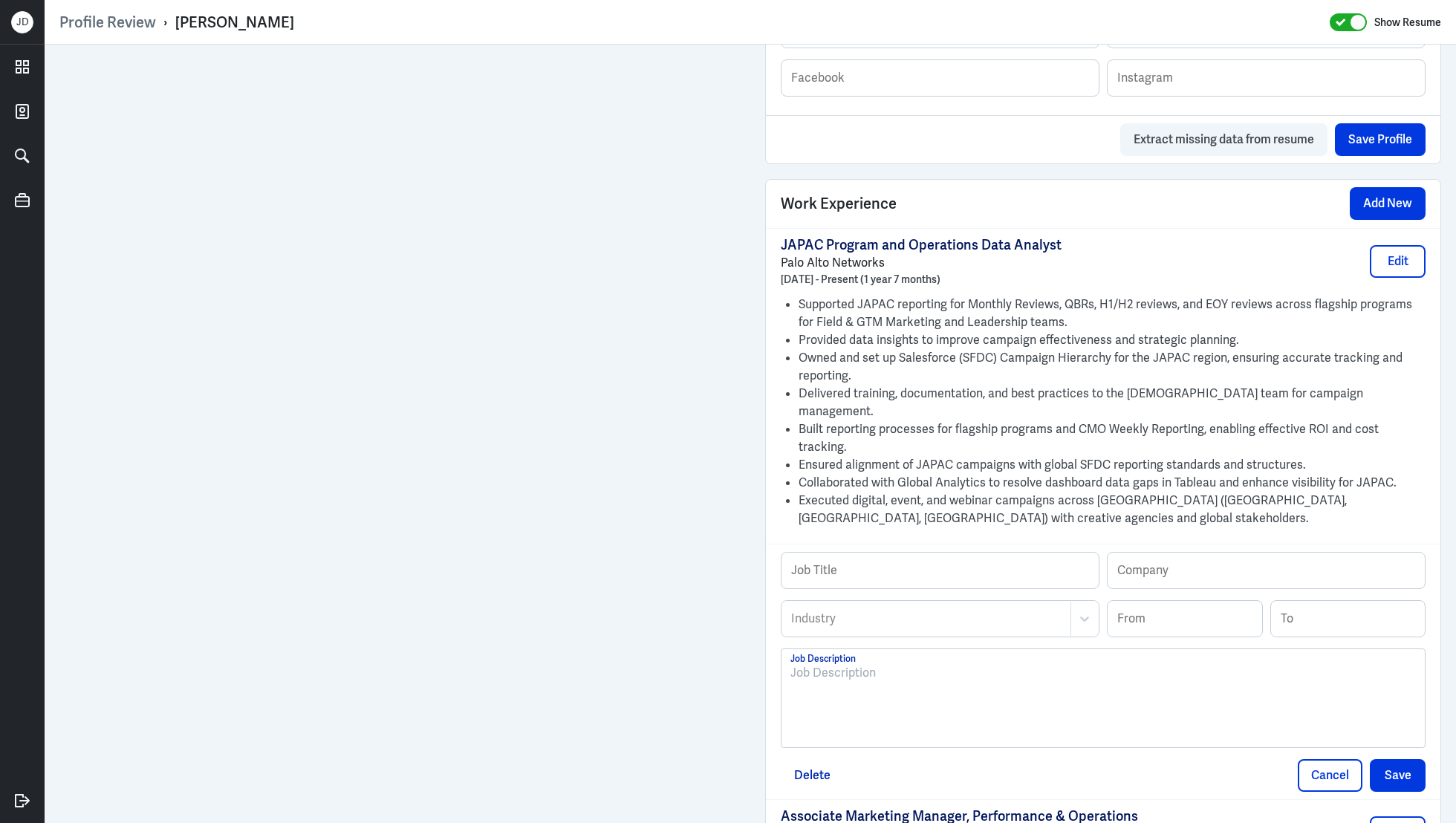
click at [937, 684] on div at bounding box center [1102, 704] width 625 height 80
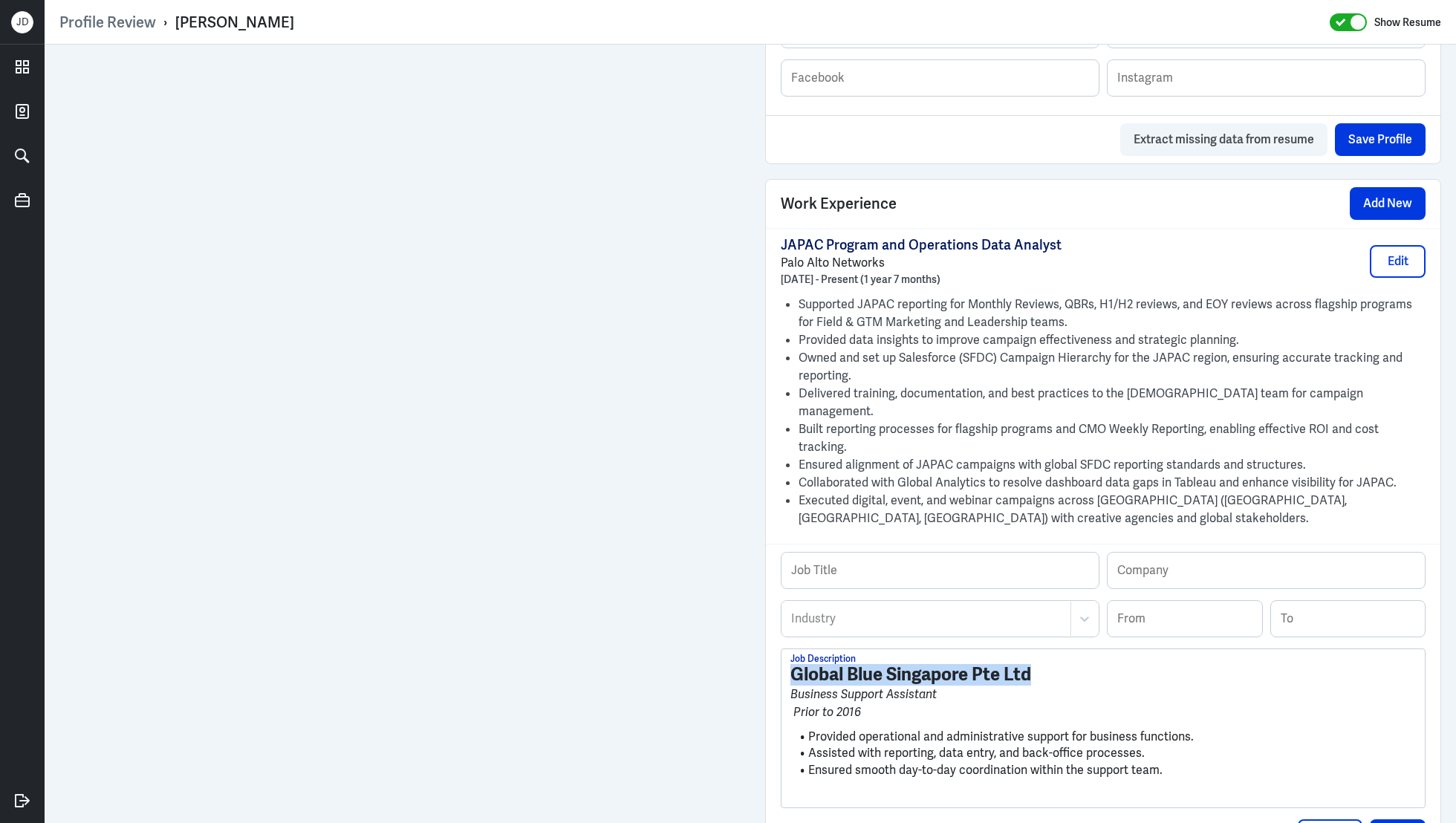
drag, startPoint x: 1036, startPoint y: 636, endPoint x: 729, endPoint y: 636, distance: 307.0
click at [660, 520] on div "Admin Settings Update Resume Save Profile User Requested Private Set Resume to …" at bounding box center [751, 349] width 1412 height 2520
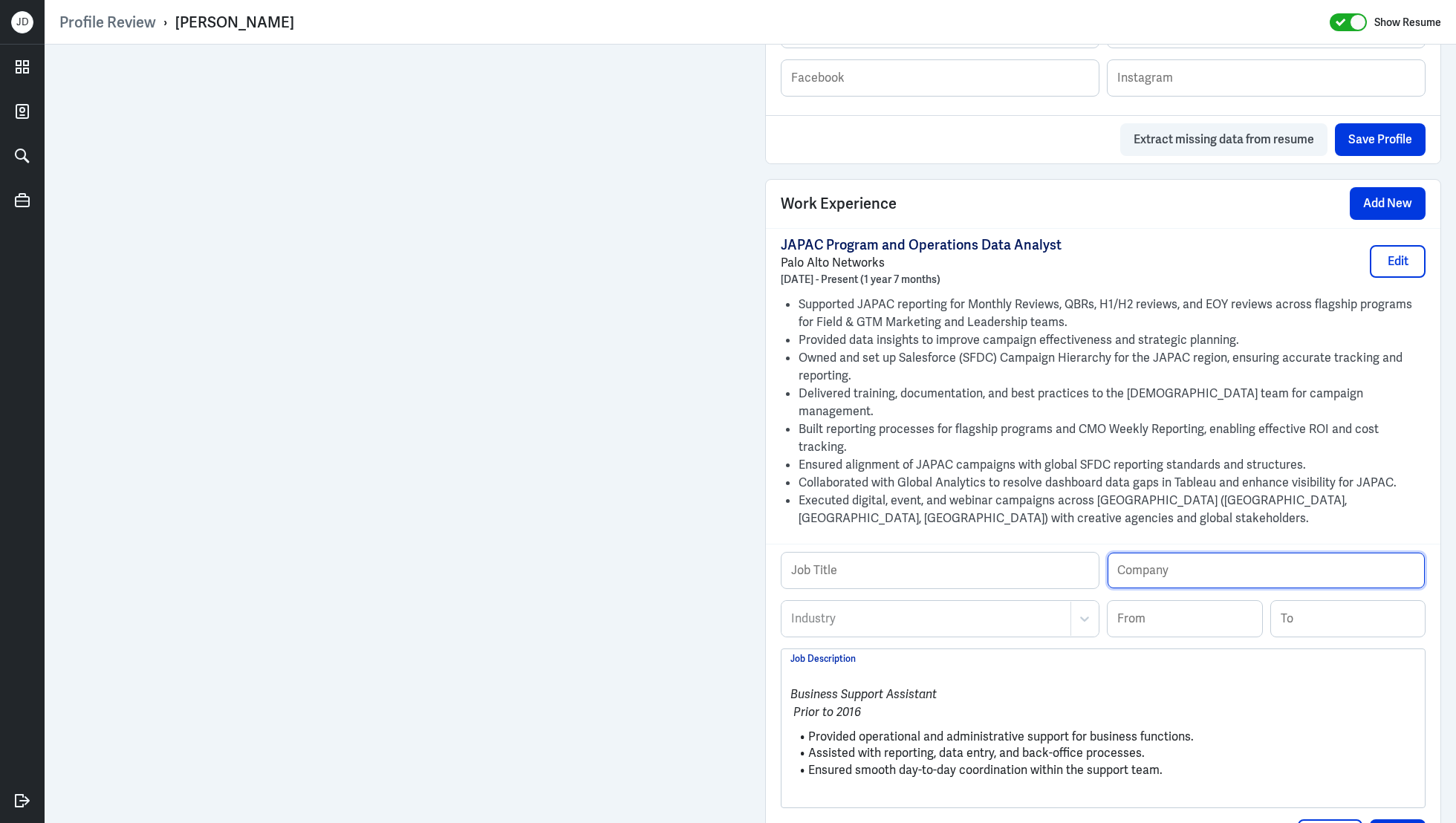
click at [1157, 553] on input "text" at bounding box center [1266, 570] width 317 height 36
paste input "Global Blue Singapore Pte Ltd"
type input "Global Blue Singapore Pte Ltd"
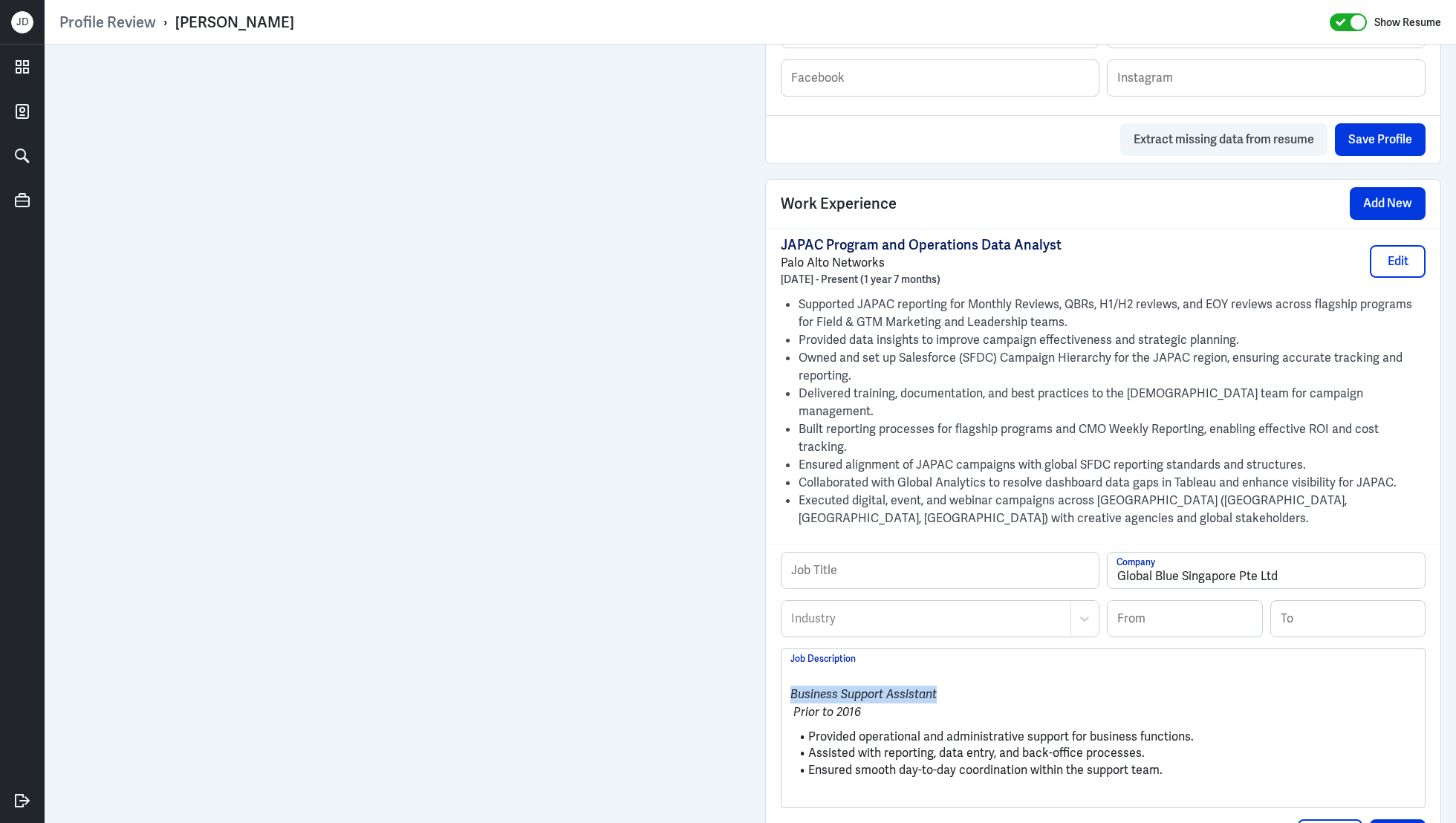
drag, startPoint x: 952, startPoint y: 658, endPoint x: 778, endPoint y: 652, distance: 174.1
click at [778, 652] on div "Job Title Global Blue Singapore Pte Ltd Company Industry Industry From To Busin…" at bounding box center [1103, 701] width 674 height 315
click at [828, 819] on button "Delete" at bounding box center [812, 835] width 63 height 32
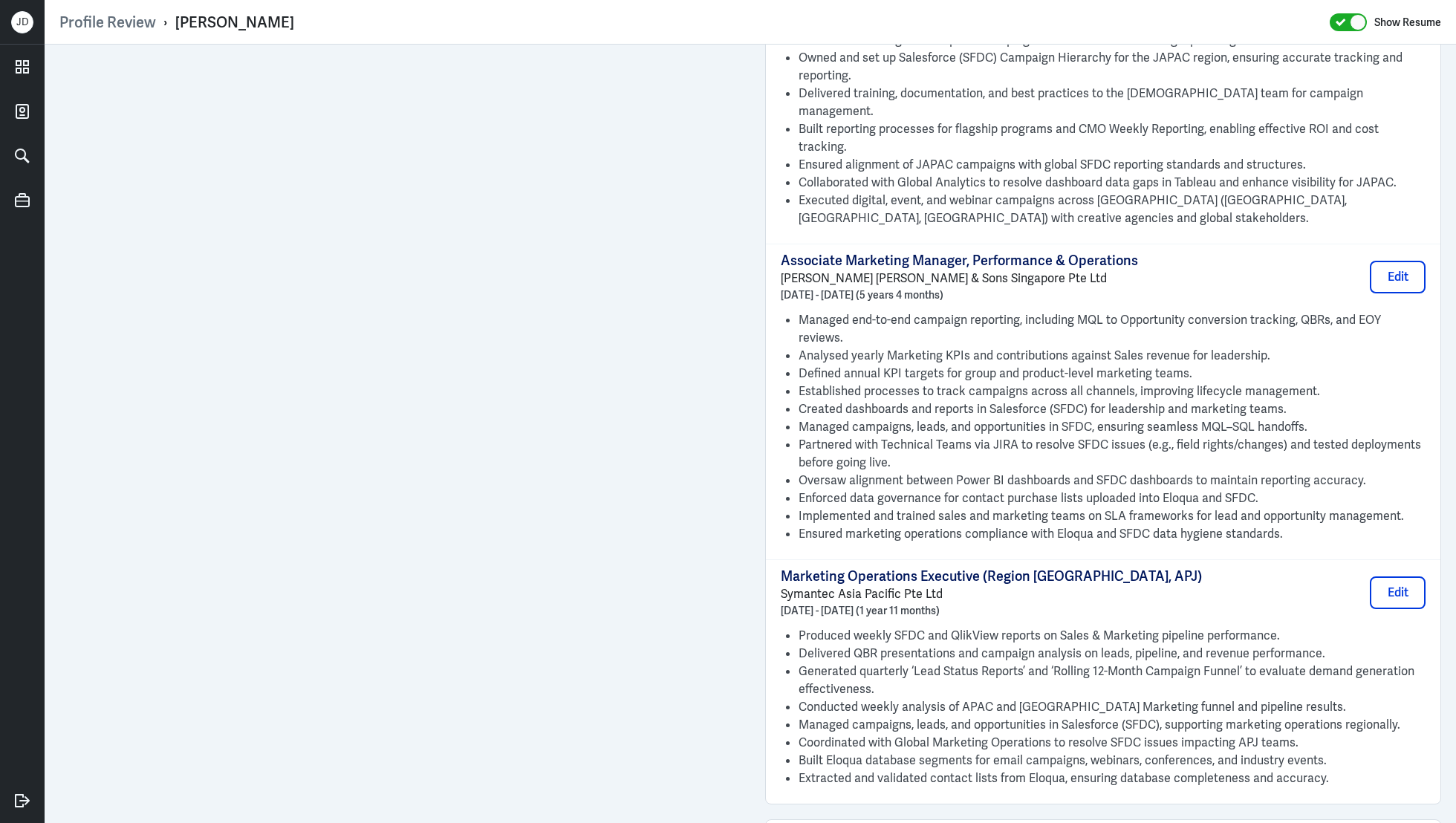
scroll to position [1366, 0]
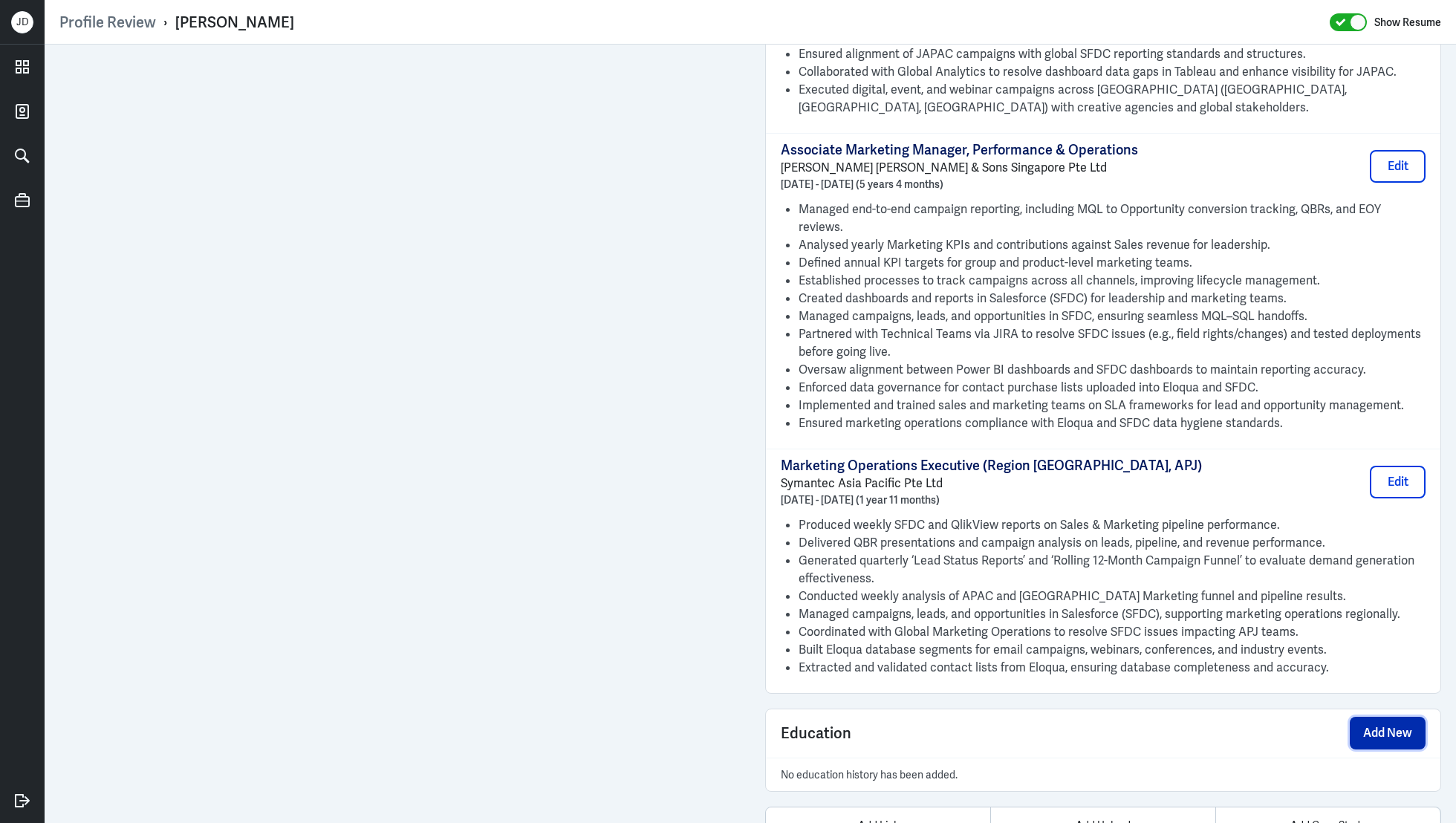
click at [1404, 716] on button "Add New" at bounding box center [1387, 732] width 76 height 32
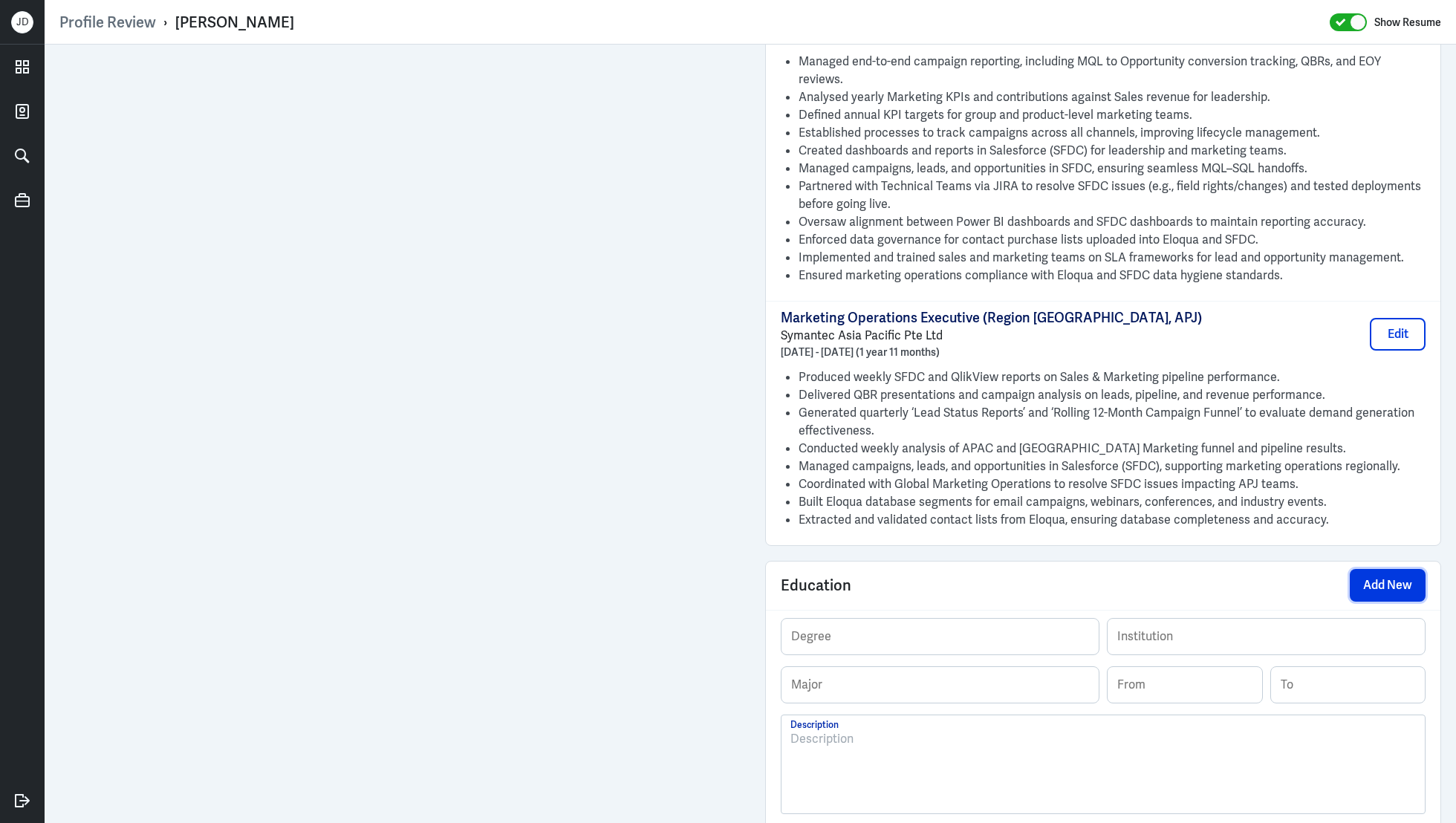
scroll to position [1589, 0]
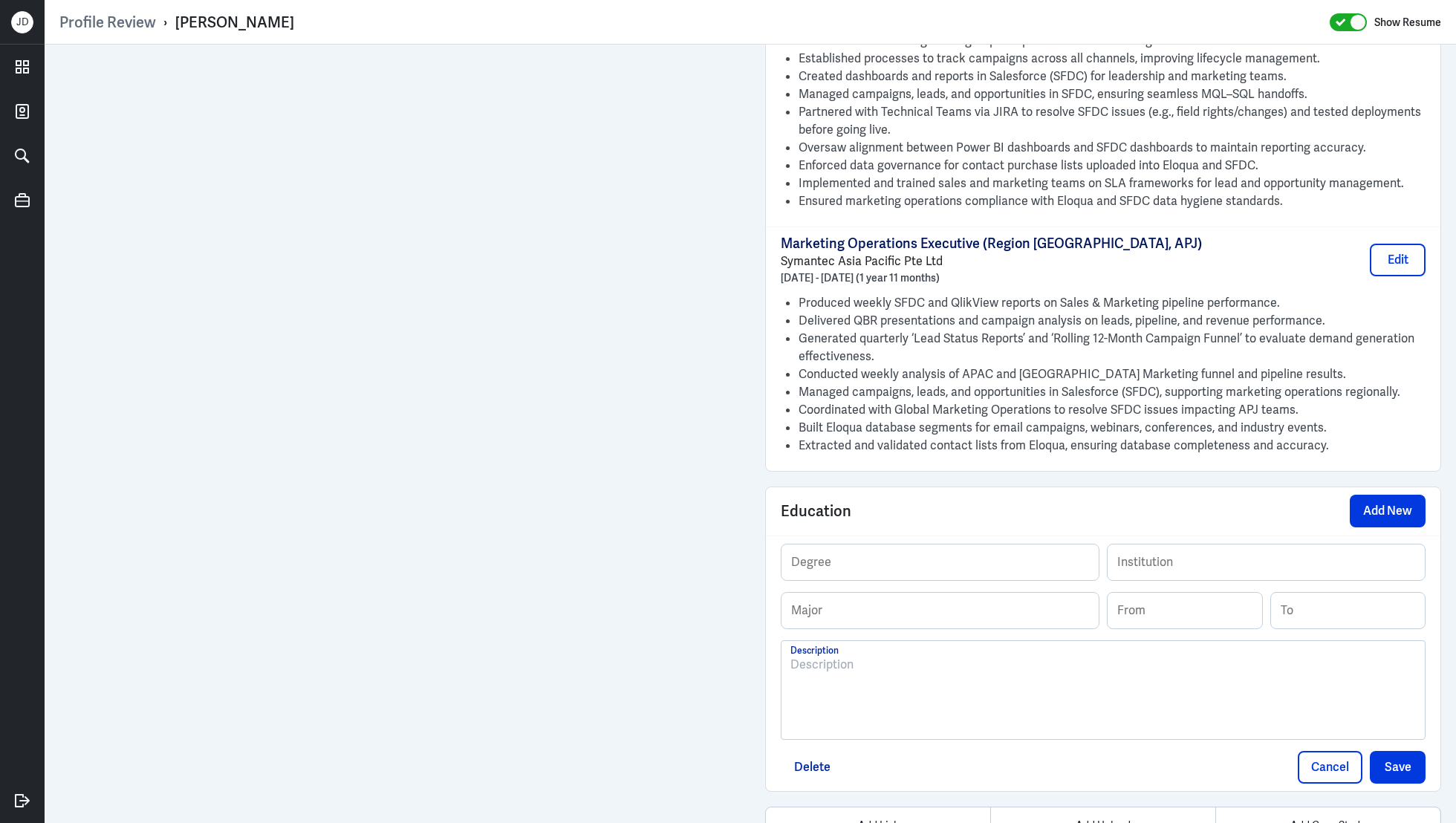
click at [1030, 656] on div at bounding box center [1102, 696] width 625 height 80
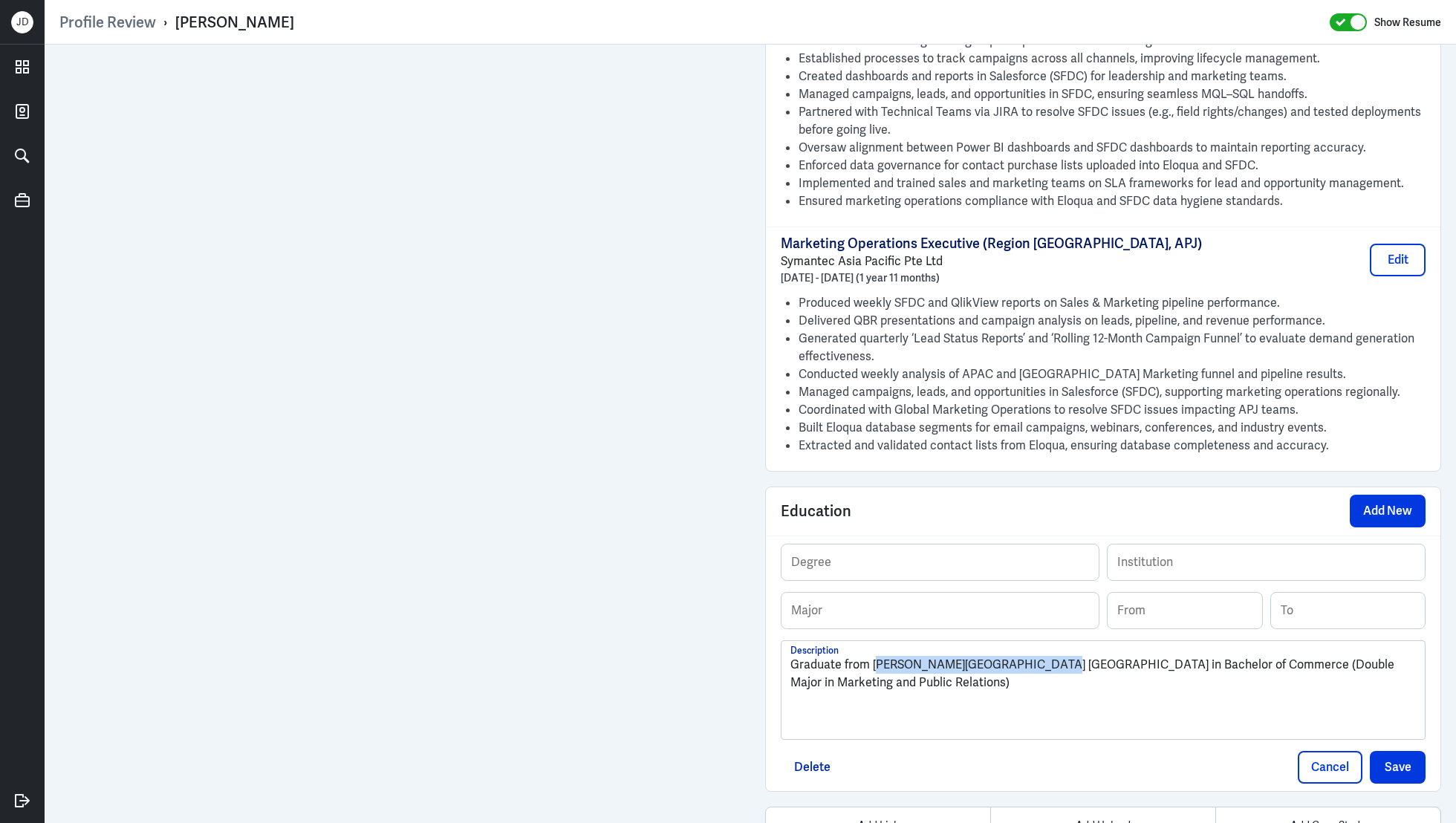
drag, startPoint x: 875, startPoint y: 607, endPoint x: 1030, endPoint y: 609, distance: 155.0
click at [1030, 656] on p "Graduate from Murdoch University Australia in Bachelor of Commerce (Double Majo…" at bounding box center [1102, 673] width 625 height 36
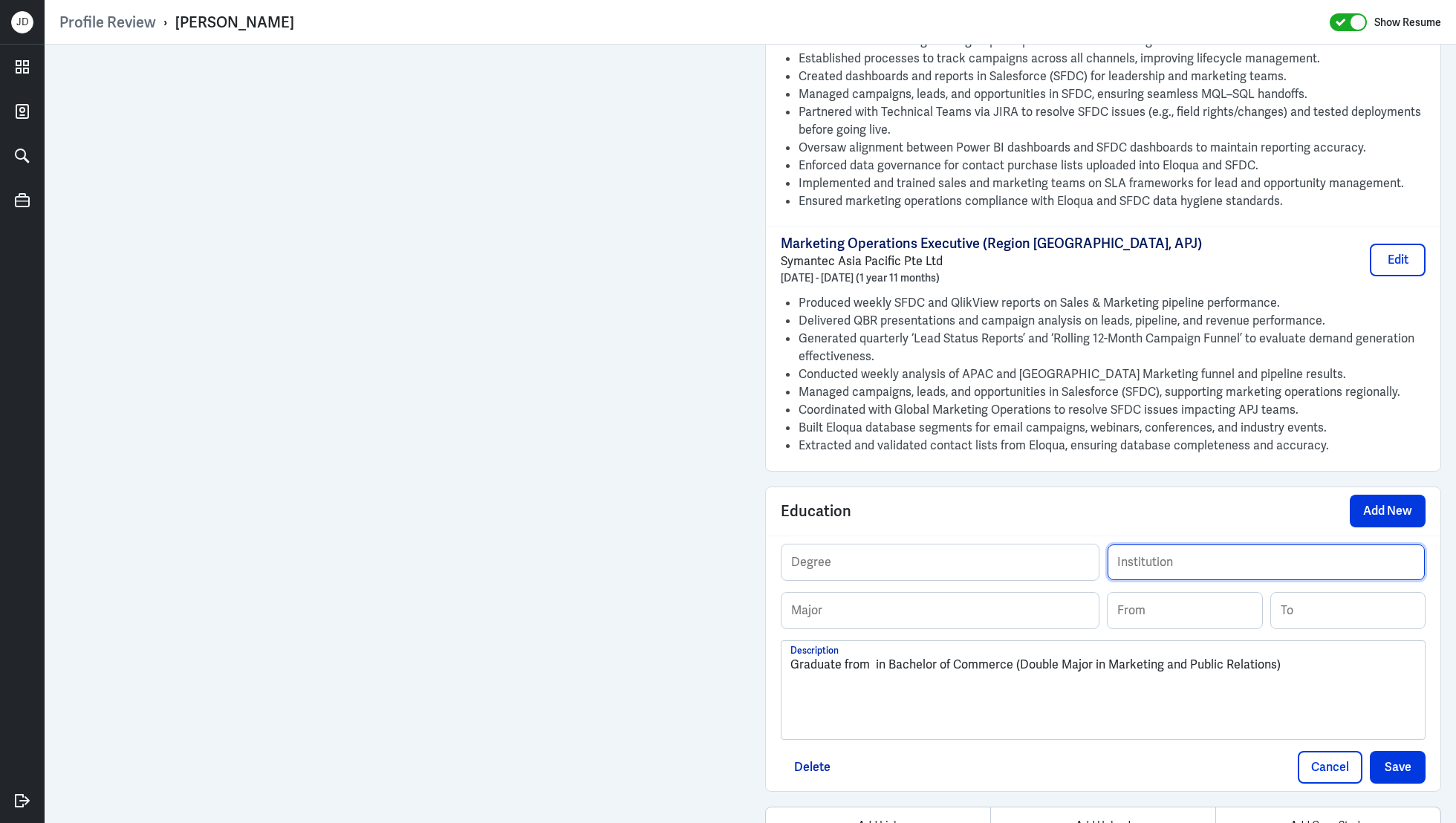
click at [1145, 544] on input "text" at bounding box center [1266, 562] width 317 height 36
paste input "Murdoch University Australia"
type input "Murdoch University Australia"
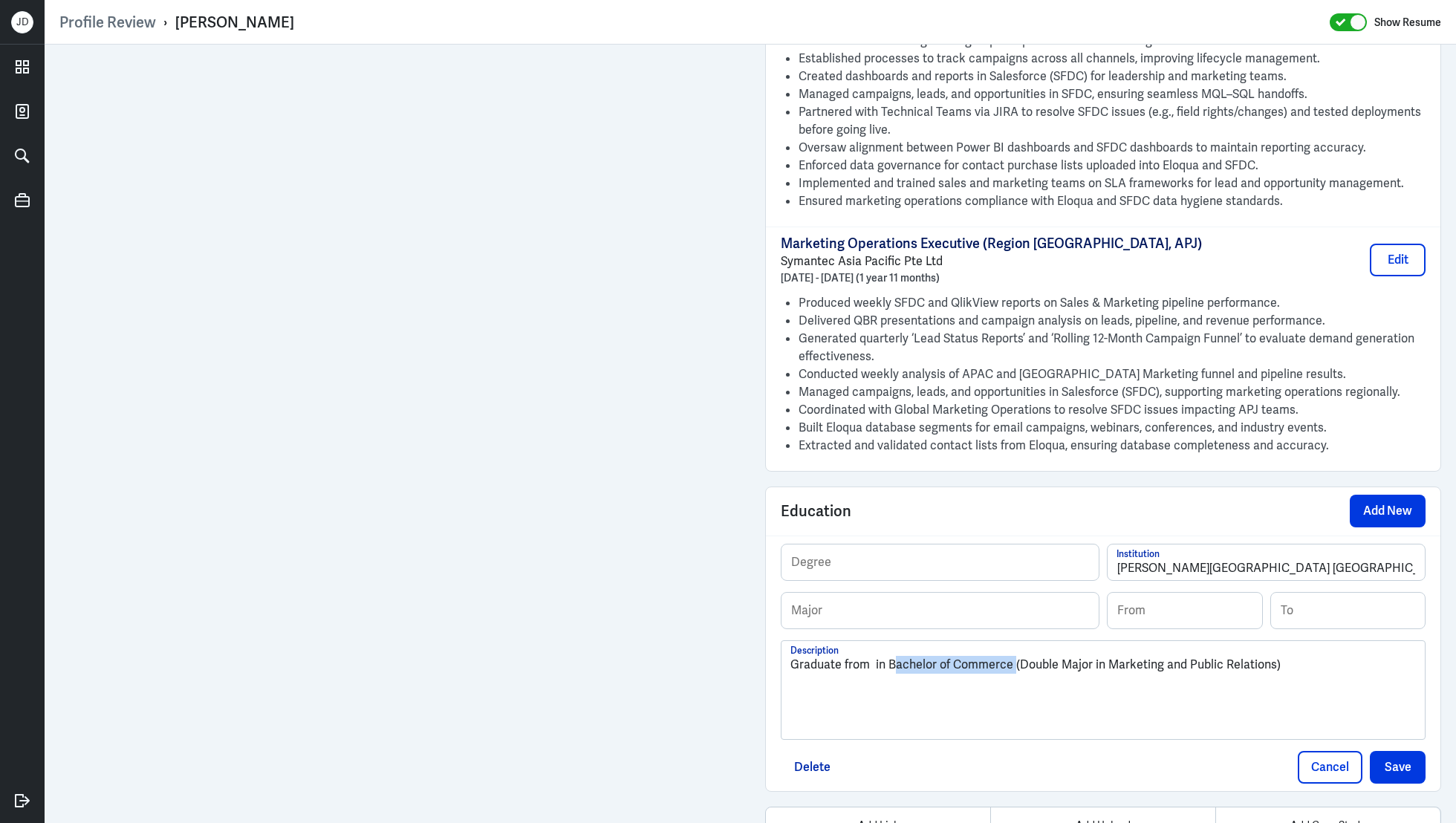
drag, startPoint x: 891, startPoint y: 613, endPoint x: 1010, endPoint y: 612, distance: 119.0
click at [1010, 656] on p "Graduate from in Bachelor of Commerce (Double Major in Marketing and Public Rel…" at bounding box center [1102, 664] width 625 height 17
click at [966, 544] on input "text" at bounding box center [940, 562] width 317 height 36
paste input "Bachelor of Commerce"
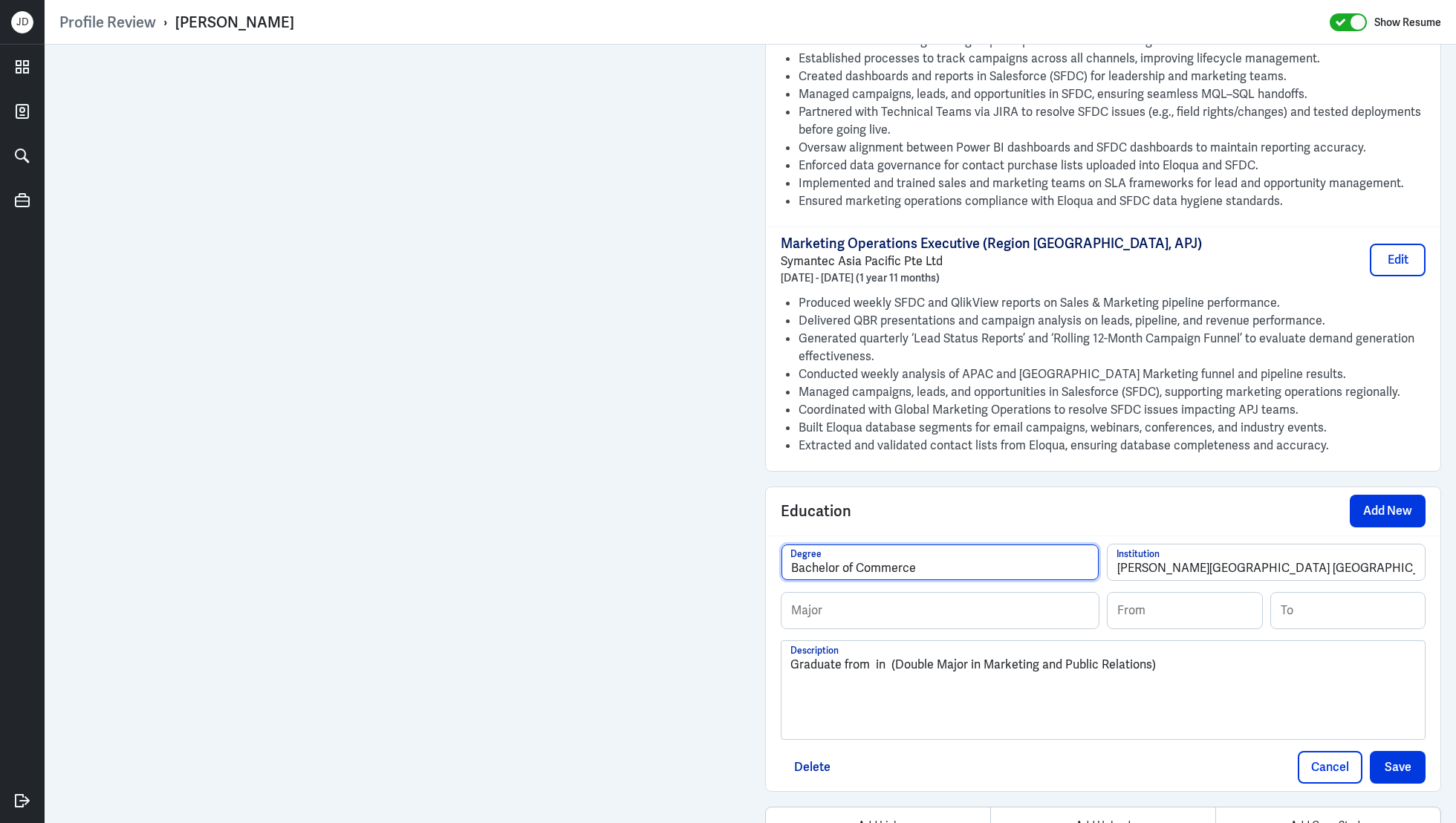
type input "Bachelor of Commerce"
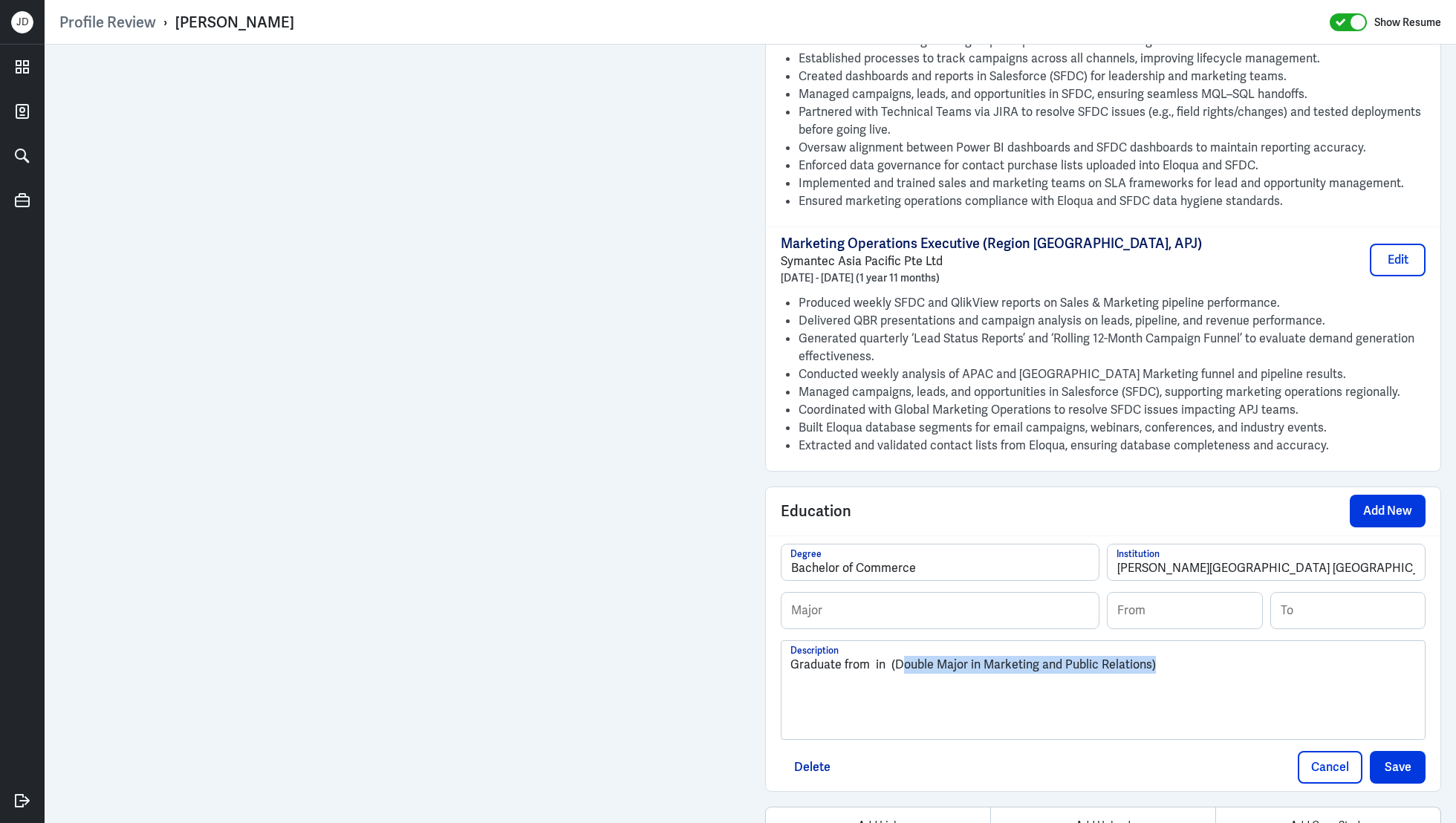
drag, startPoint x: 898, startPoint y: 609, endPoint x: 1149, endPoint y: 601, distance: 251.1
click at [1149, 656] on p "Graduate from in (Double Major in Marketing and Public Relations)" at bounding box center [1102, 664] width 625 height 17
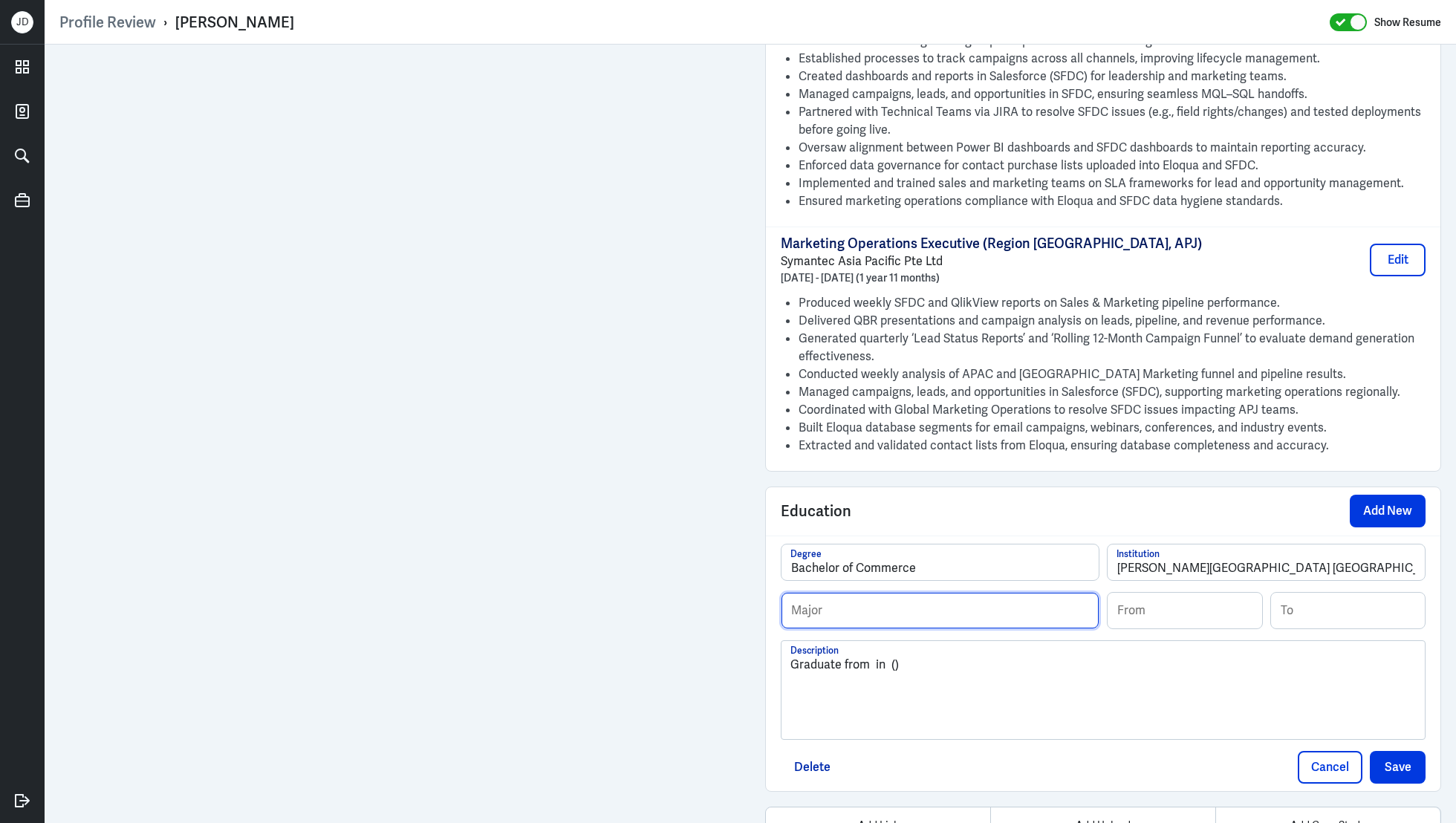
click at [1044, 592] on input "text" at bounding box center [940, 610] width 317 height 36
paste input "Double Major in Marketing and Public Relations"
type input "Double Major in Marketing and Public Relations"
drag, startPoint x: 994, startPoint y: 607, endPoint x: 714, endPoint y: 601, distance: 280.1
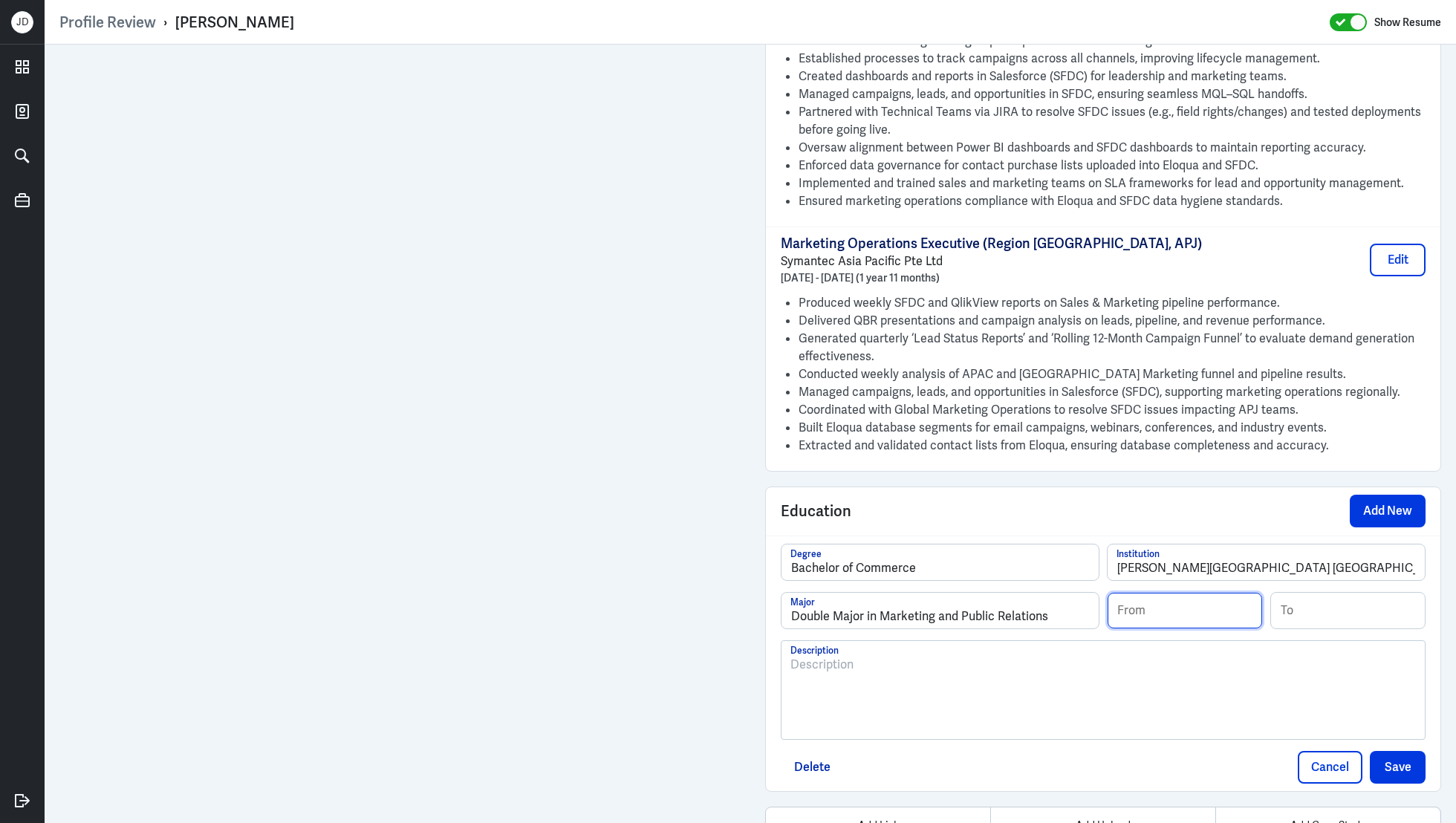
click at [1140, 592] on input at bounding box center [1185, 610] width 155 height 36
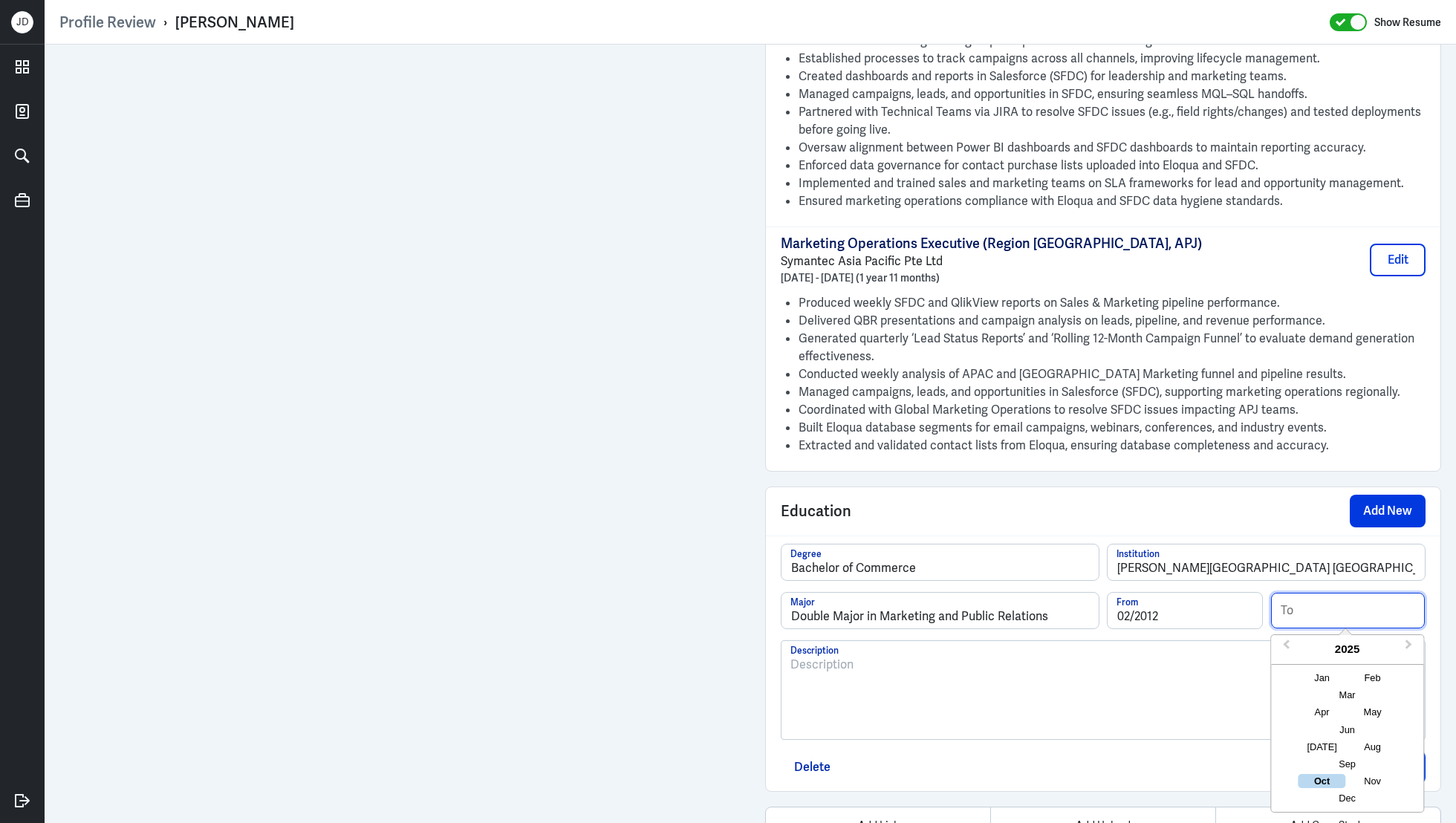
click at [1308, 592] on input at bounding box center [1349, 610] width 155 height 36
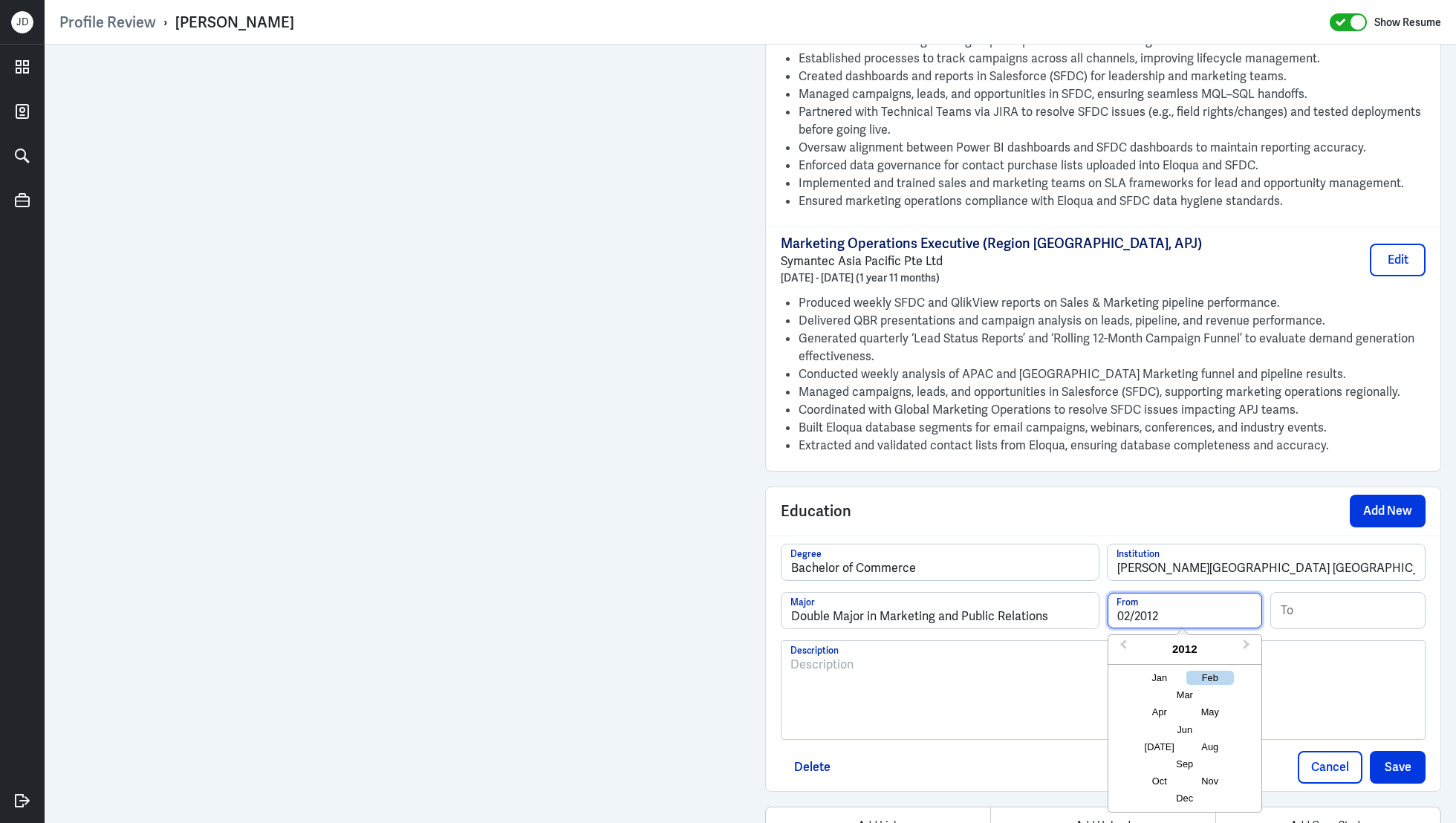
click at [1195, 592] on input "02/2012" at bounding box center [1185, 610] width 155 height 36
type input "02/2008"
click at [1347, 592] on input at bounding box center [1349, 610] width 155 height 36
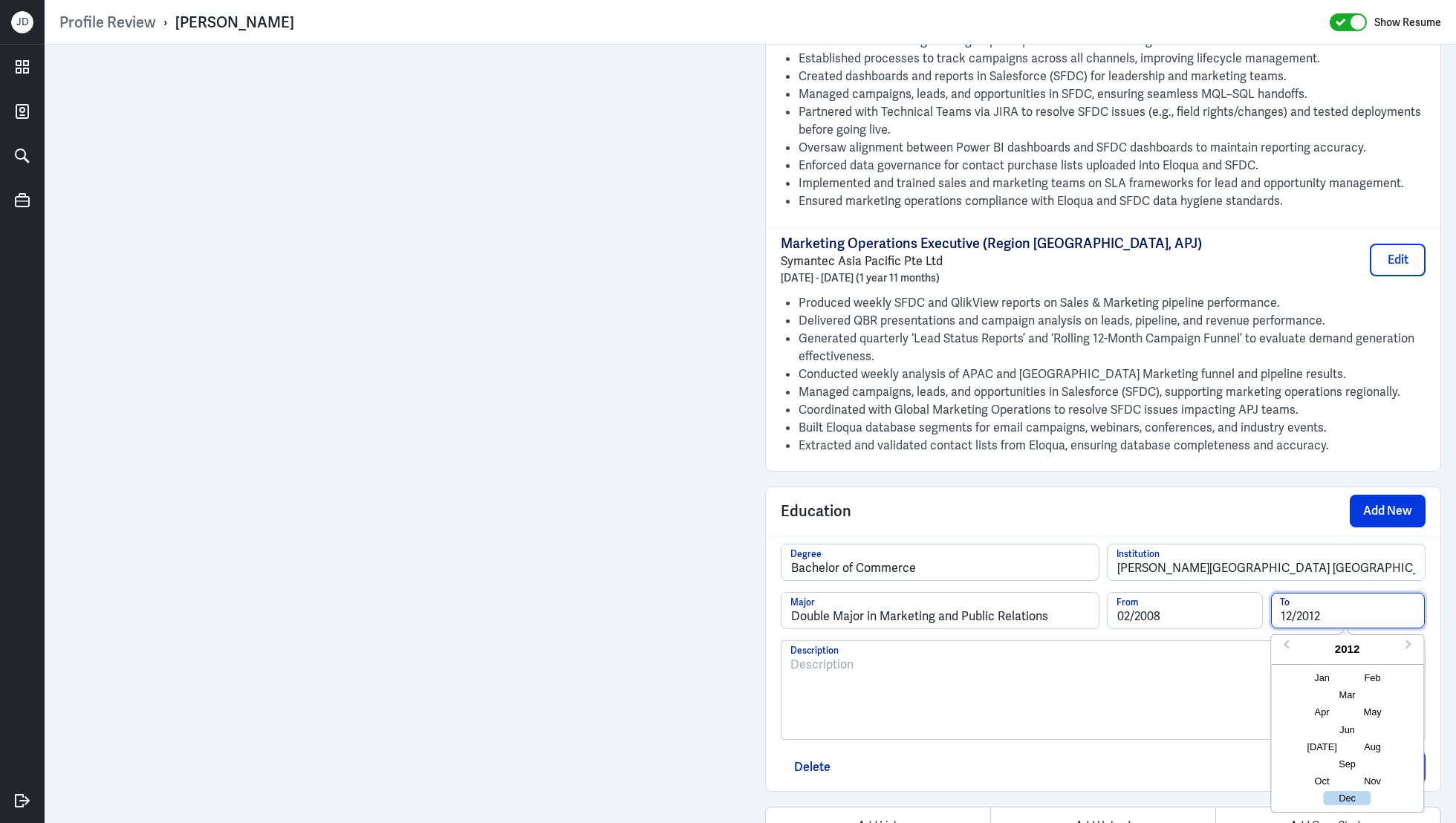
type input "12/2012"
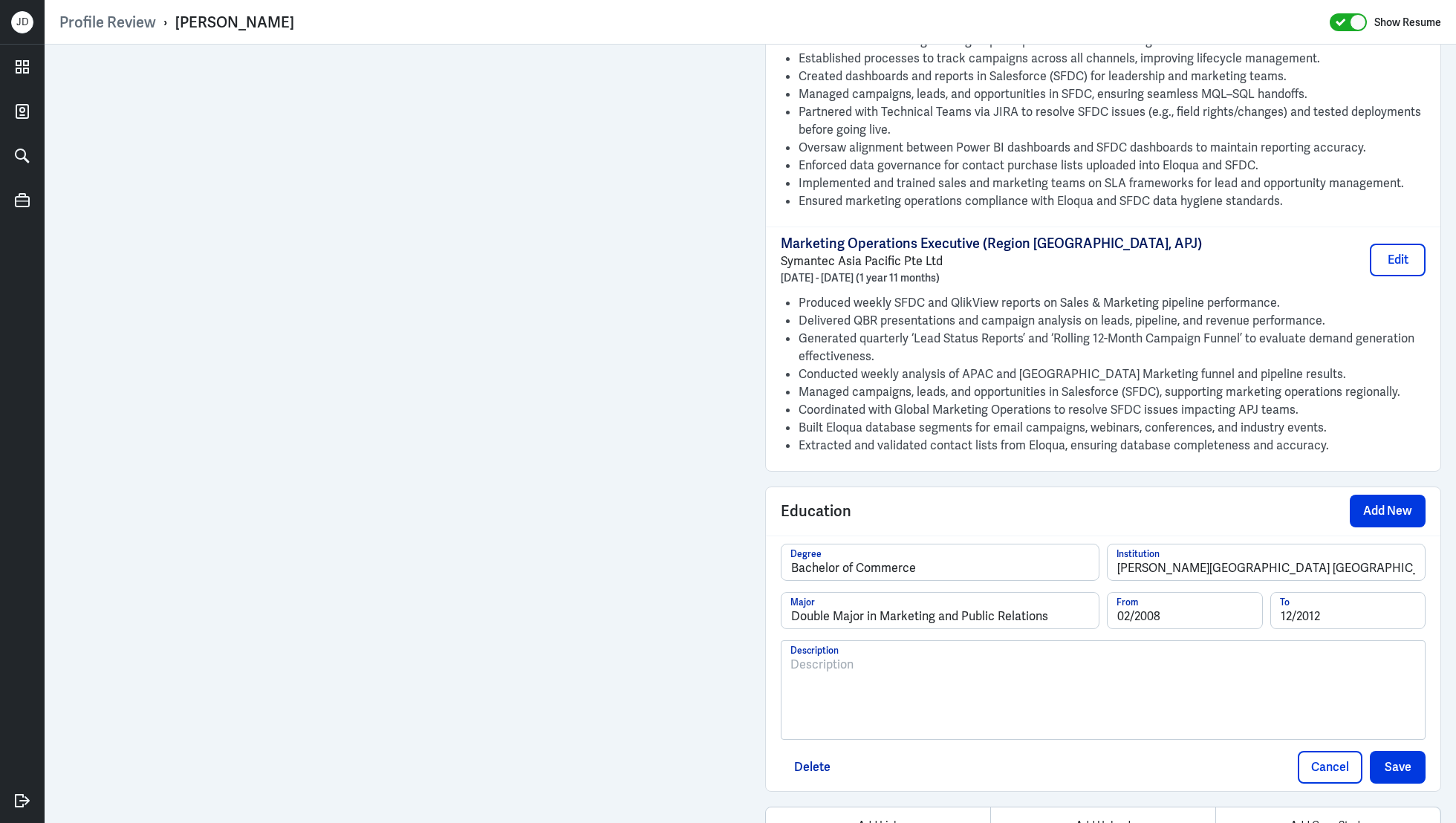
click at [1211, 656] on div at bounding box center [1102, 696] width 625 height 80
click at [1382, 751] on button "Save" at bounding box center [1398, 766] width 56 height 32
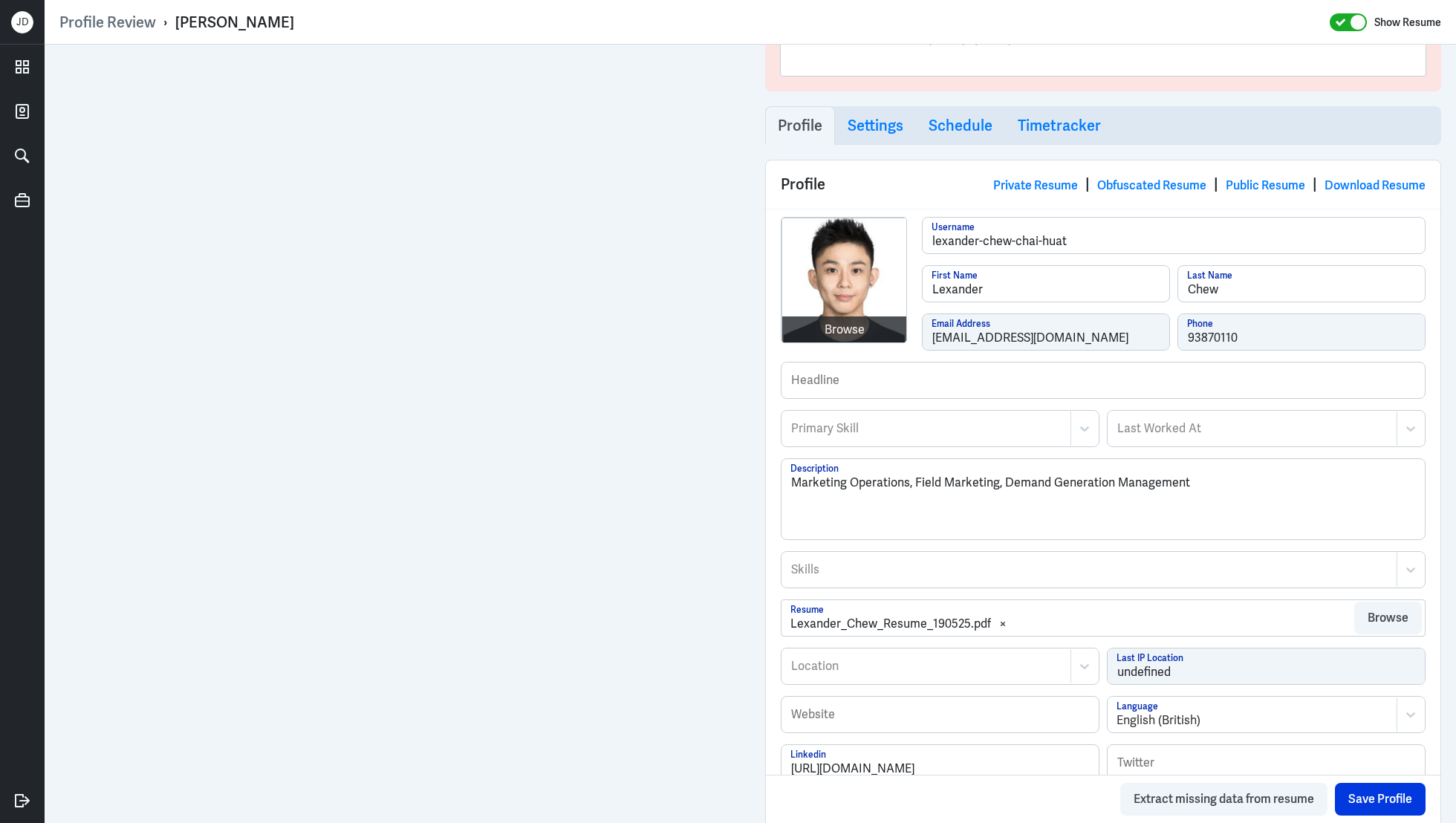
scroll to position [256, 0]
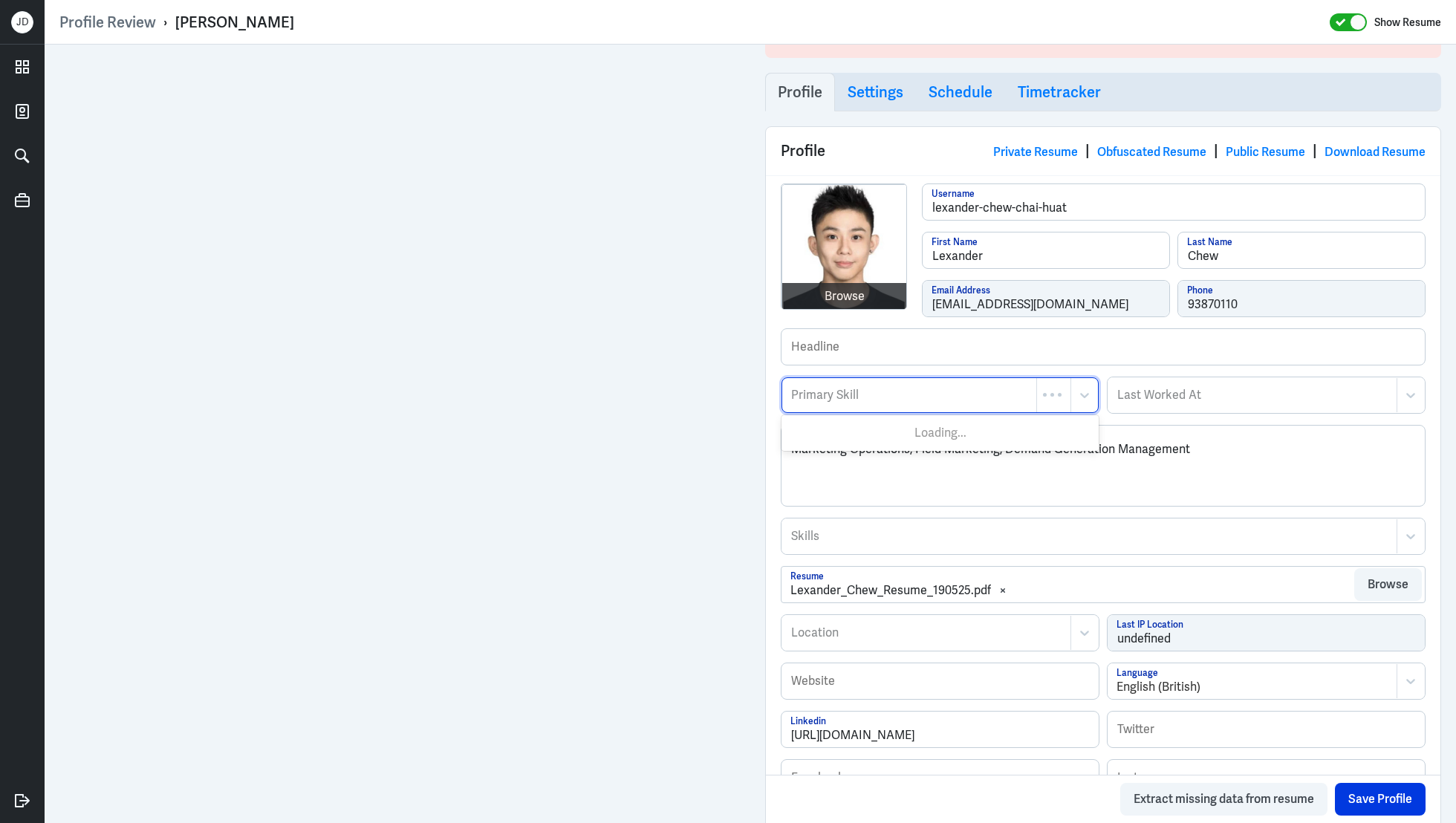
click at [927, 402] on div "Primary Skill" at bounding box center [909, 394] width 254 height 34
type input "Marketing Oper"
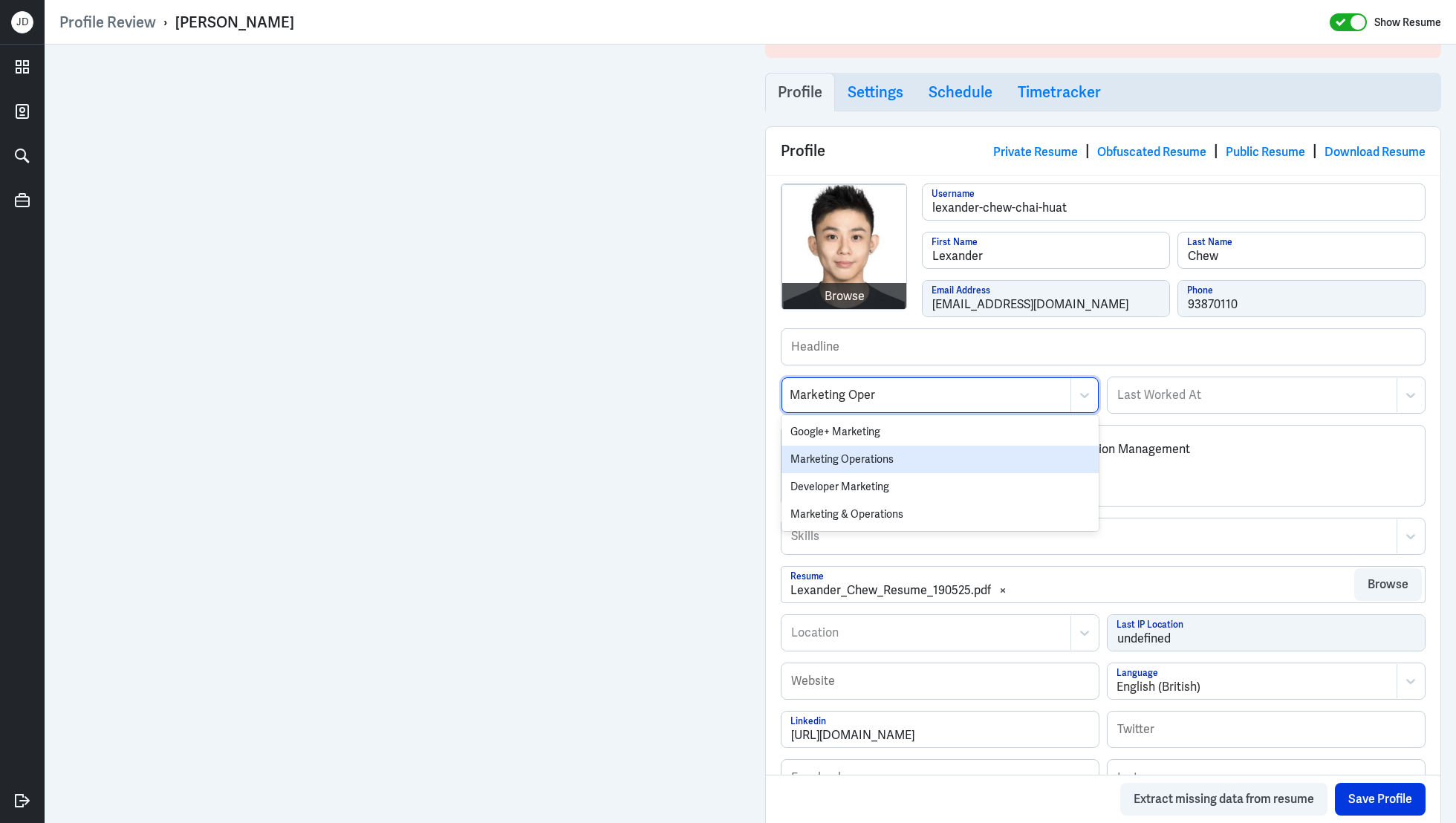
click at [882, 449] on div "Marketing Operations" at bounding box center [940, 459] width 317 height 27
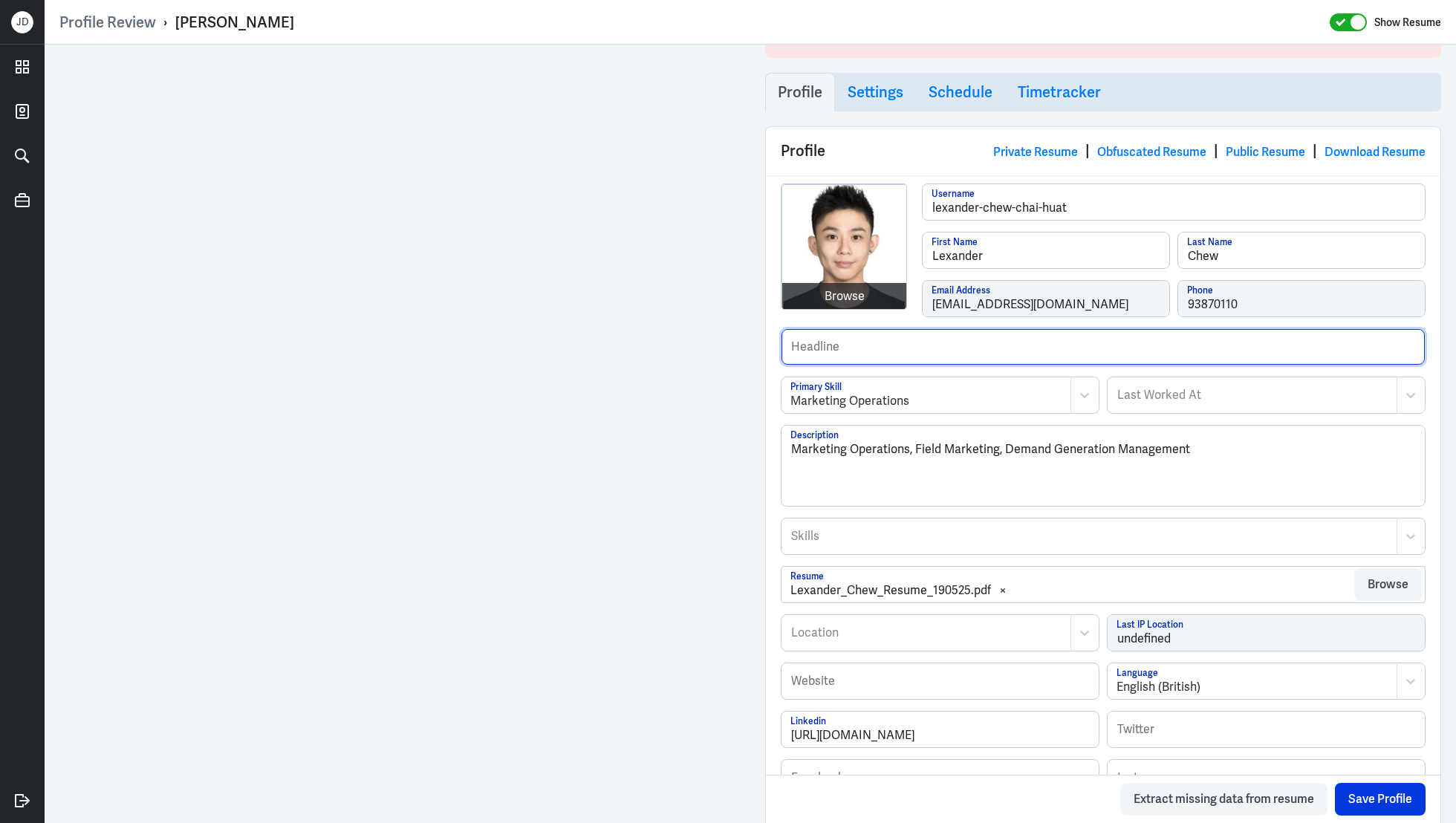
click at [897, 343] on input "text" at bounding box center [1103, 346] width 644 height 36
type input "Previously worked for Palo Alto Networks."
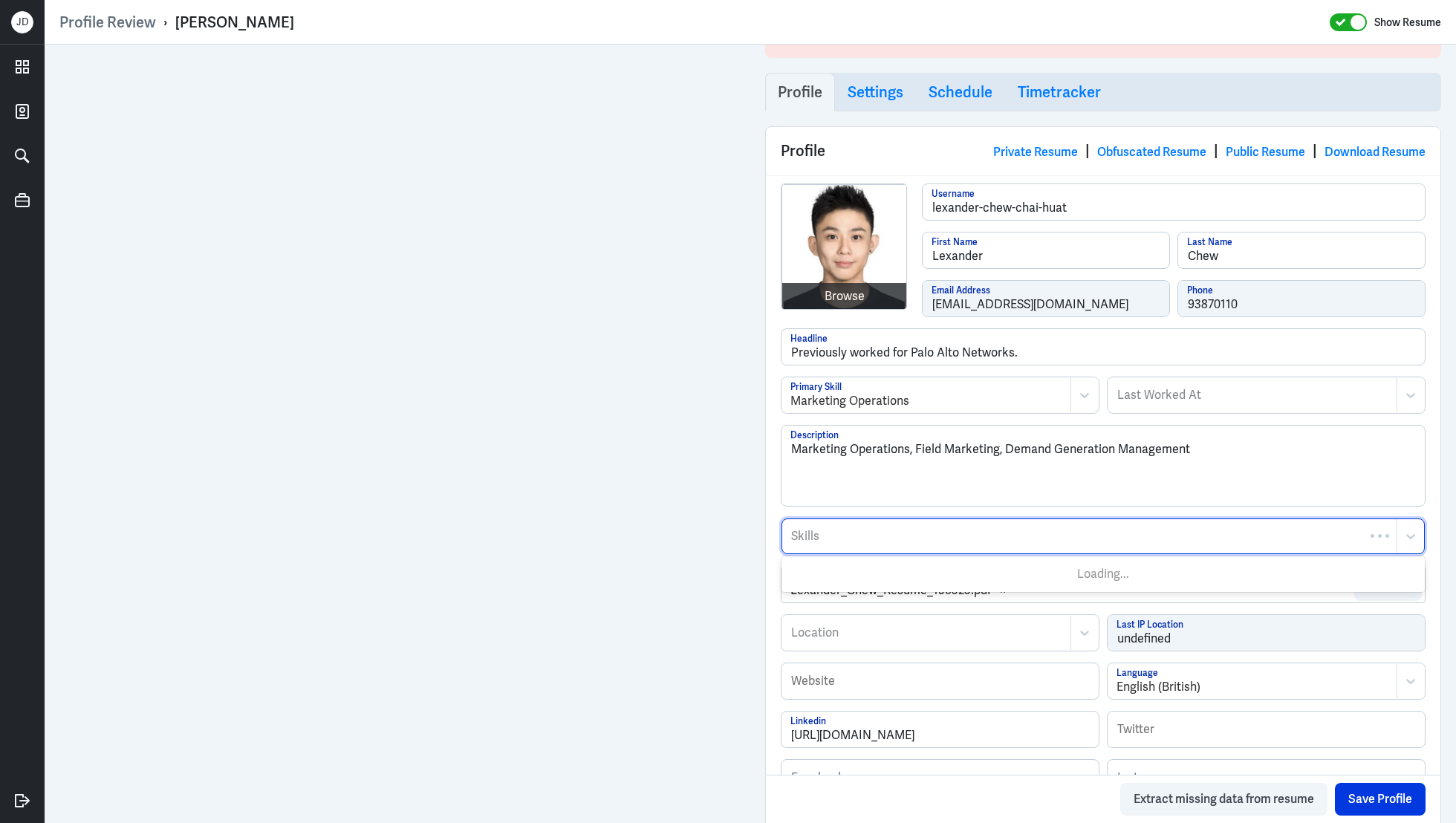
click at [884, 541] on div at bounding box center [1090, 536] width 599 height 17
type input "Marketo"
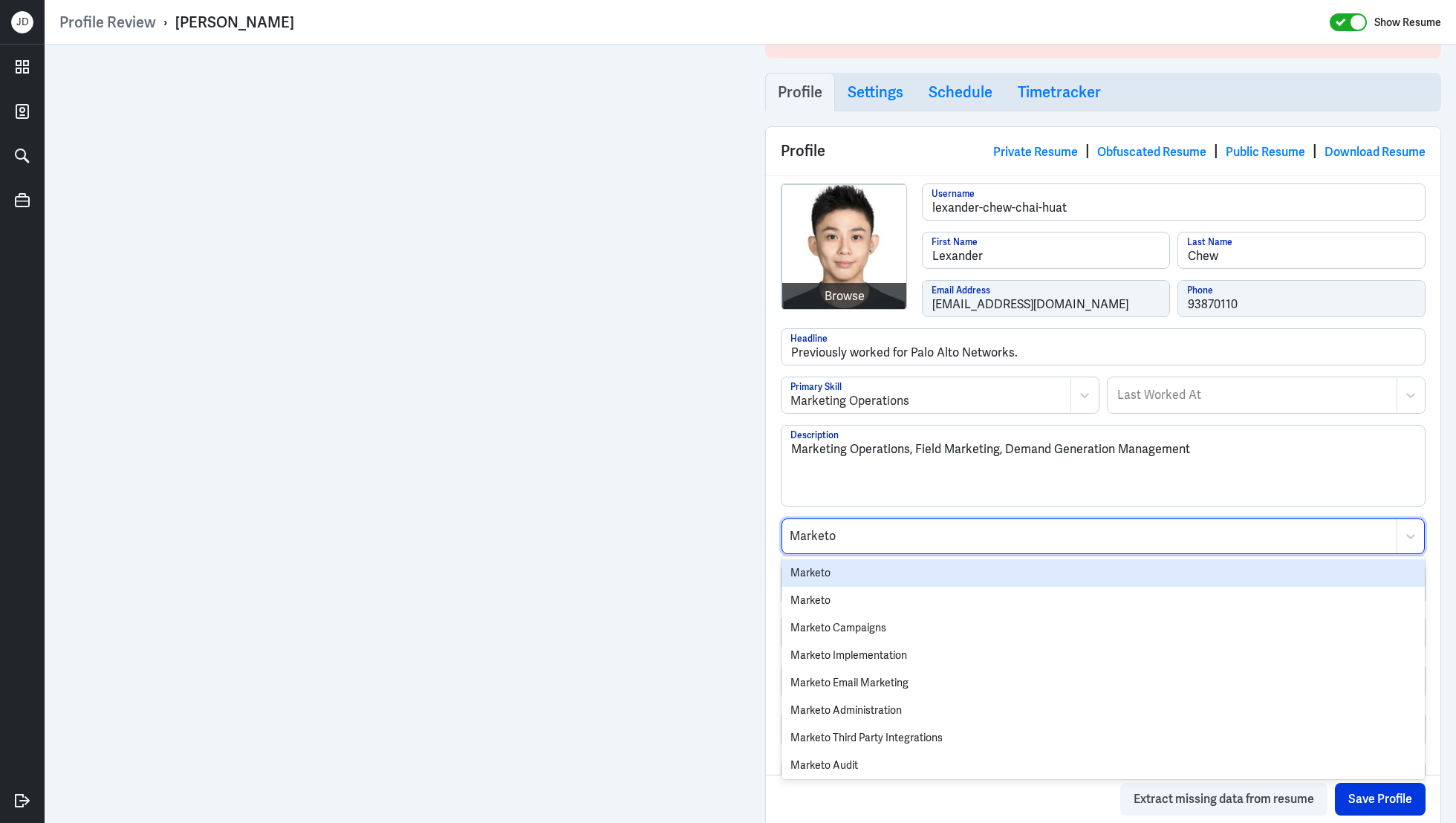
click at [857, 566] on div "Marketo" at bounding box center [1103, 573] width 644 height 27
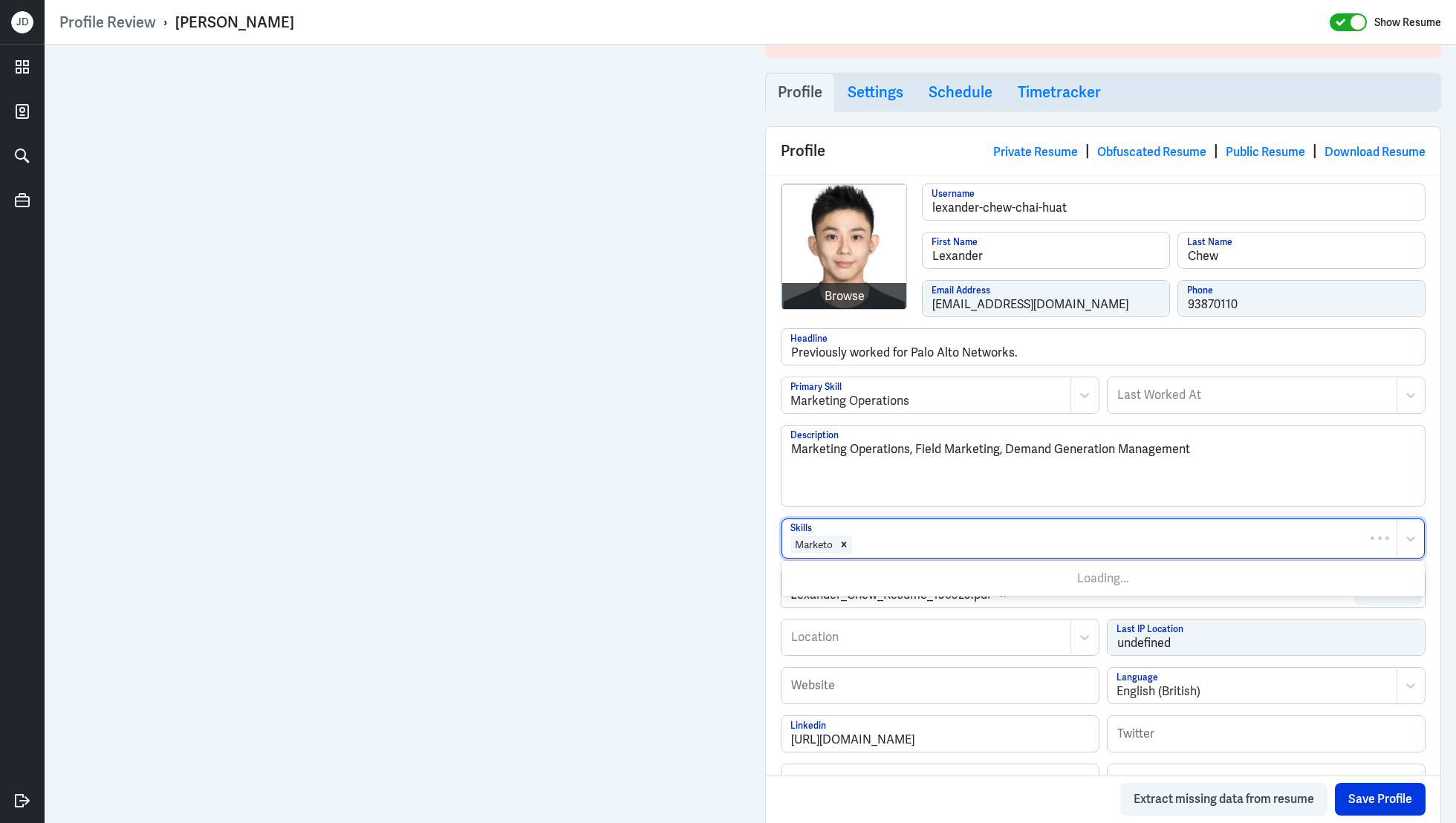
click at [885, 542] on div at bounding box center [1121, 543] width 535 height 17
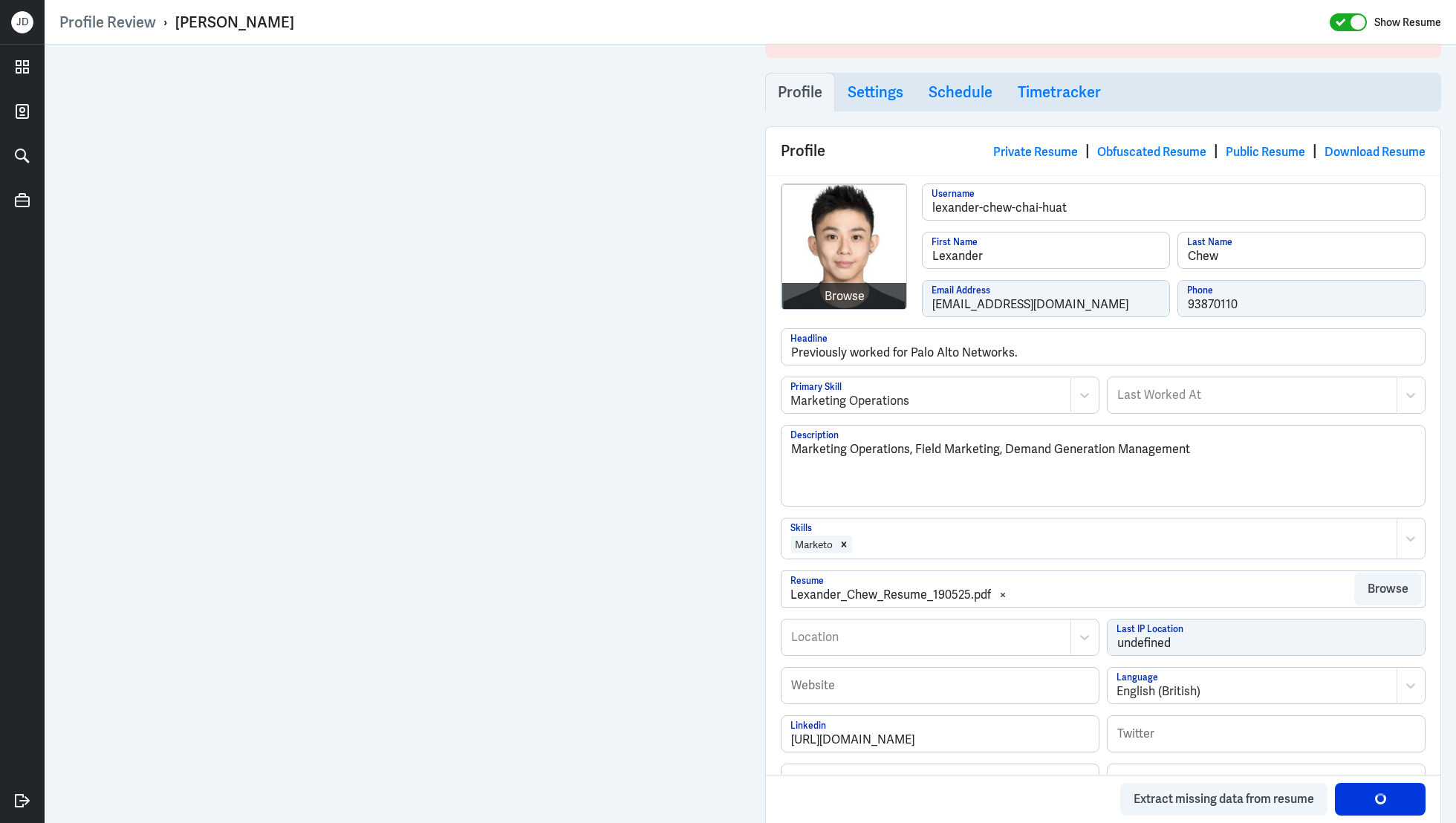
click at [885, 542] on div at bounding box center [1121, 543] width 535 height 17
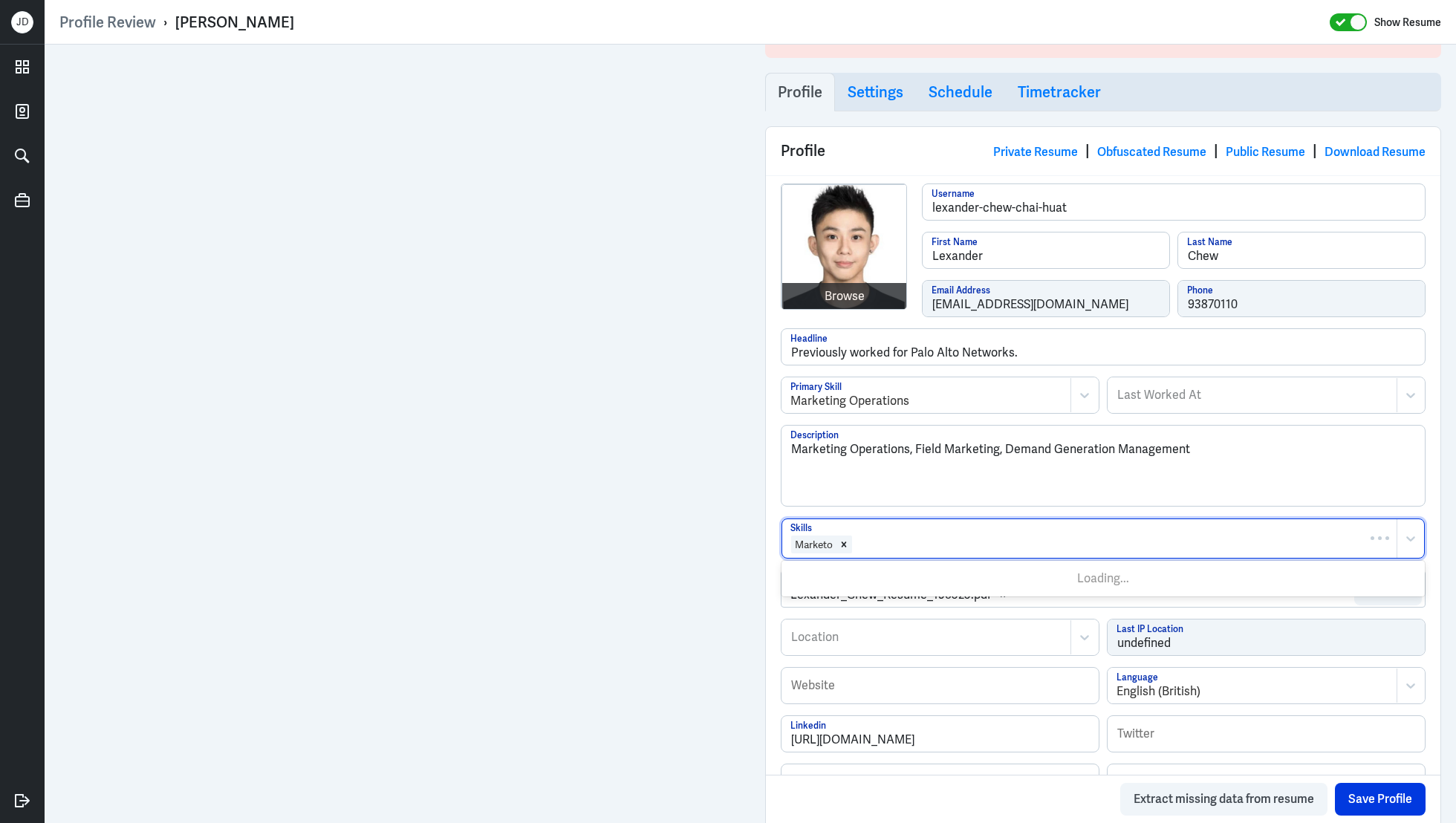
click at [885, 542] on div at bounding box center [1121, 543] width 535 height 17
type input "Salesforce"
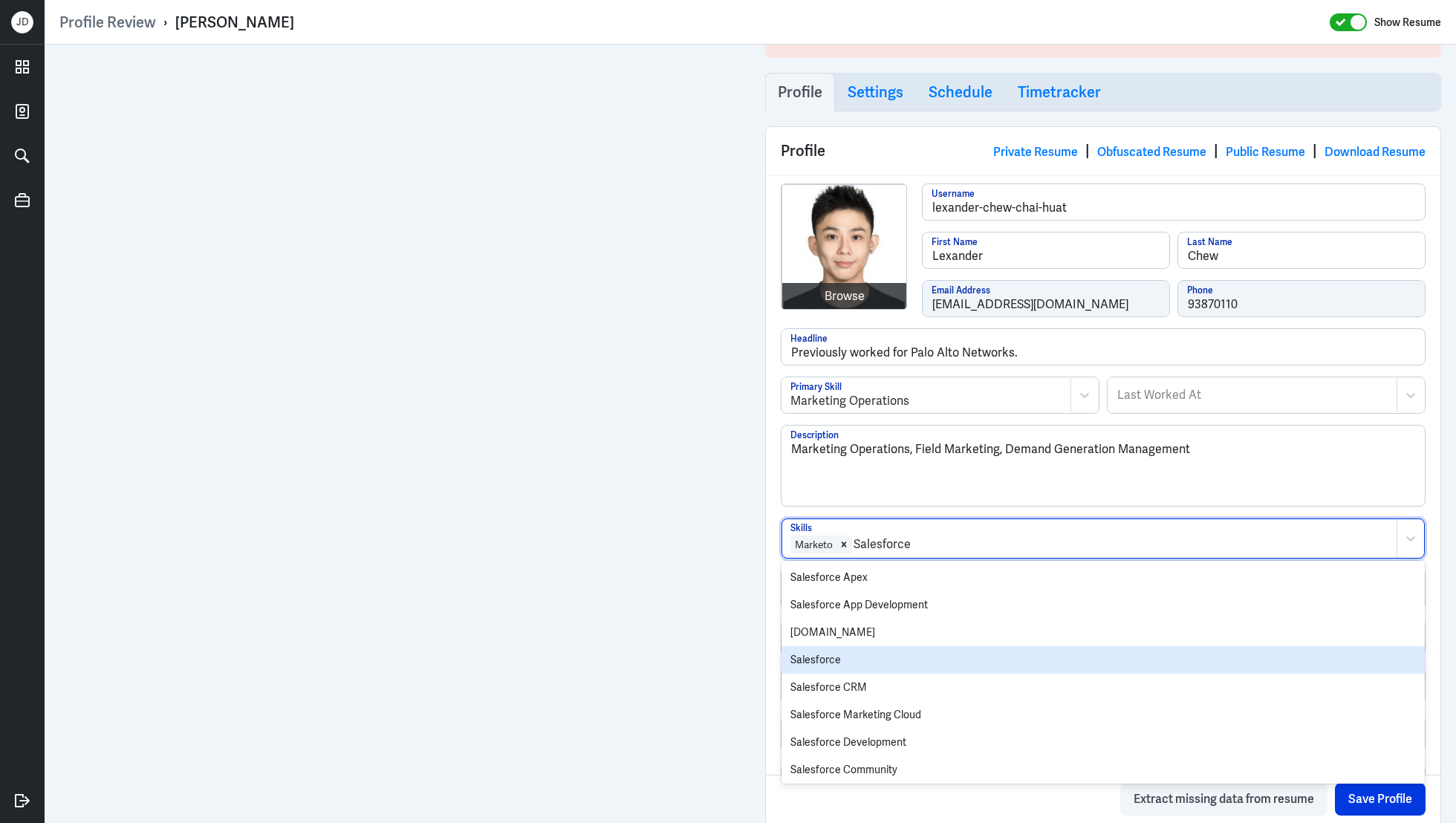
click at [844, 652] on div "Salesforce" at bounding box center [1103, 659] width 644 height 27
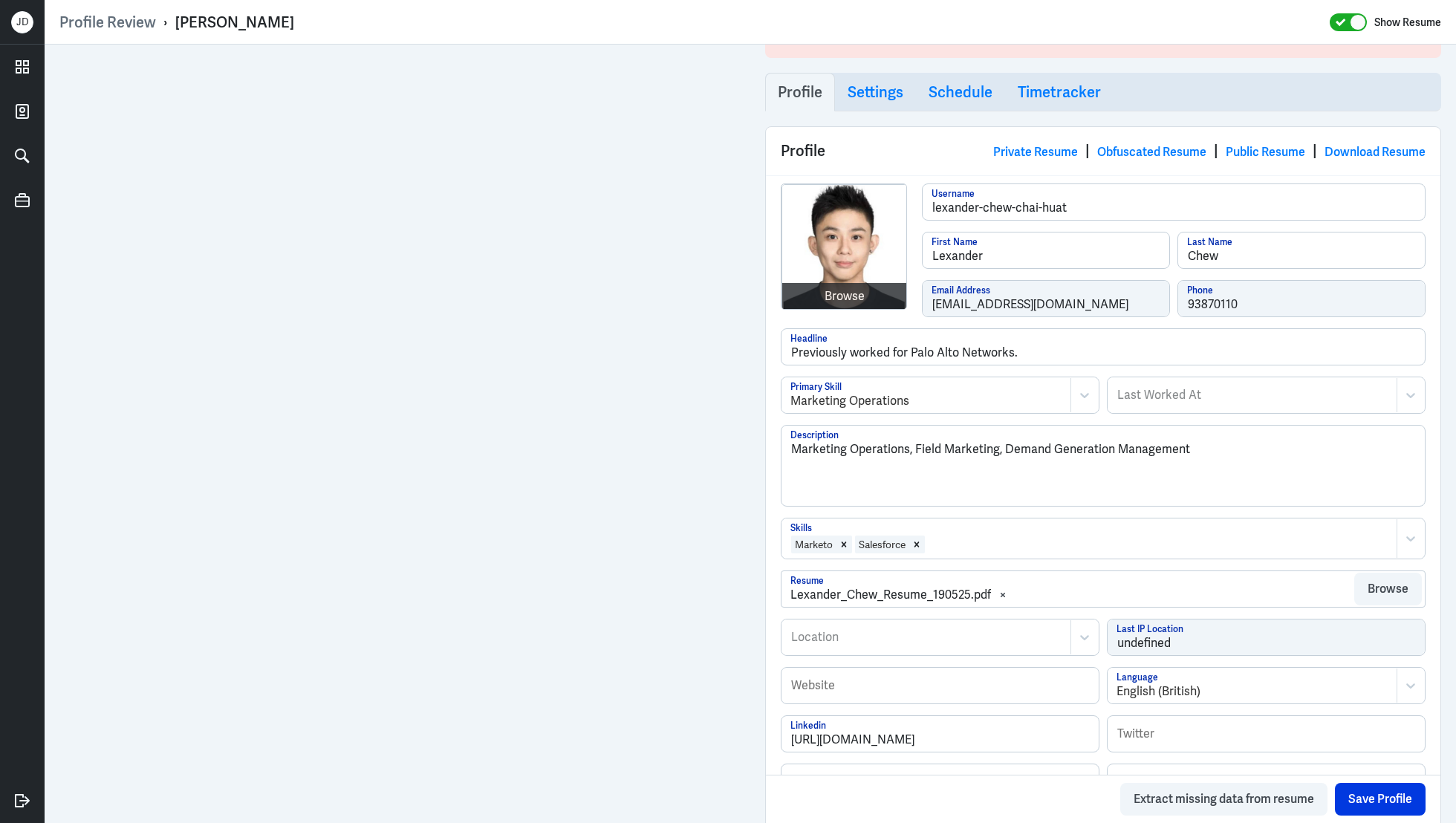
click at [983, 548] on div at bounding box center [1158, 543] width 463 height 17
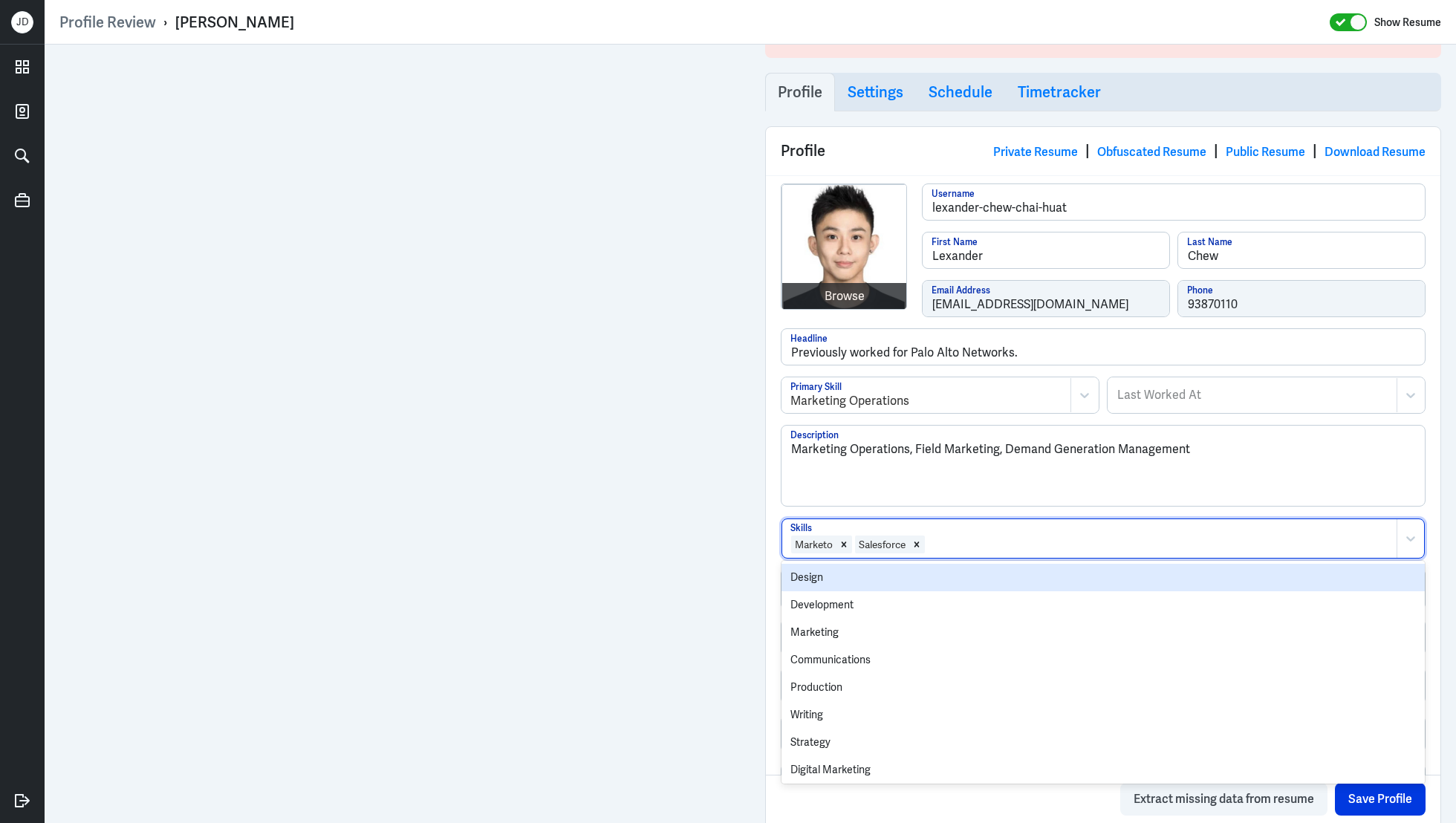
type input "H"
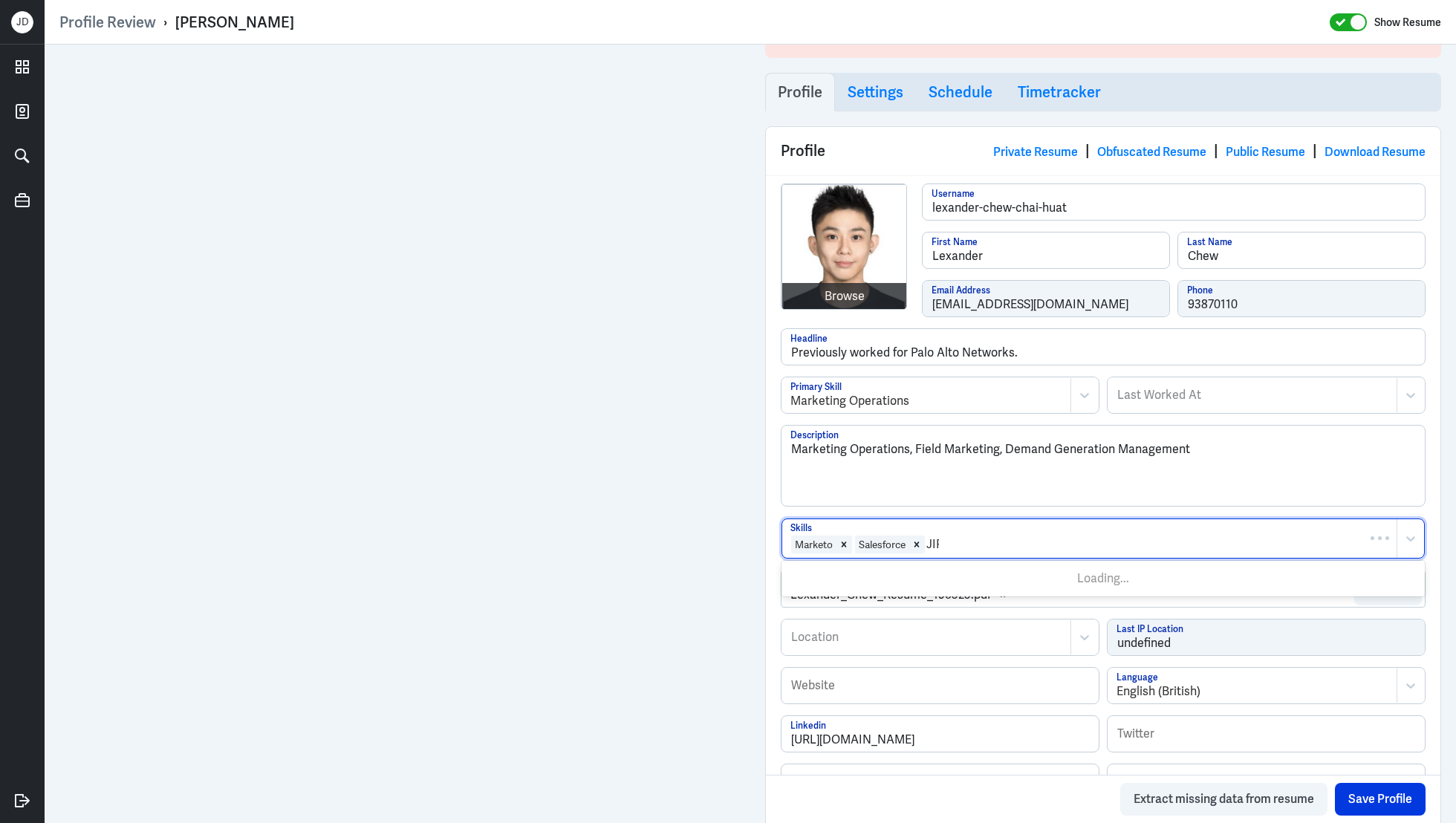
type input "JIRA"
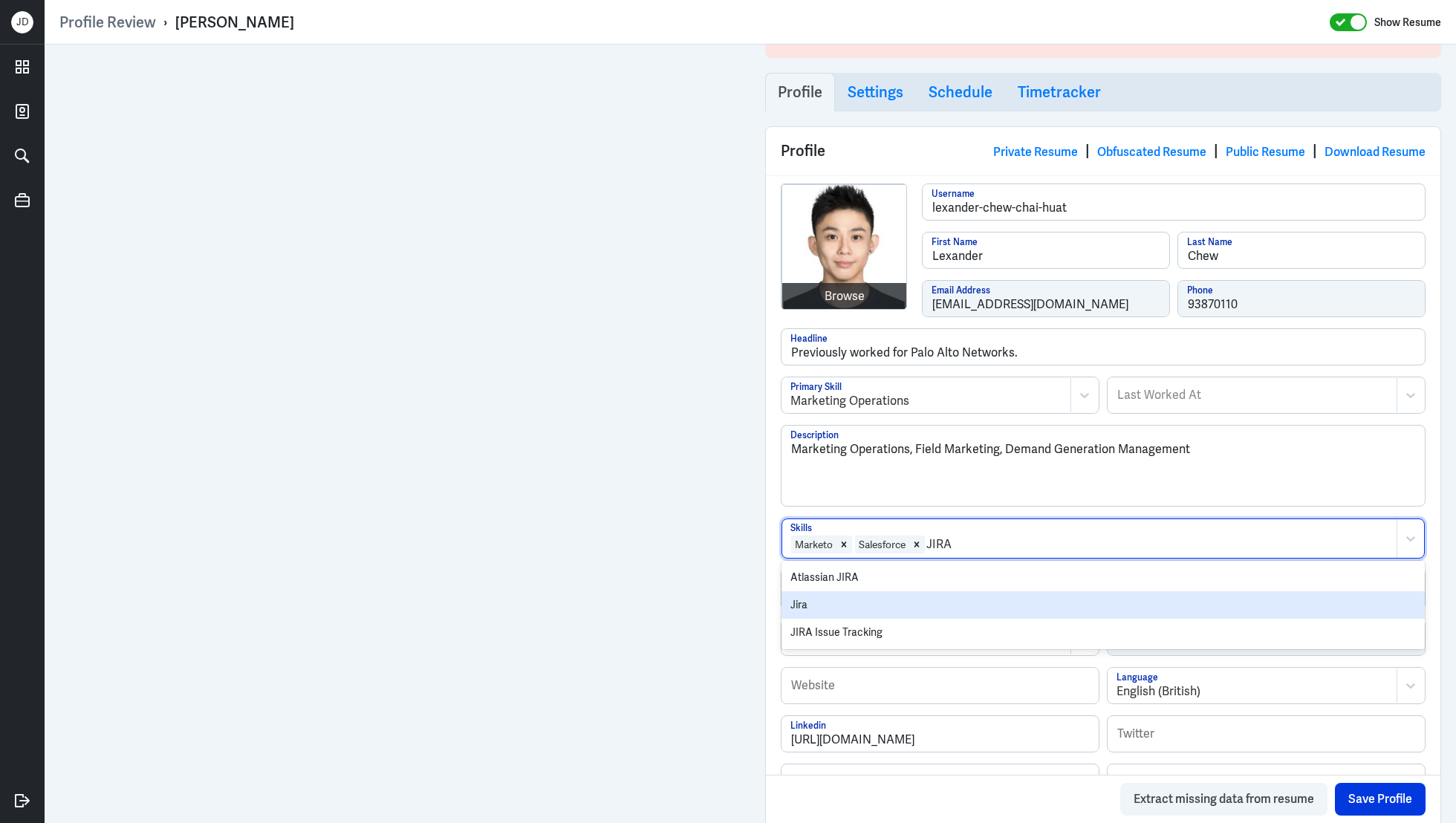
click at [934, 596] on div "Jira" at bounding box center [1103, 604] width 644 height 27
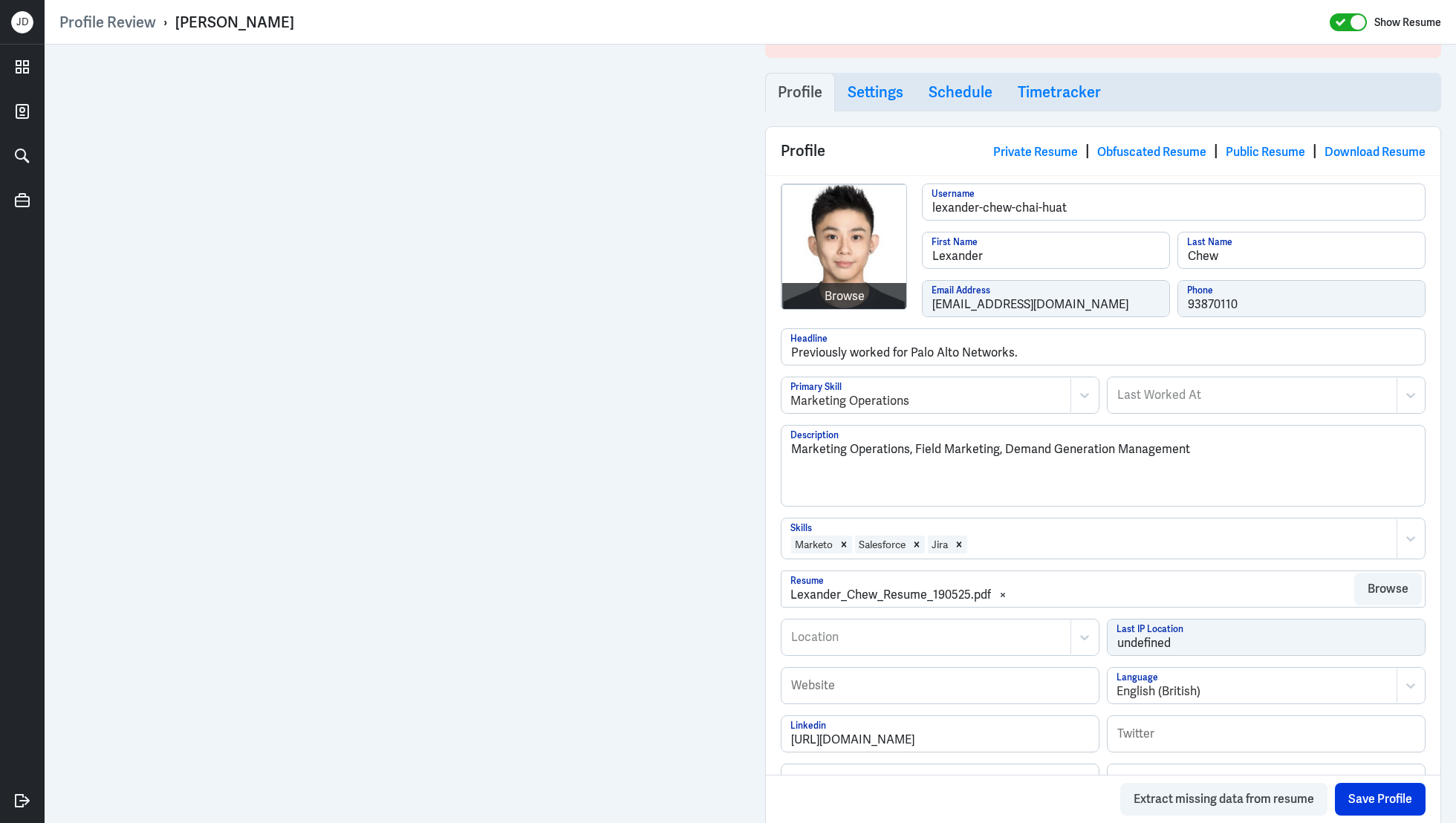
click at [992, 539] on div at bounding box center [1179, 543] width 420 height 17
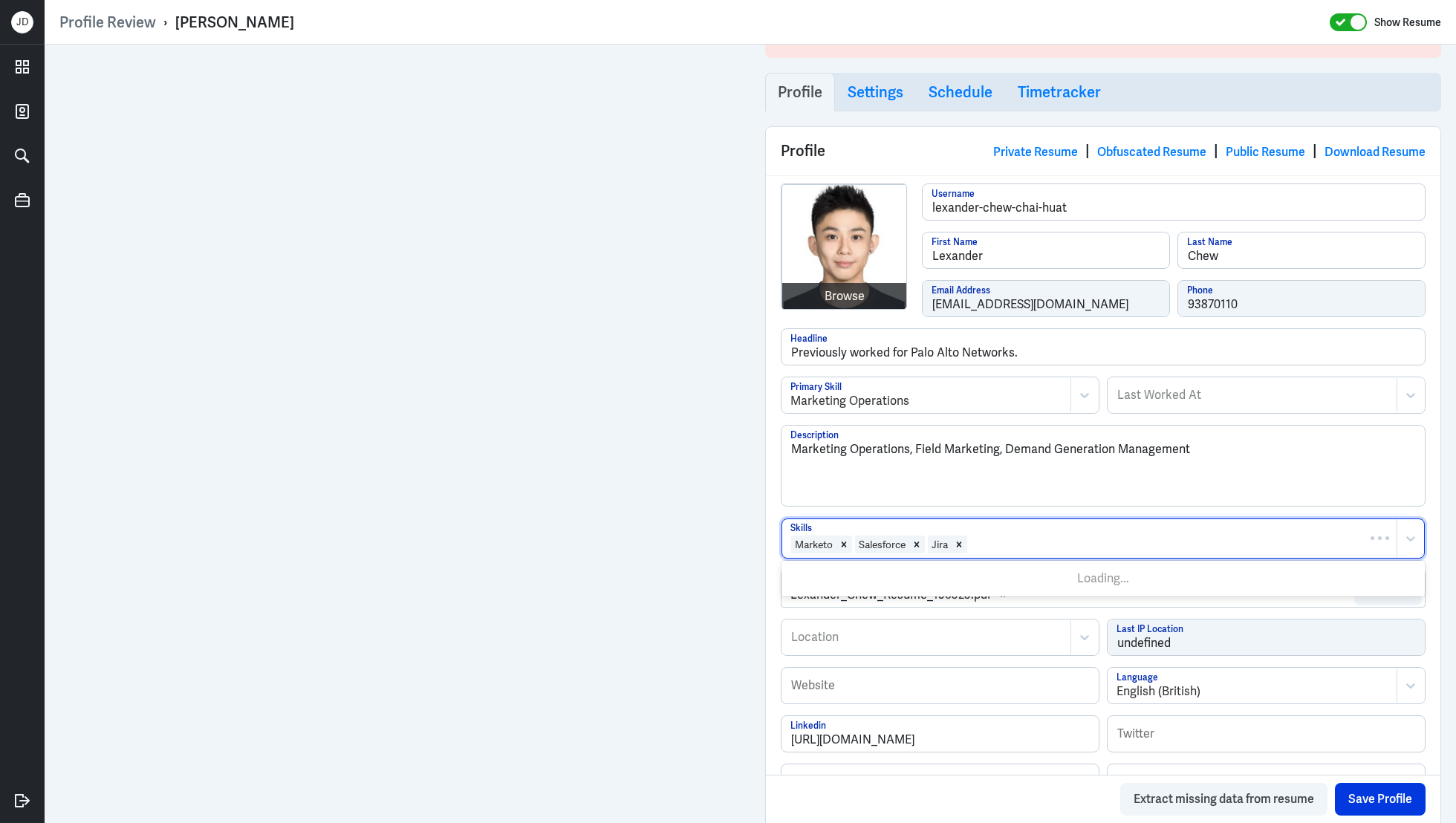
click at [992, 539] on div at bounding box center [1179, 543] width 420 height 17
type input "Tableau"
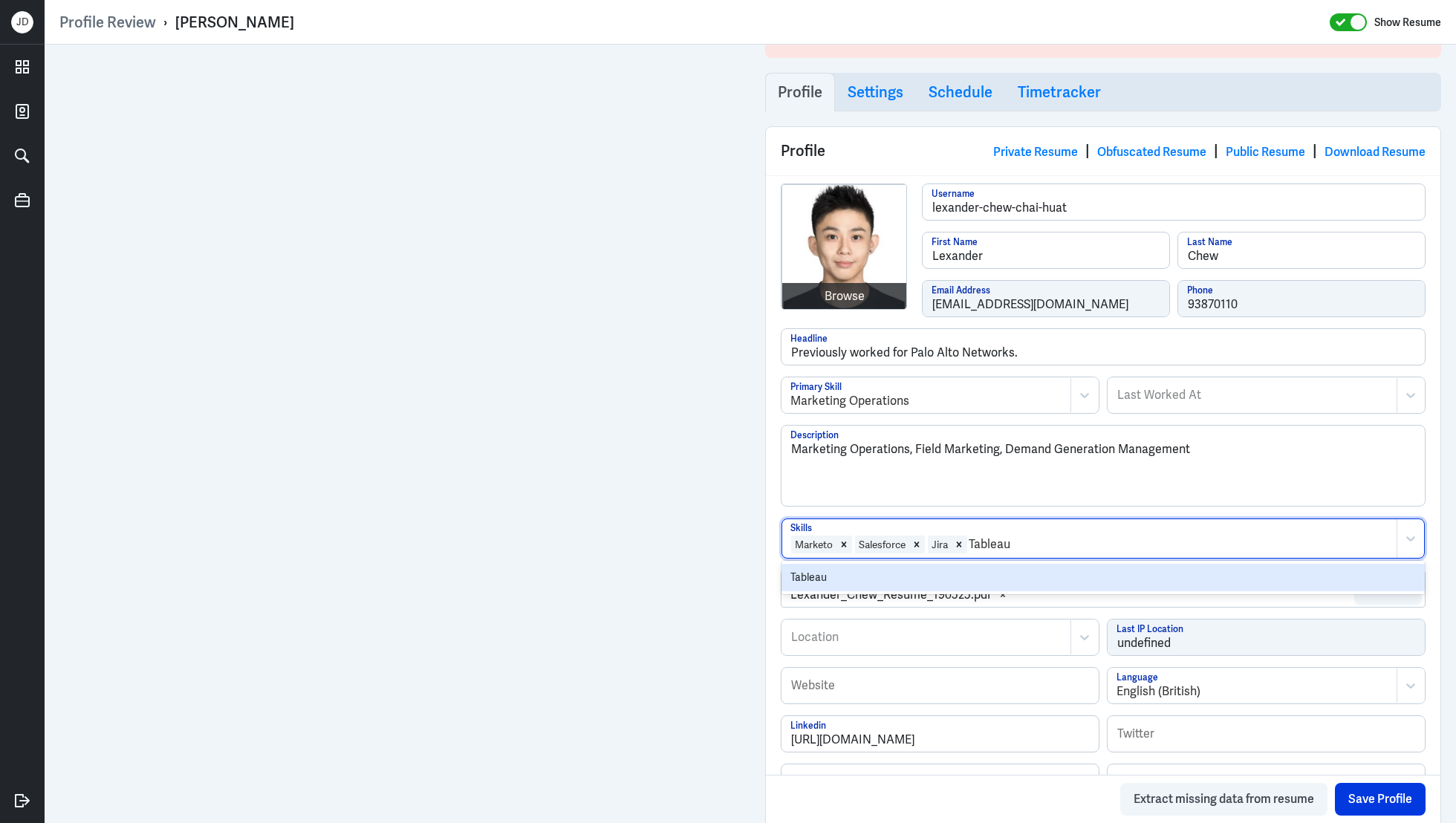
click at [966, 568] on div "Tableau" at bounding box center [1103, 577] width 644 height 27
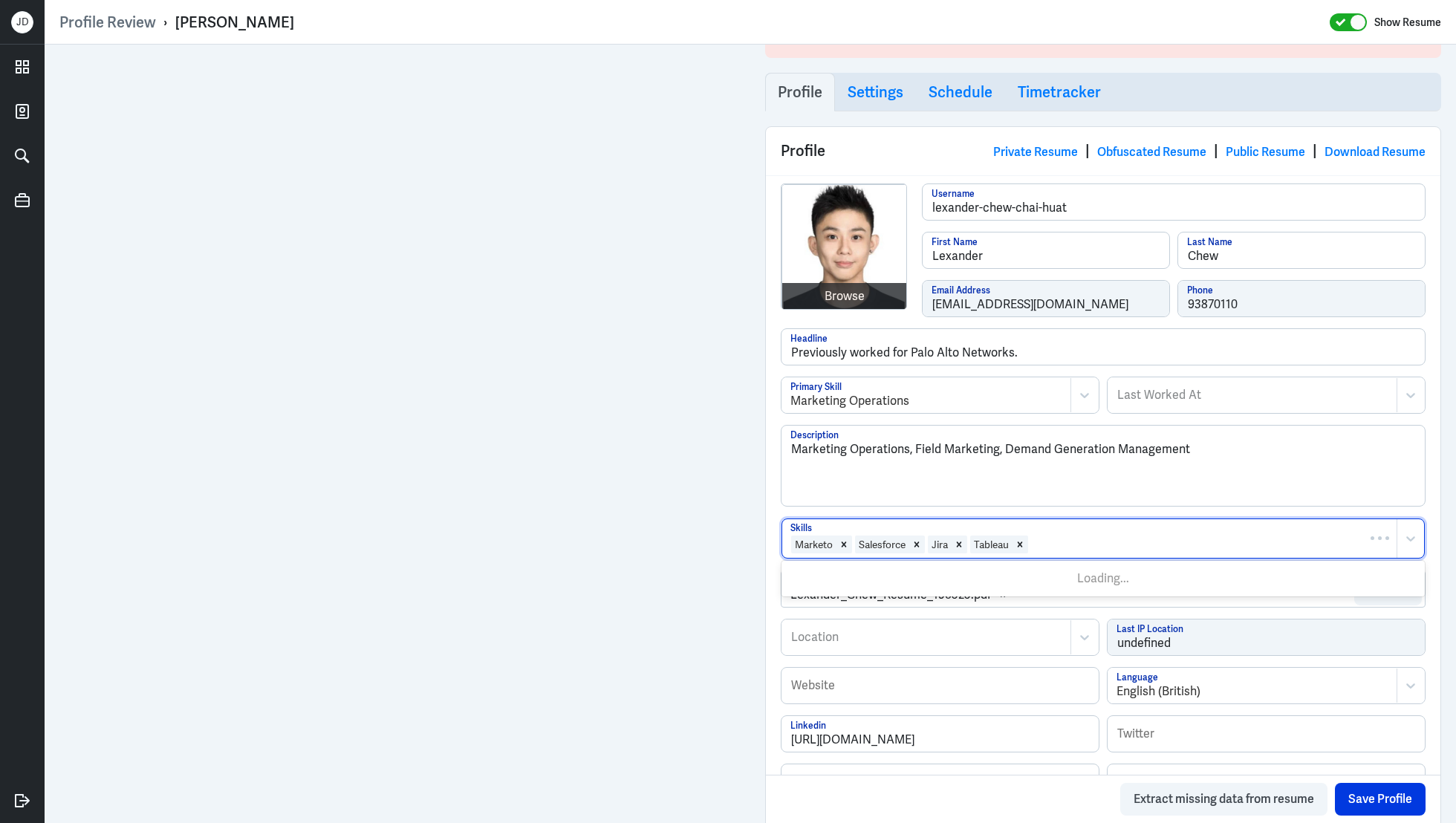
click at [1056, 541] on div at bounding box center [1210, 543] width 360 height 17
type input "MYSQL"
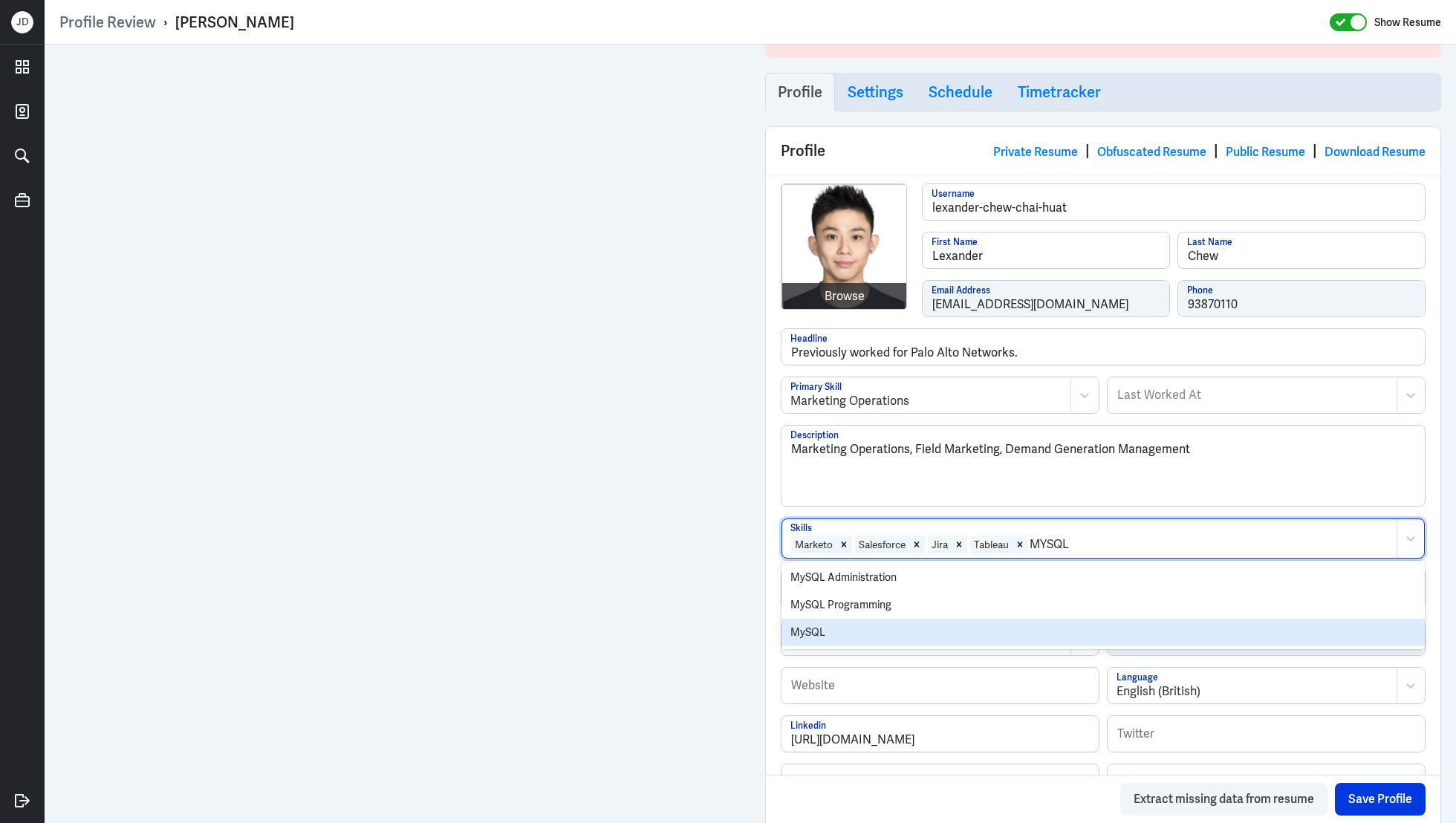
click at [967, 620] on div "MySQL" at bounding box center [1103, 632] width 644 height 27
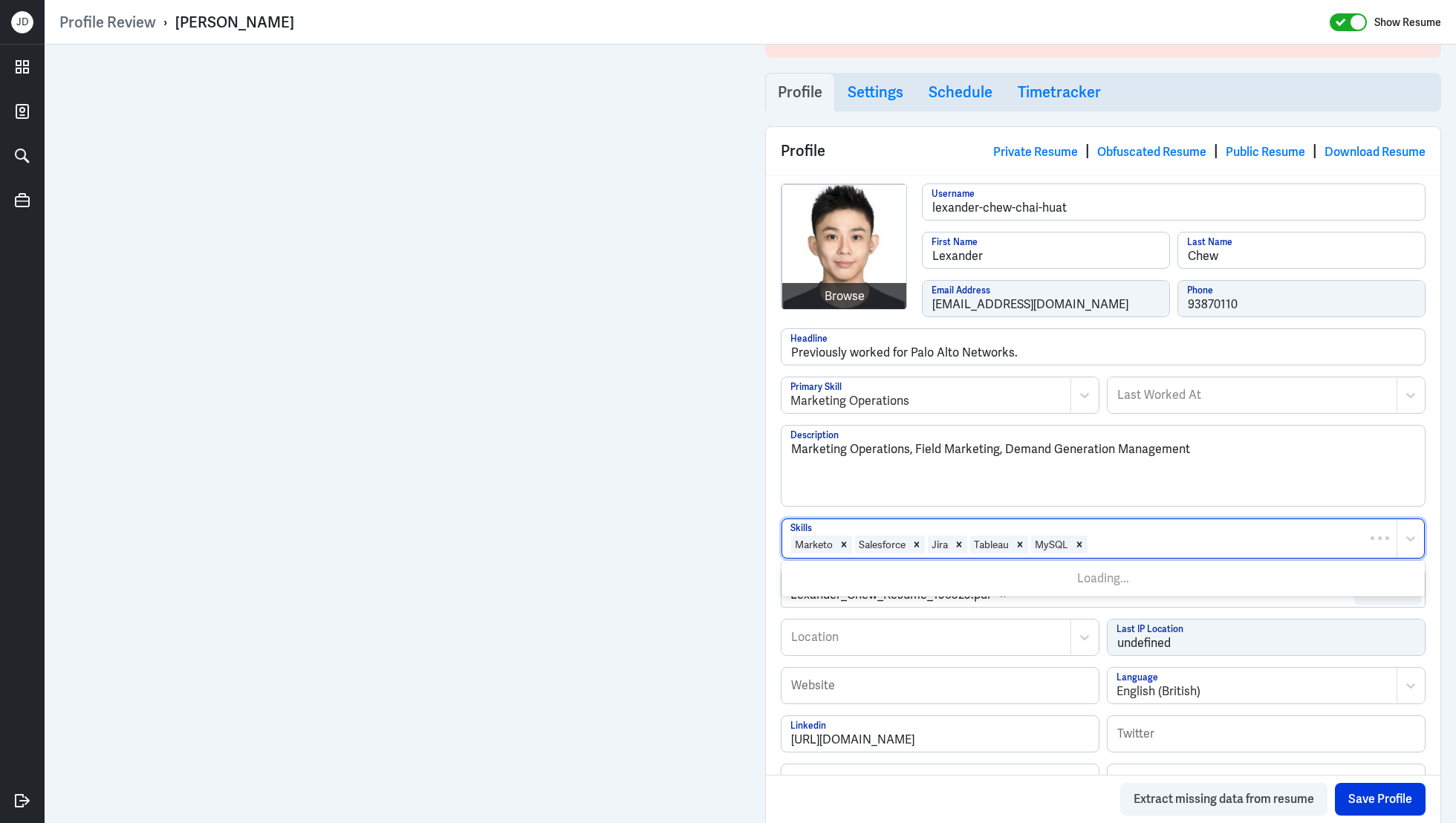
click at [1156, 538] on div at bounding box center [1239, 543] width 301 height 17
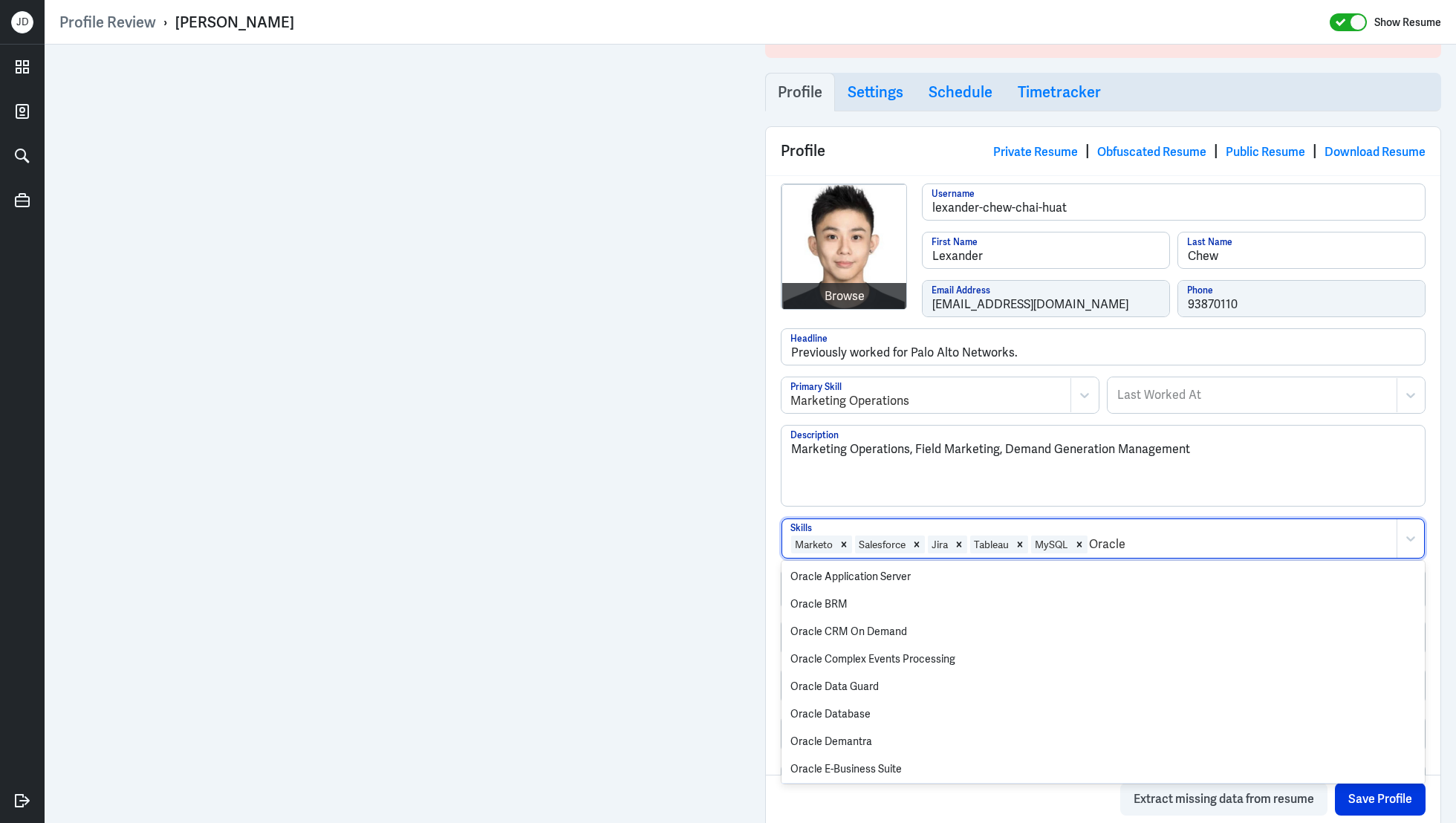
scroll to position [54, 0]
drag, startPoint x: 1093, startPoint y: 543, endPoint x: 1161, endPoint y: 542, distance: 68.0
click at [1161, 542] on div "Oracle" at bounding box center [1239, 543] width 301 height 17
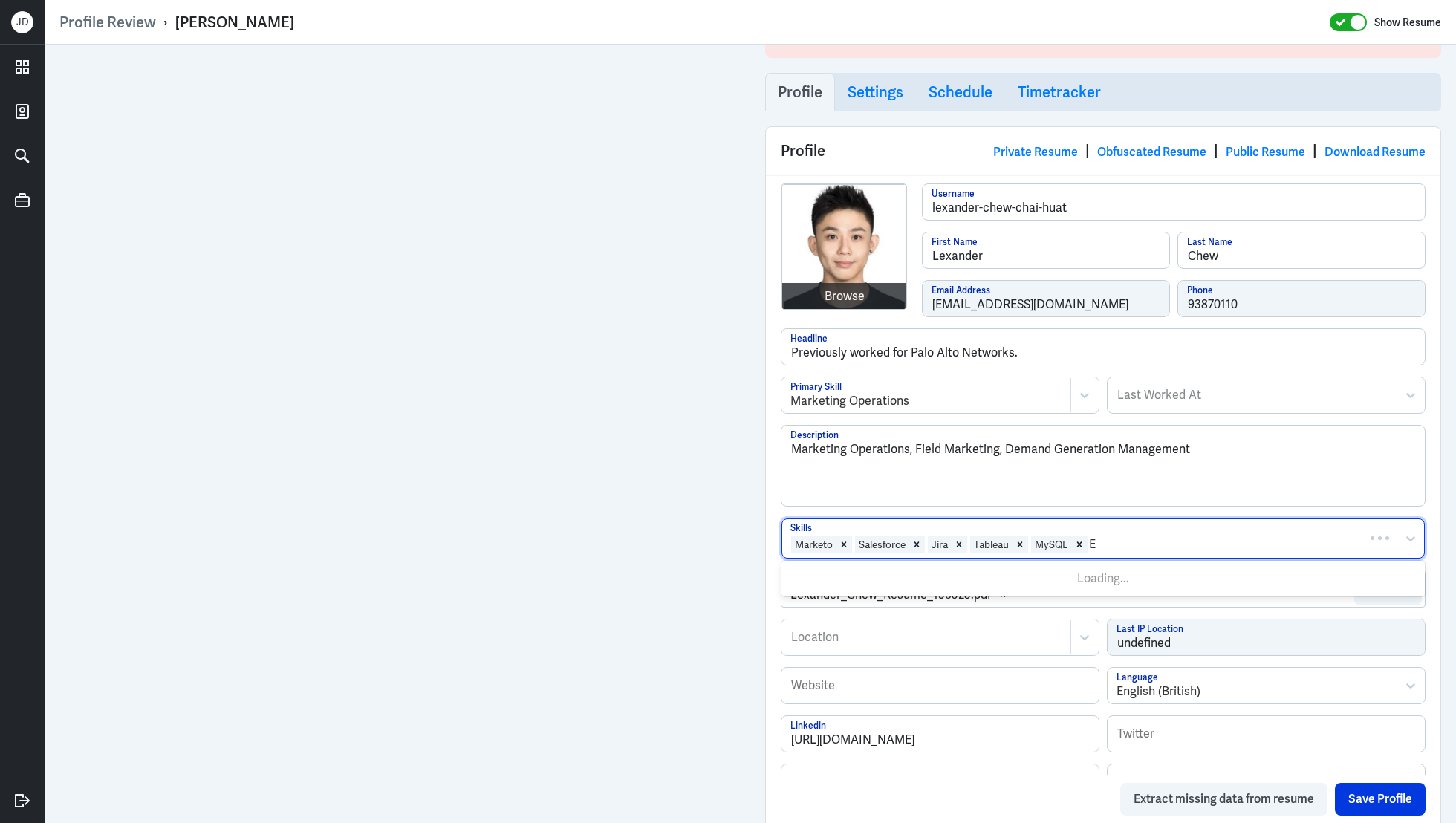
scroll to position [0, 0]
type input "Eloqua"
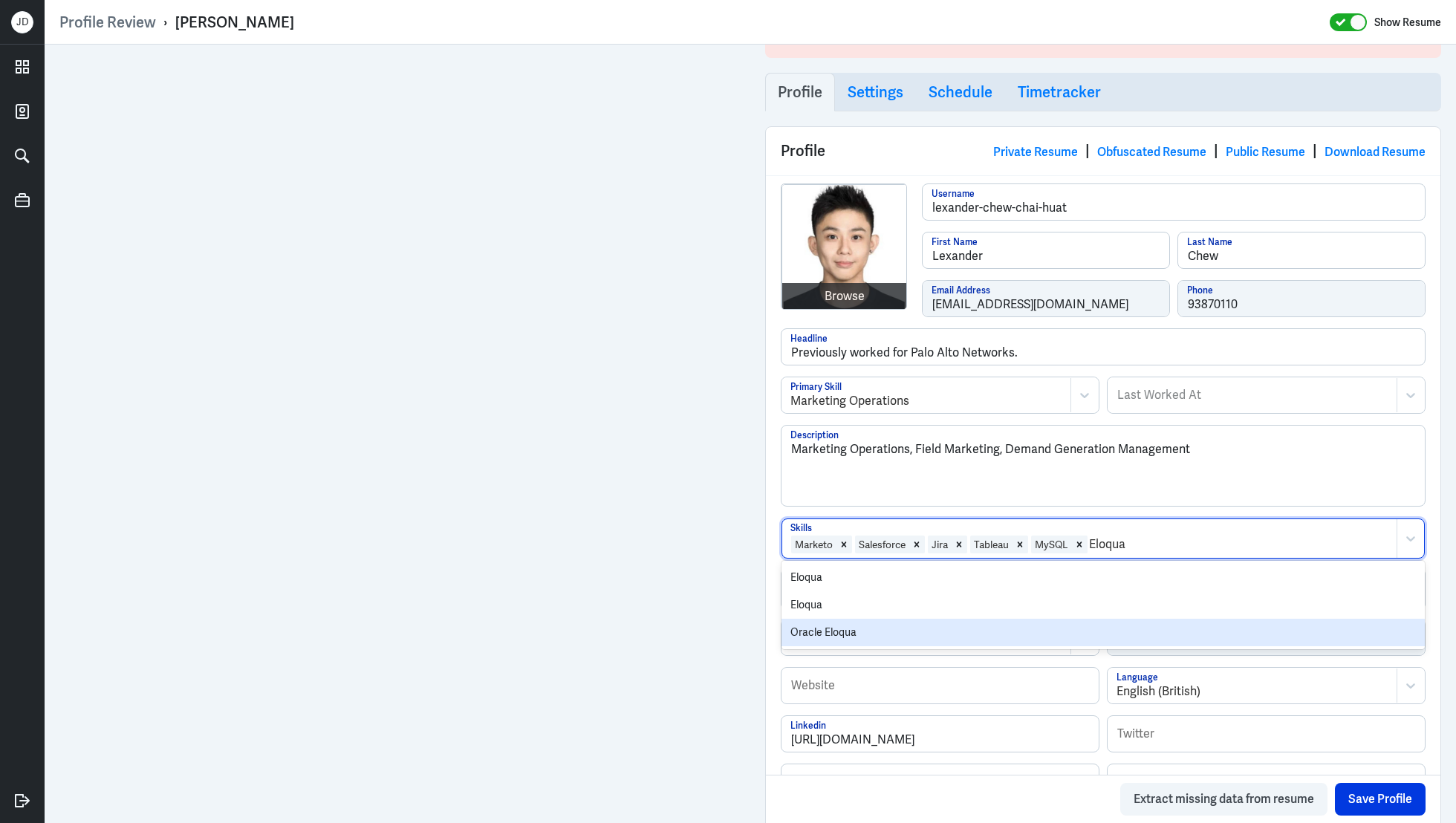
click at [1065, 624] on div "Oracle Eloqua" at bounding box center [1103, 632] width 644 height 27
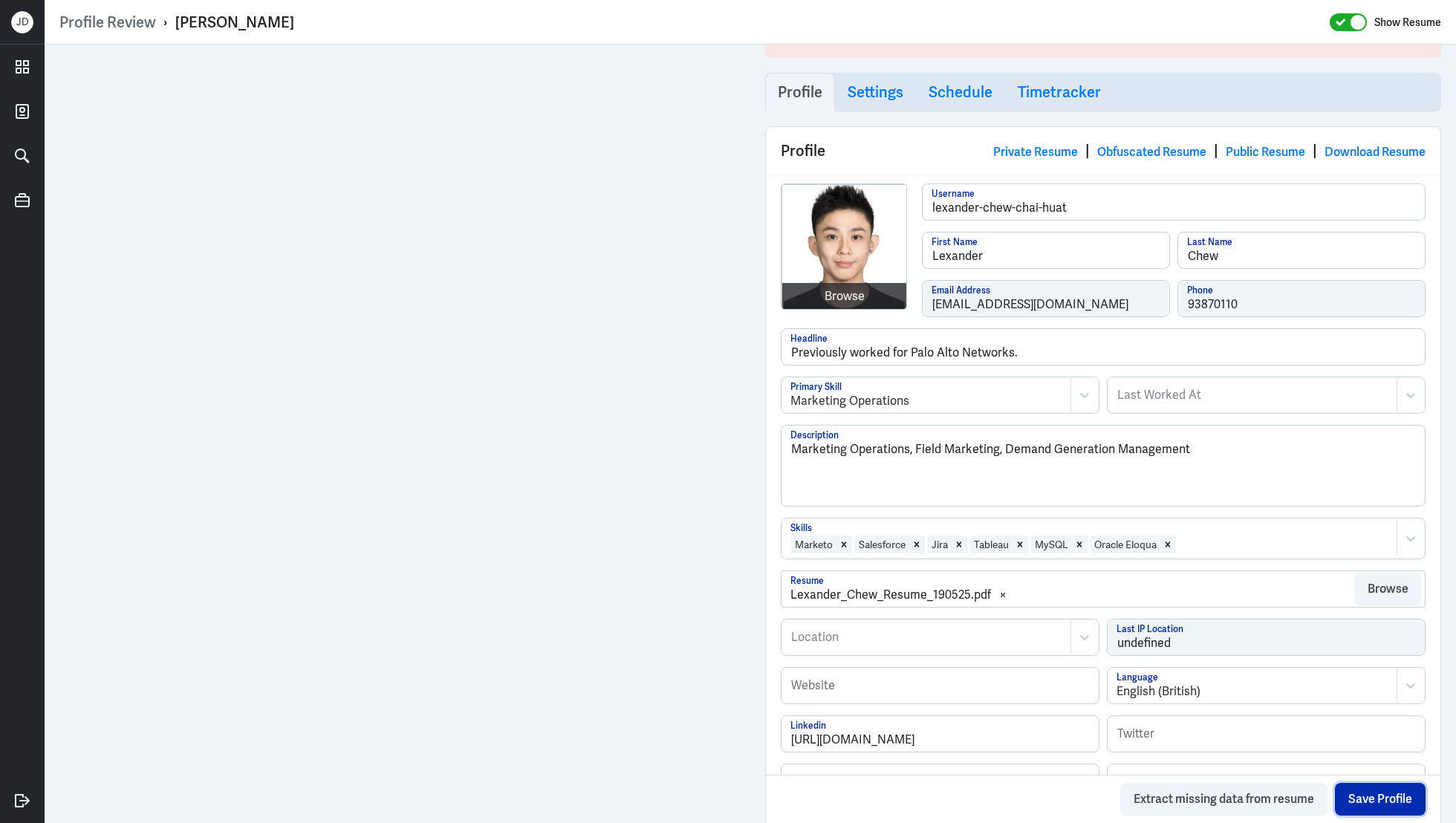
click at [1359, 805] on button "Save Profile" at bounding box center [1380, 799] width 91 height 32
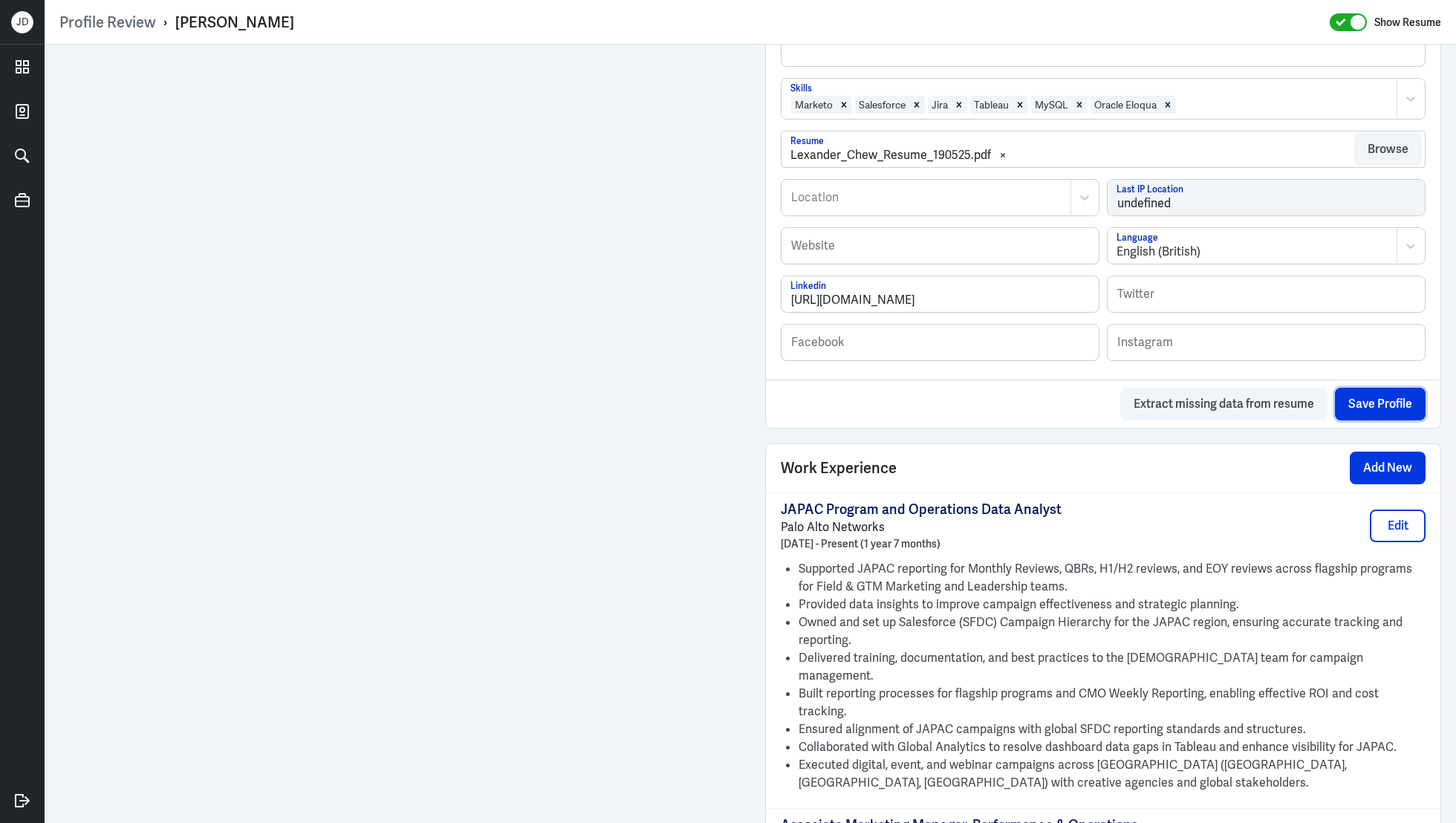
scroll to position [594, 0]
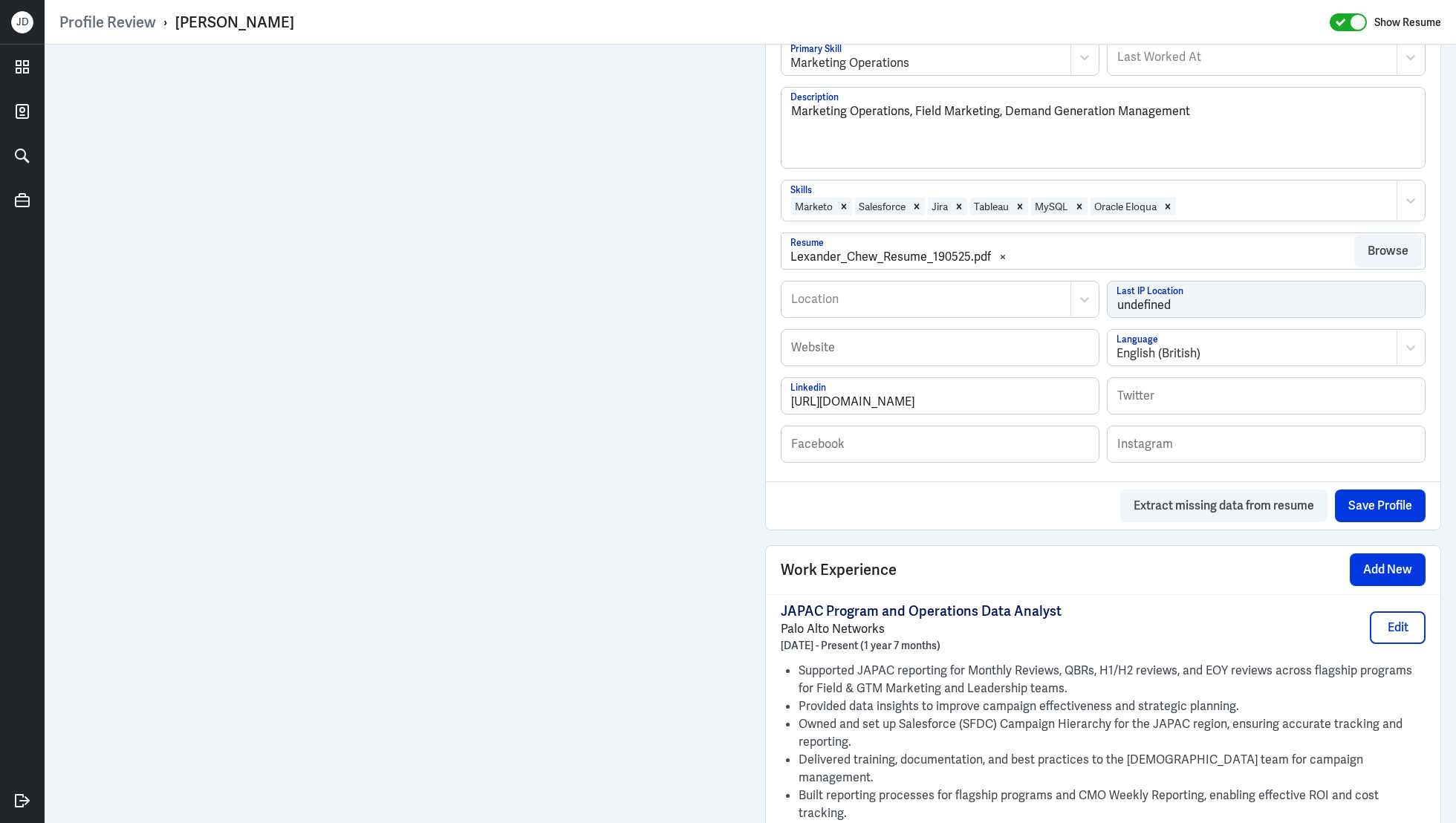
click at [931, 305] on div at bounding box center [927, 299] width 273 height 17
type input "Singap"
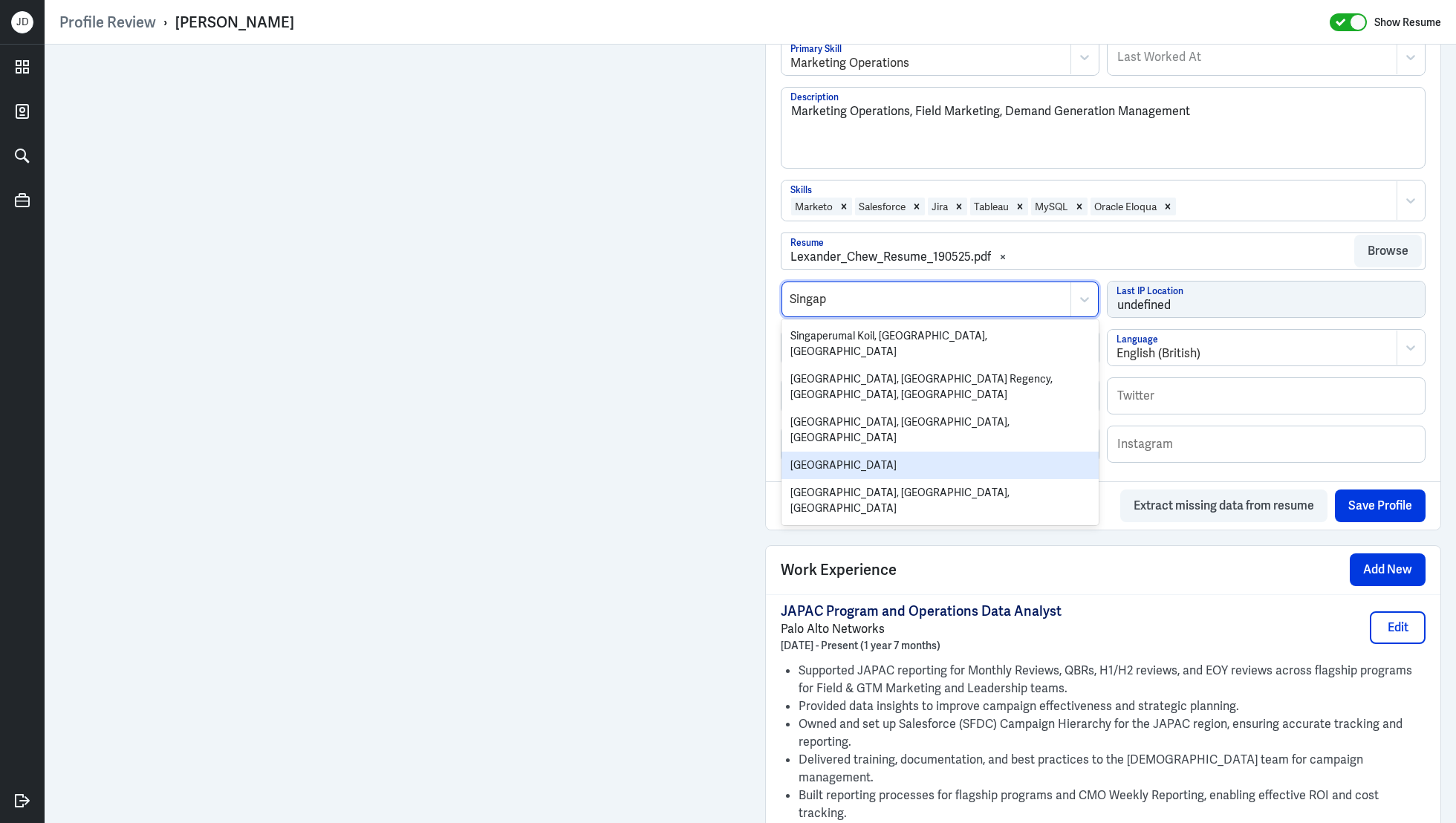
click at [888, 452] on div "Singapore" at bounding box center [940, 465] width 317 height 27
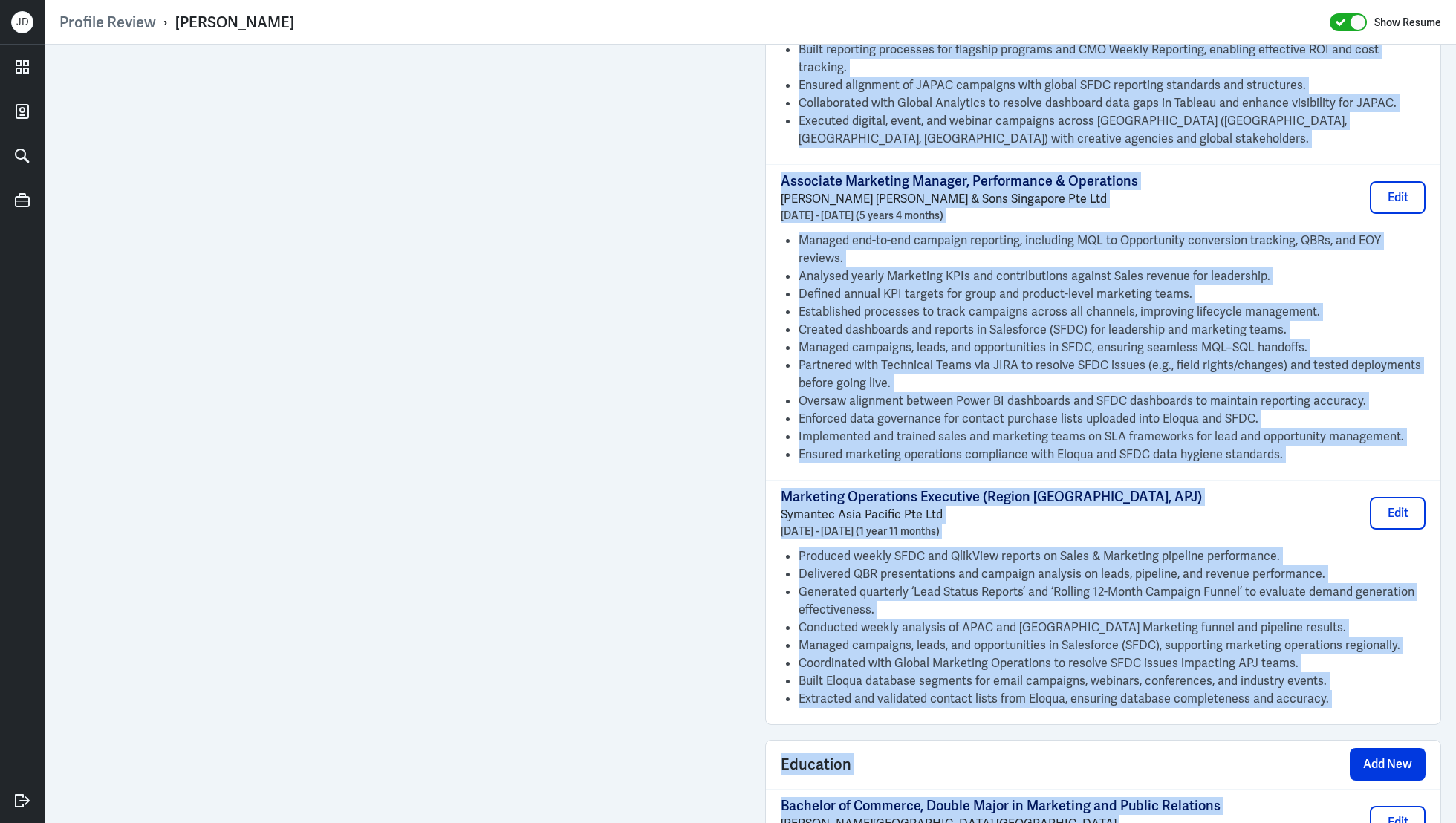
scroll to position [1371, 0]
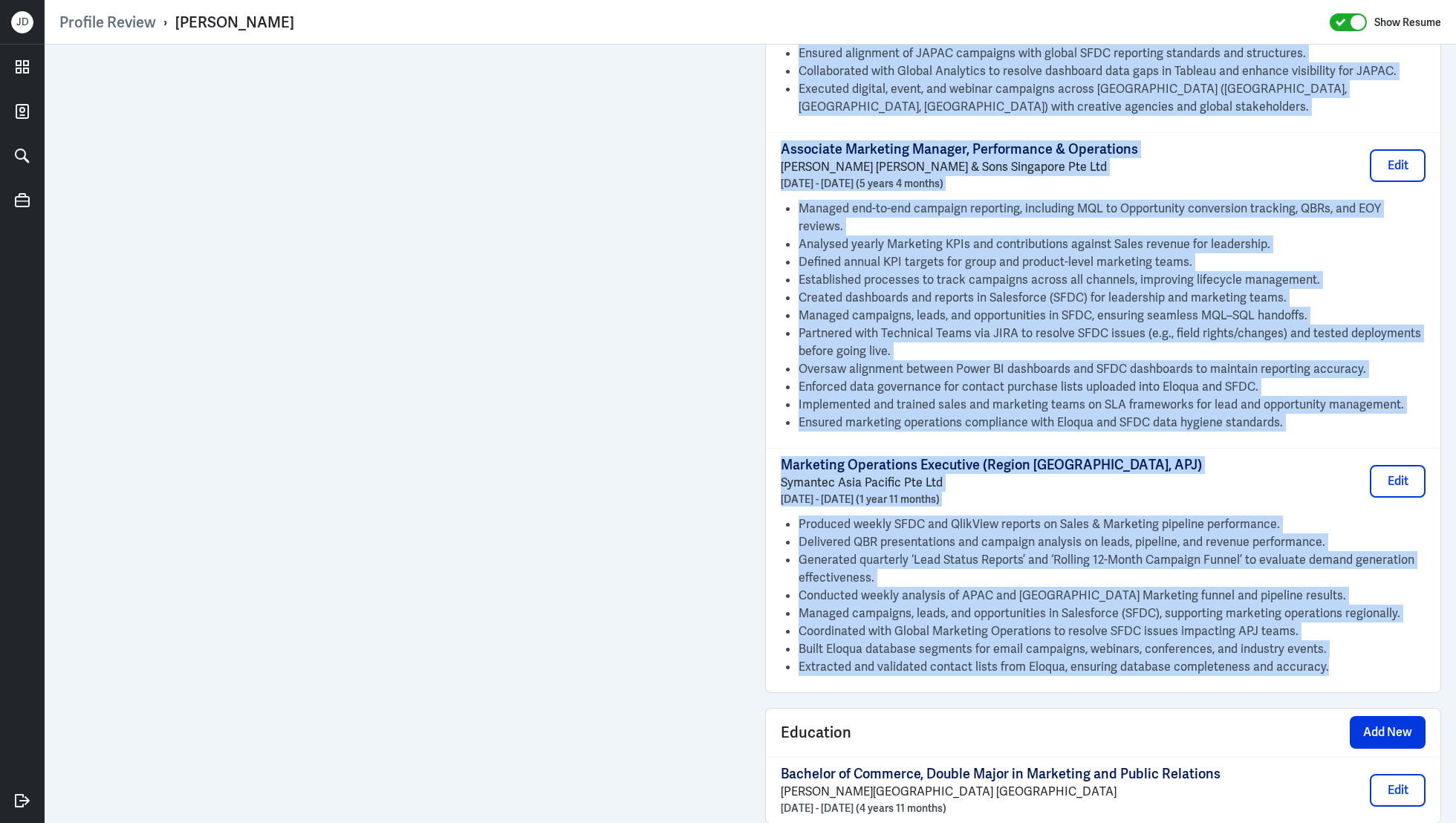
drag, startPoint x: 781, startPoint y: 133, endPoint x: 1400, endPoint y: 616, distance: 785.1
click at [1400, 616] on div "JAPAC Program and Operations Data Analyst Palo Alto Networks April 2024 - Prese…" at bounding box center [1103, 255] width 674 height 875
copy div "JAPAC Program and Operations Data Analyst Palo Alto Networks April 2024 - Prese…"
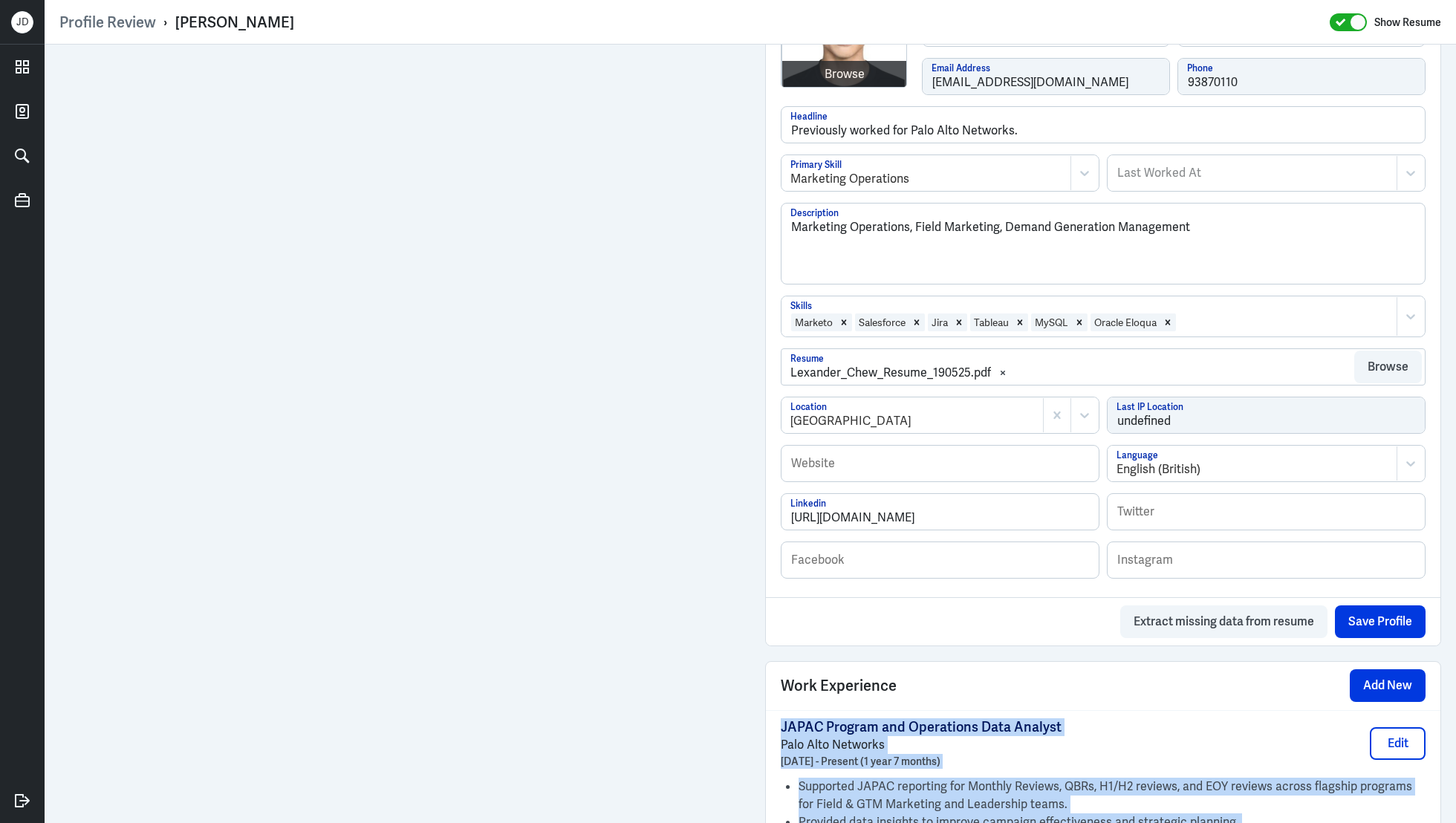
scroll to position [403, 0]
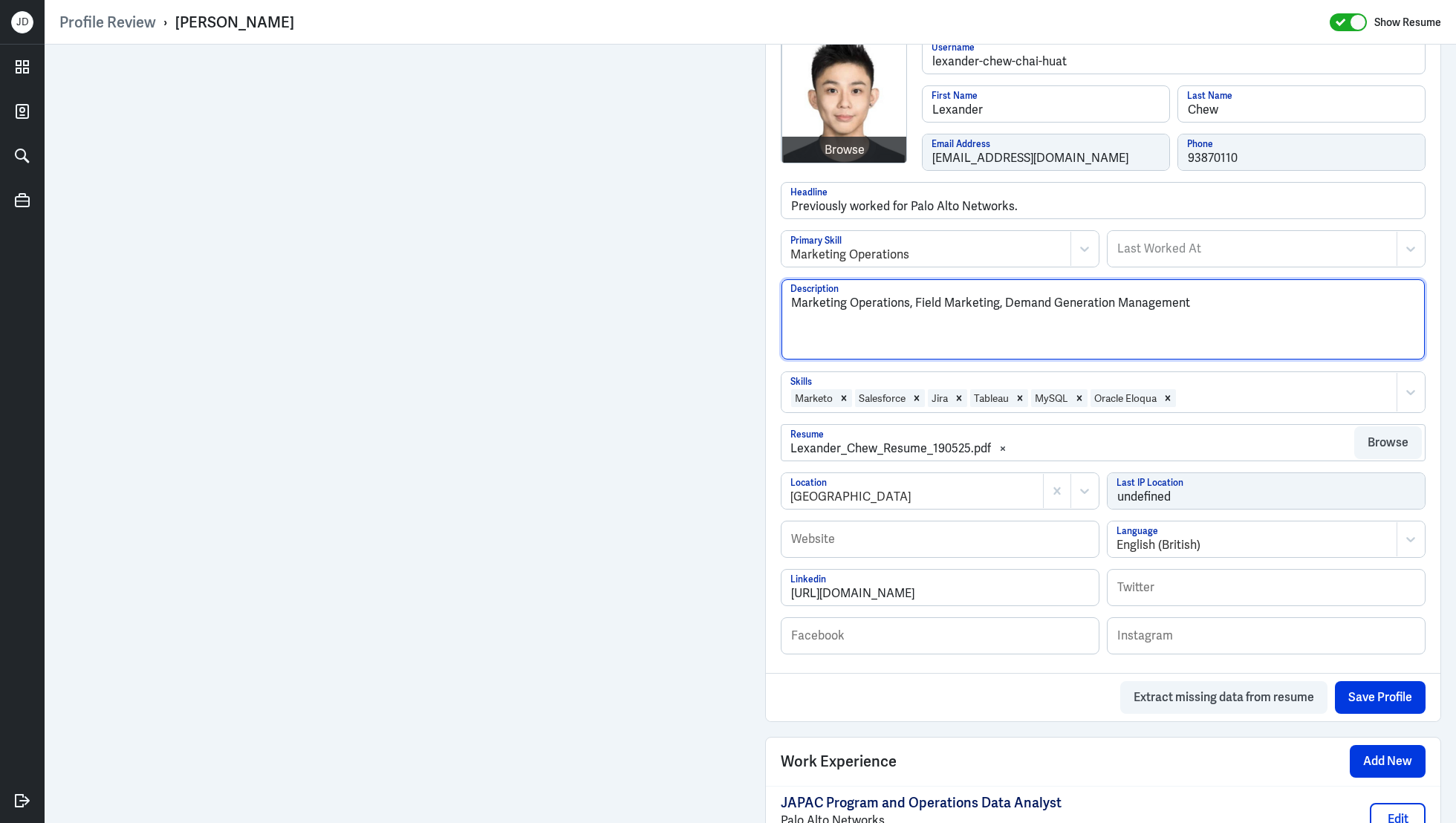
drag, startPoint x: 1277, startPoint y: 314, endPoint x: 701, endPoint y: 266, distance: 578.0
click at [598, 151] on div "Admin Settings Update Resume Save Profile User Requested Private Set Resume to …" at bounding box center [751, 762] width 1412 height 2241
paste textarea "Lexander Chew is a marketing operations and data analyst with strong expertise …"
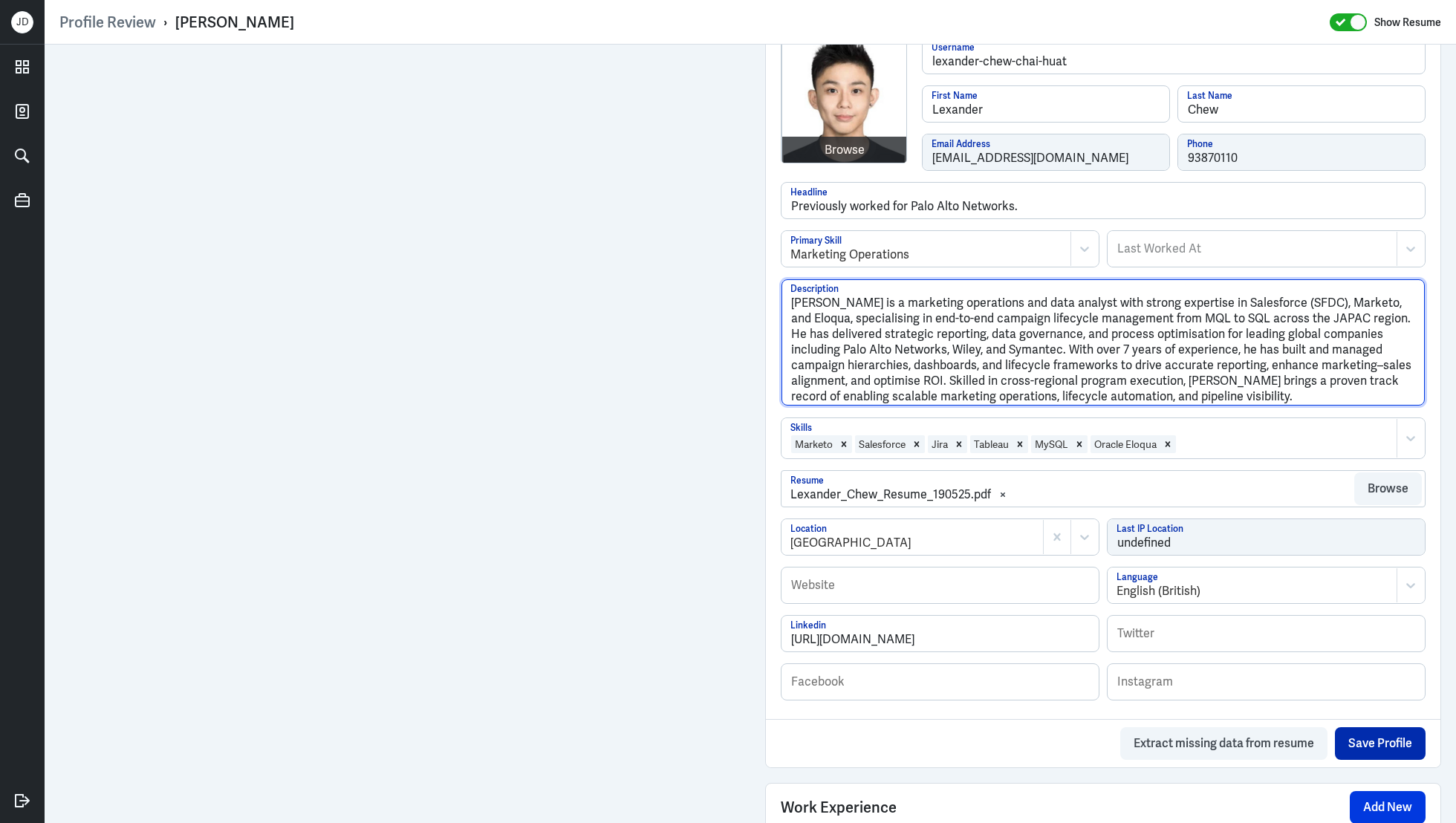
type textarea "Lexander Chew is a marketing operations and data analyst with strong expertise …"
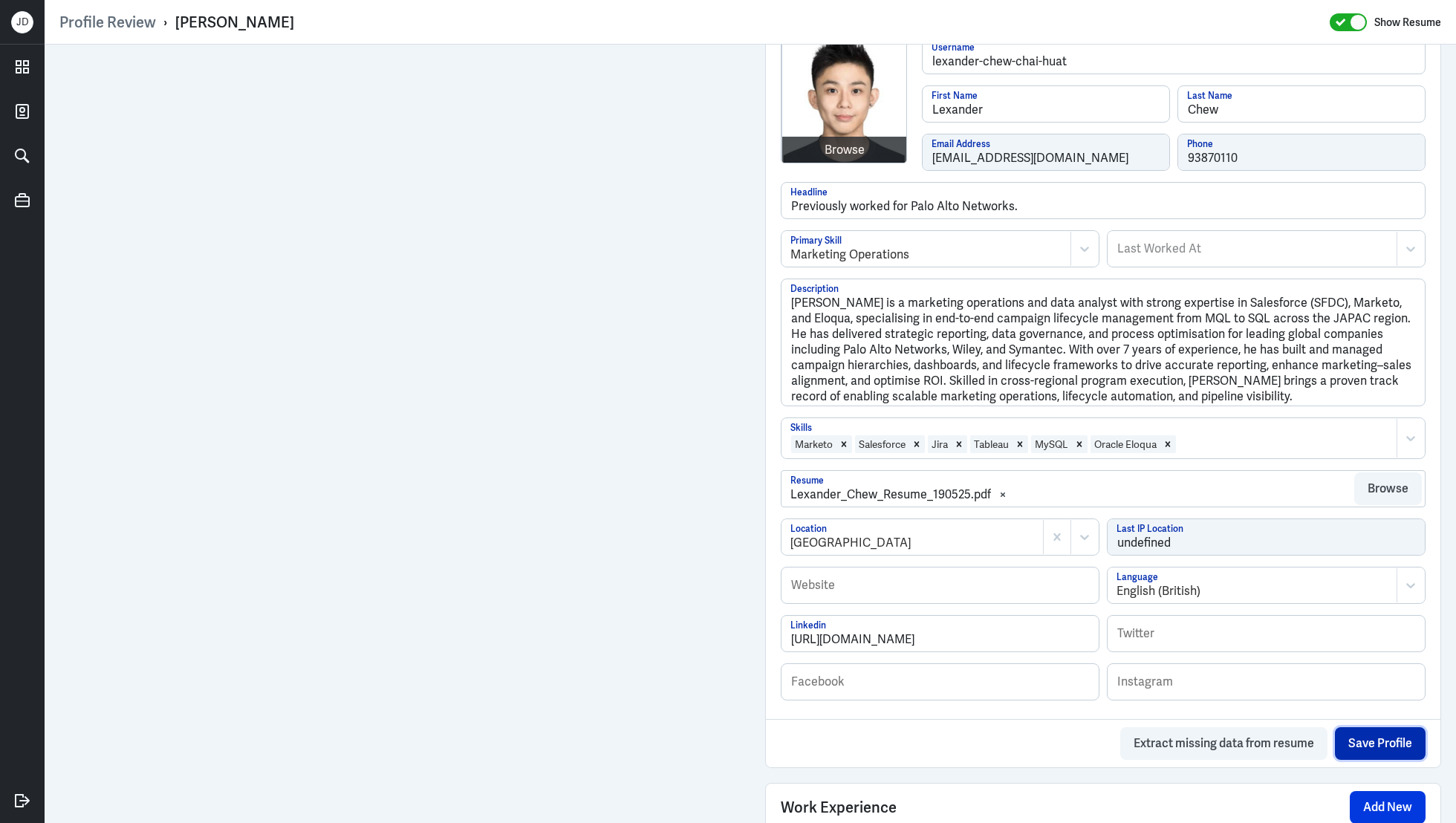
click at [1374, 729] on button "Save Profile" at bounding box center [1380, 743] width 91 height 32
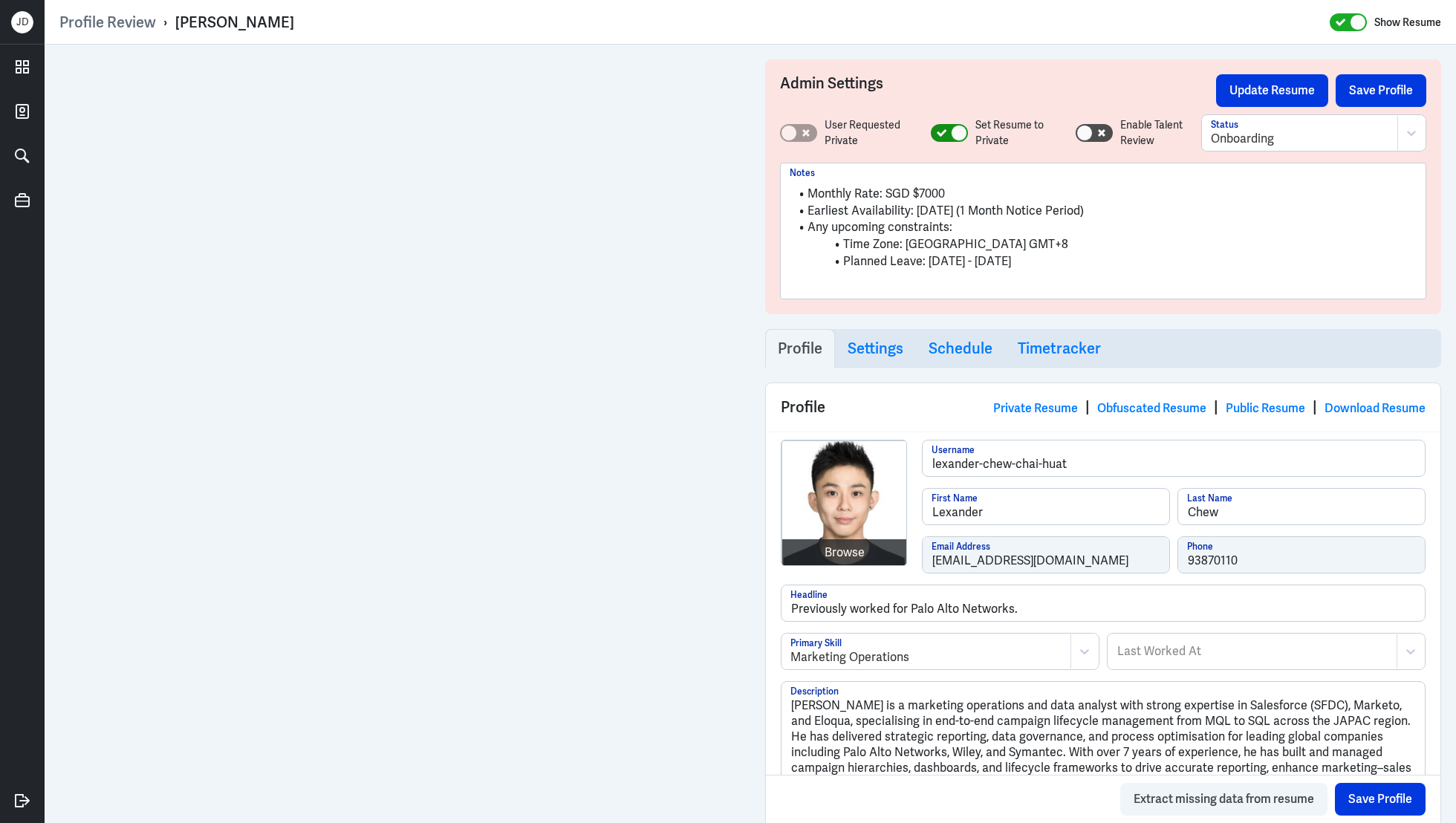
click at [952, 138] on div at bounding box center [959, 133] width 17 height 17
checkbox input "false"
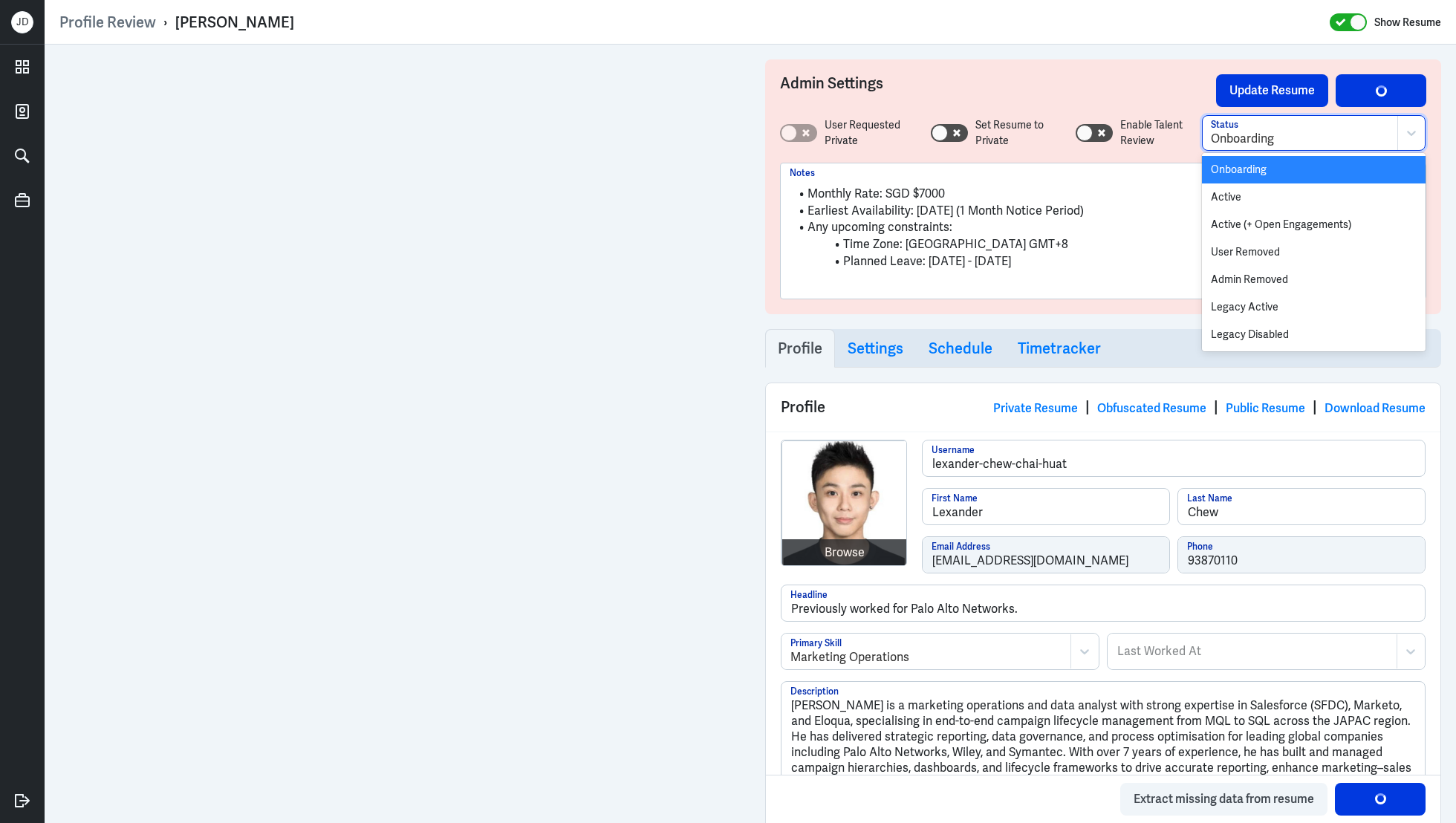
click at [1322, 135] on div at bounding box center [1300, 138] width 178 height 17
click at [1279, 201] on div "Active" at bounding box center [1314, 196] width 224 height 27
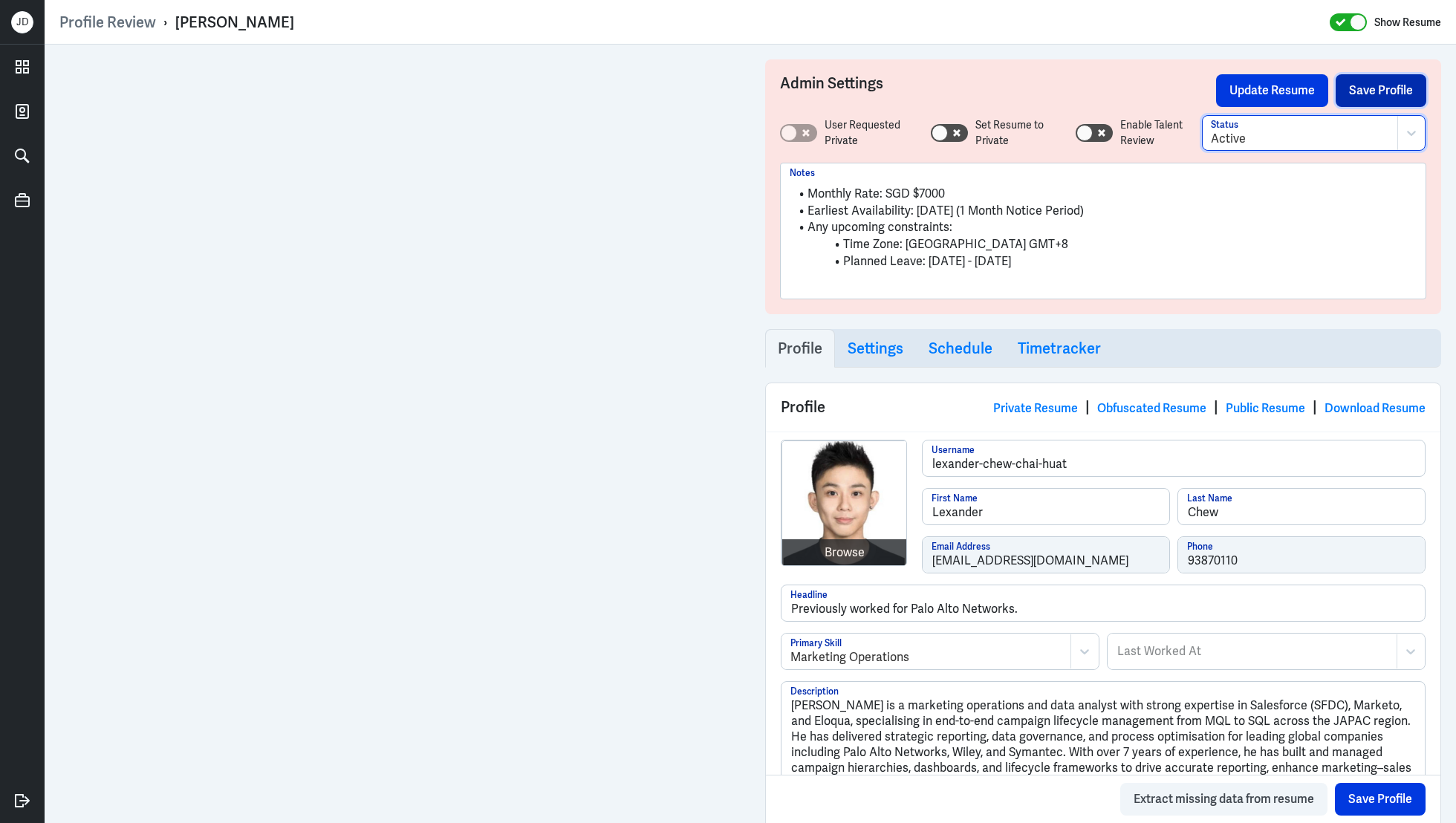
click at [1380, 93] on button "Save Profile" at bounding box center [1381, 90] width 91 height 32
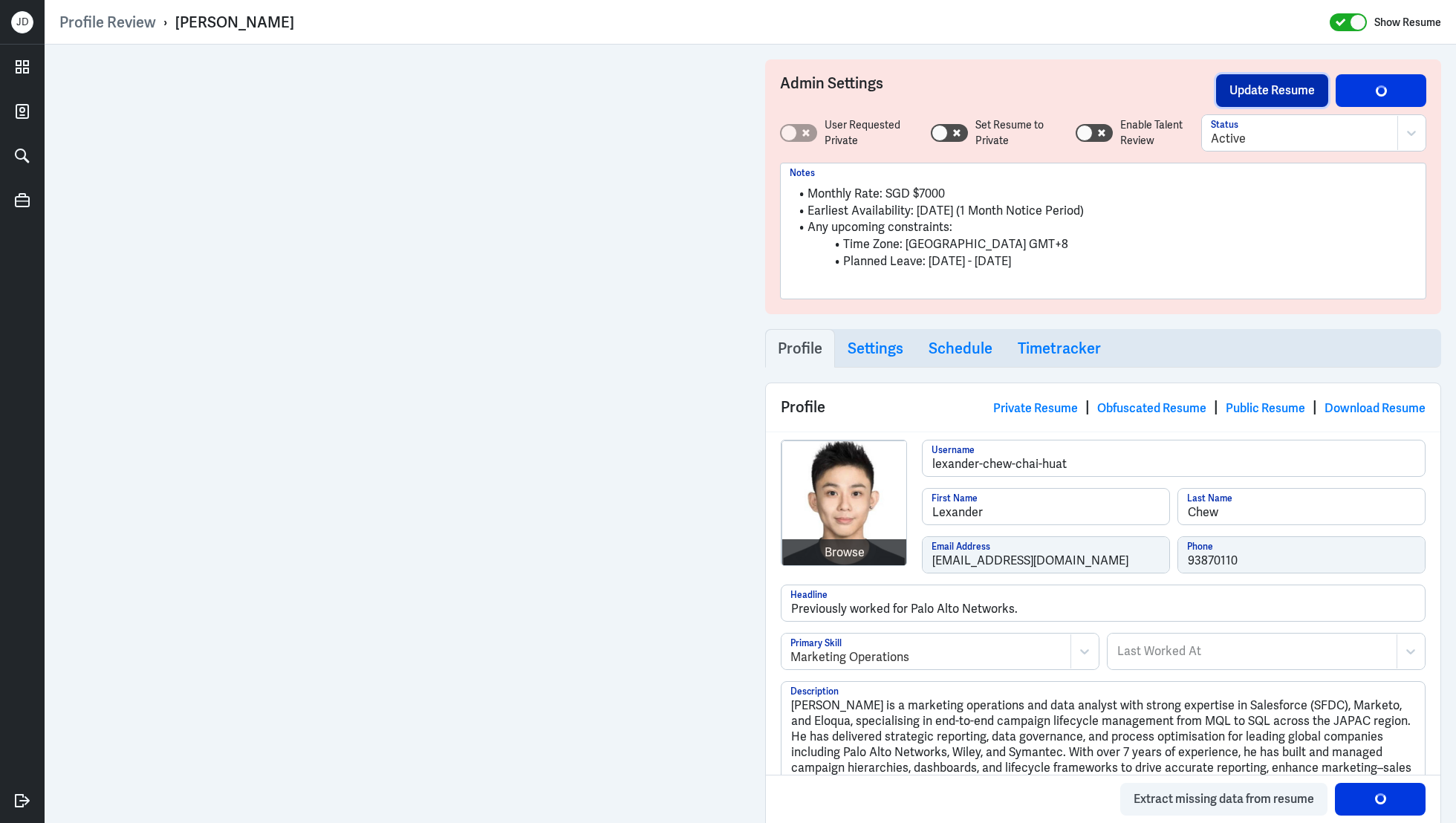
click at [1261, 99] on button "Update Resume" at bounding box center [1272, 90] width 112 height 32
click at [1137, 404] on link "Obfuscated Resume" at bounding box center [1151, 408] width 109 height 16
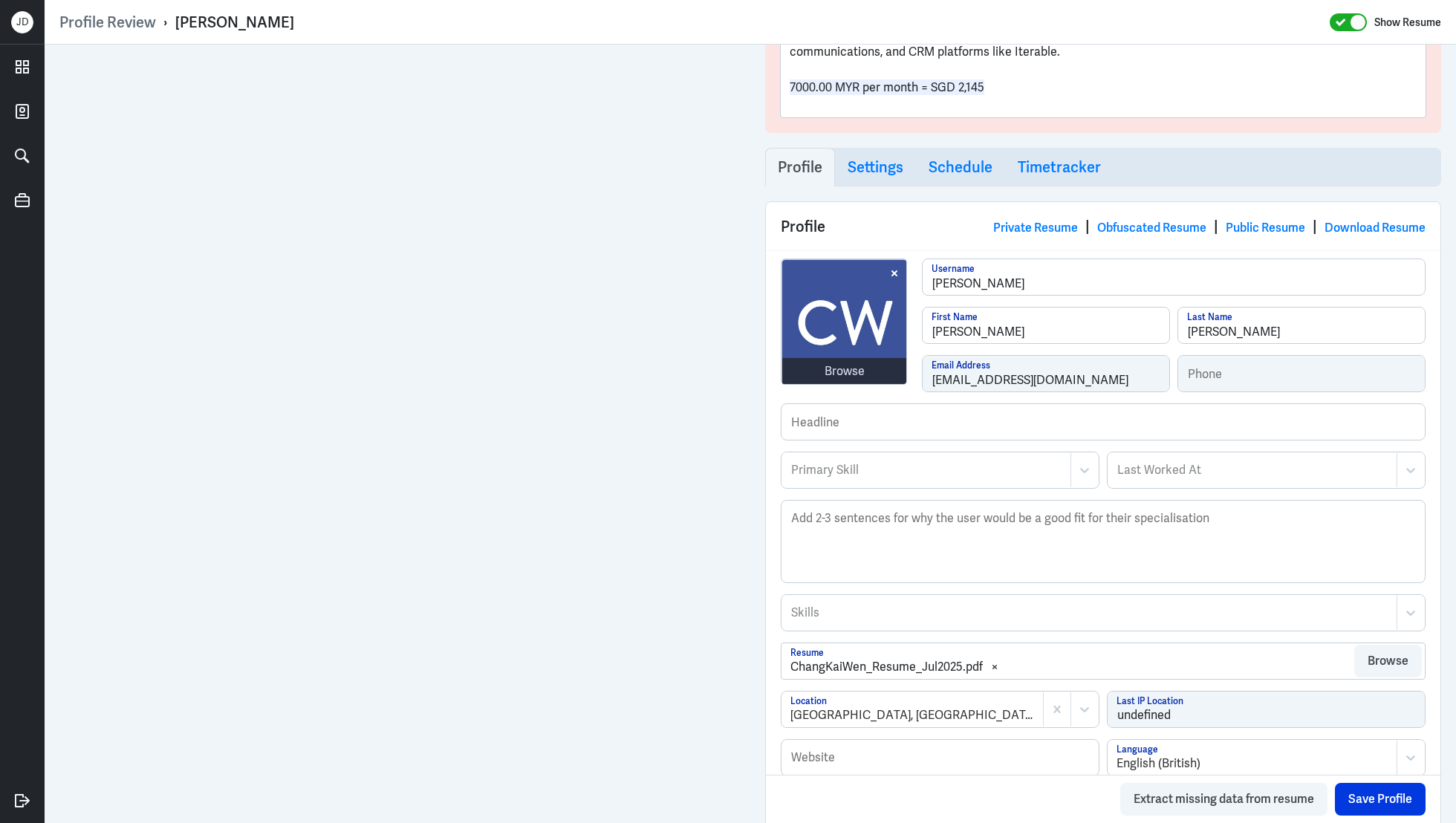
scroll to position [552, 0]
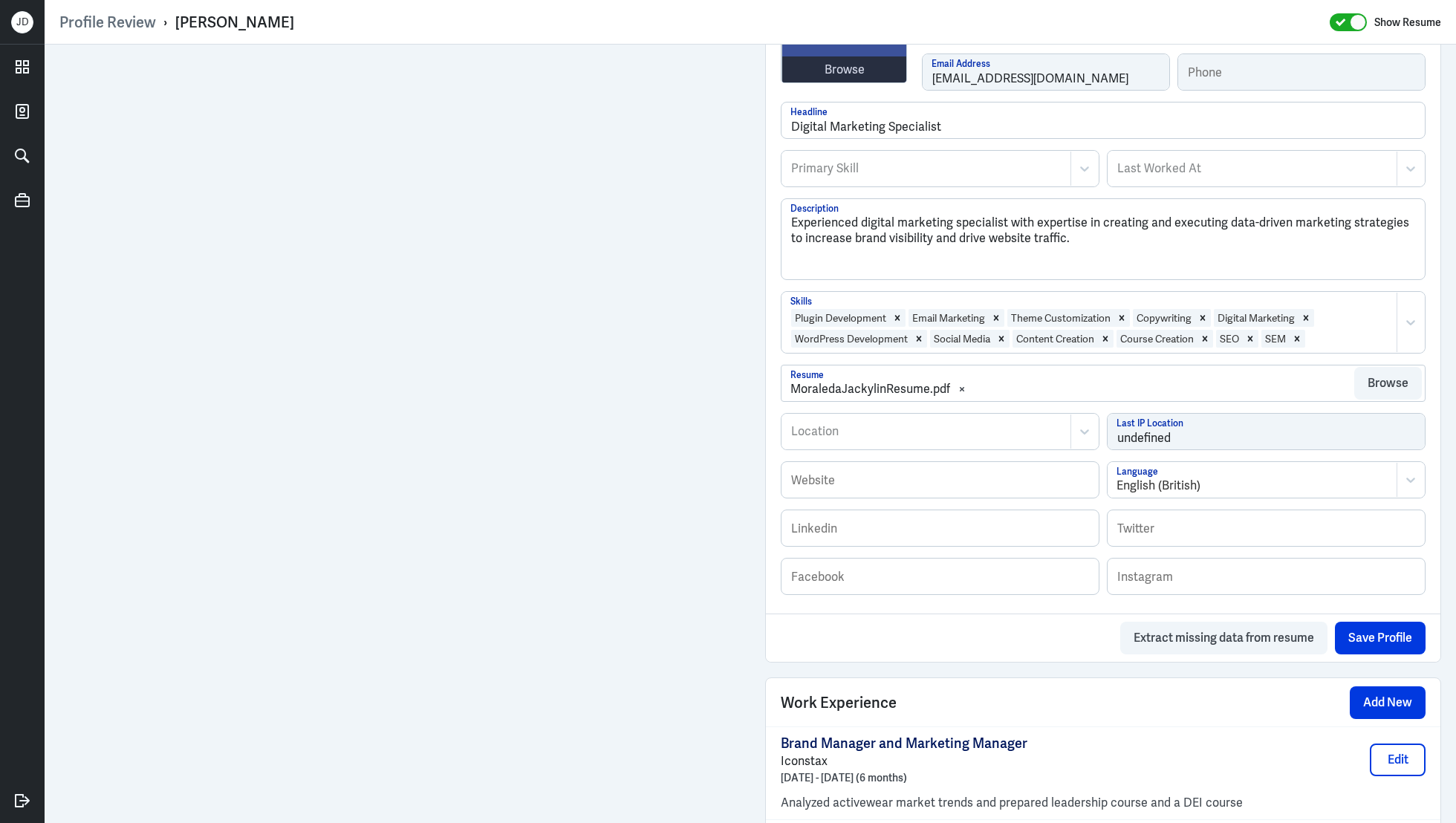
scroll to position [909, 0]
